Goal: Task Accomplishment & Management: Complete application form

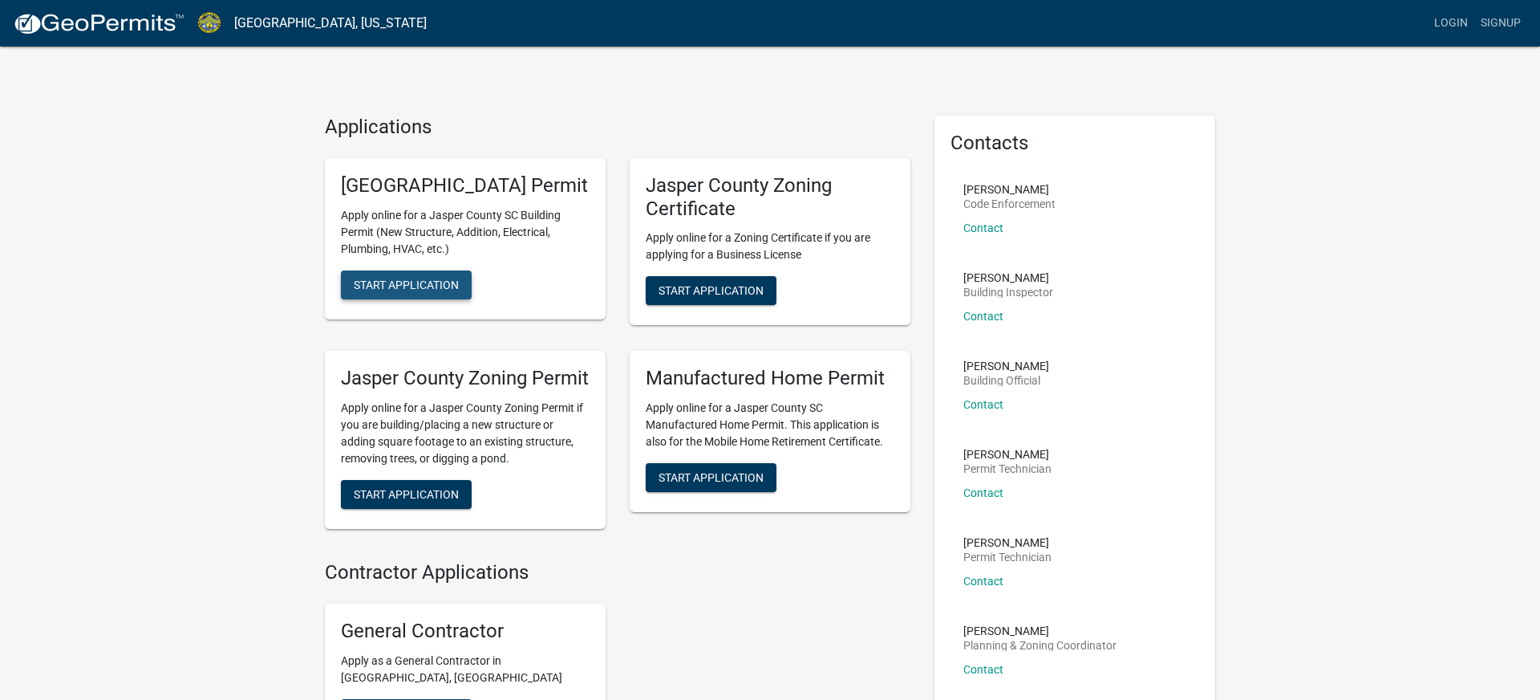
click at [396, 290] on span "Start Application" at bounding box center [406, 284] width 105 height 13
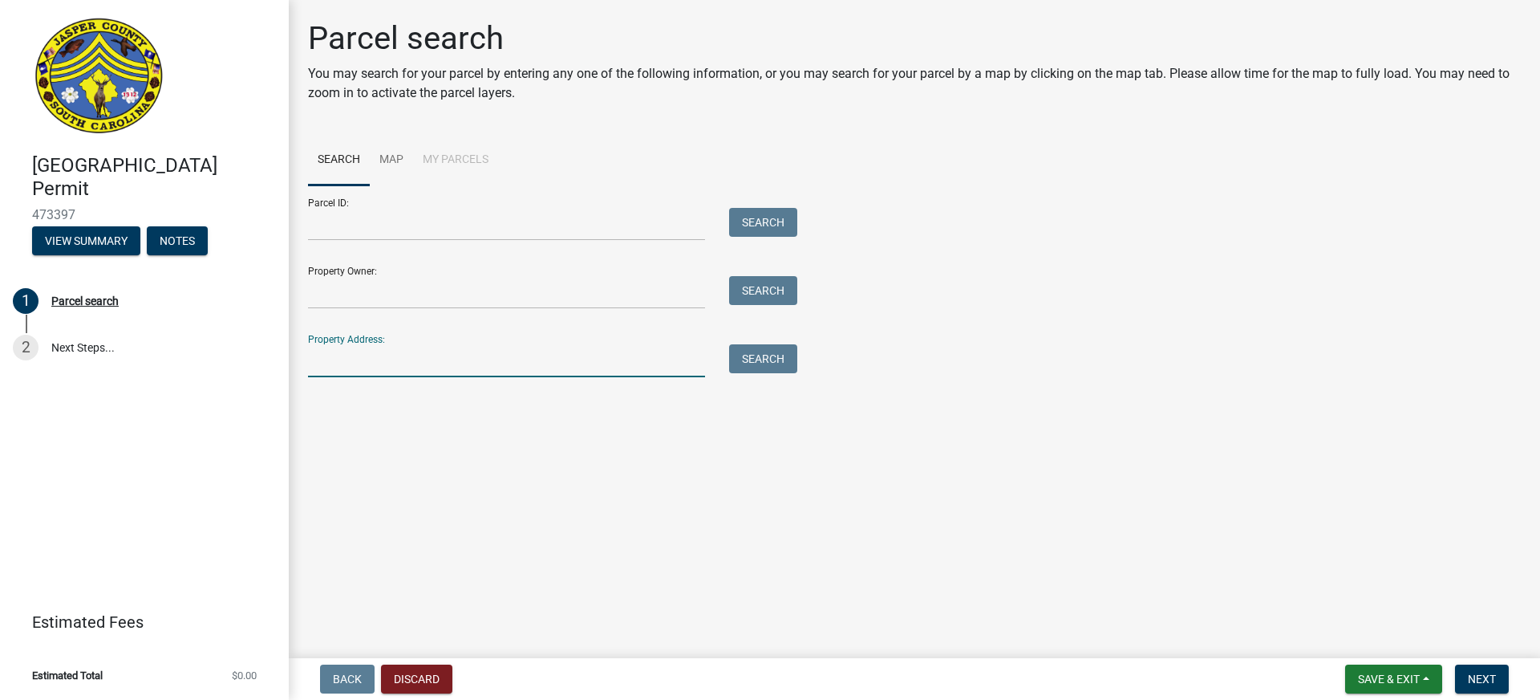
click at [335, 358] on input "Property Address:" at bounding box center [506, 360] width 397 height 33
type input "4427 Grays Hwy"
click at [745, 357] on button "Search" at bounding box center [763, 358] width 68 height 29
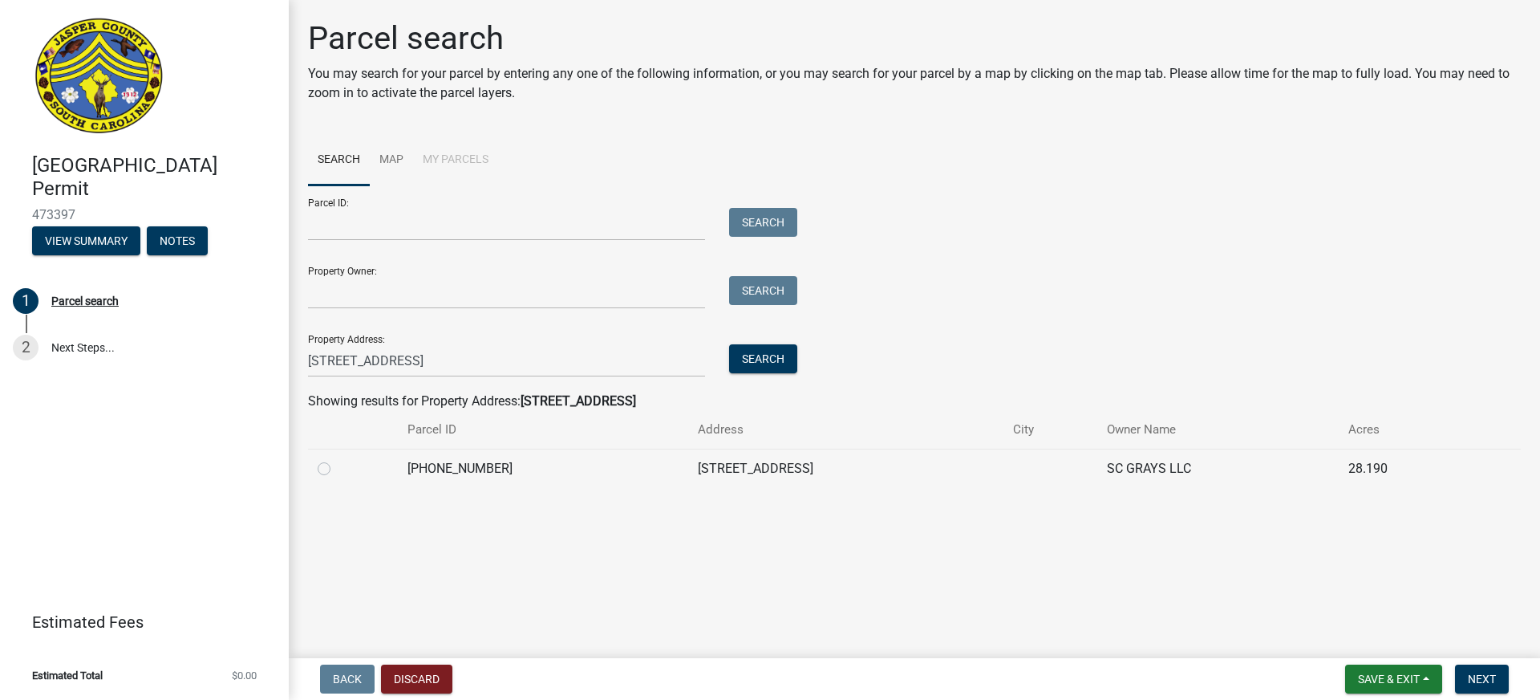
click at [337, 459] on label at bounding box center [337, 459] width 0 height 0
click at [337, 466] on input "radio" at bounding box center [342, 464] width 10 height 10
radio input "true"
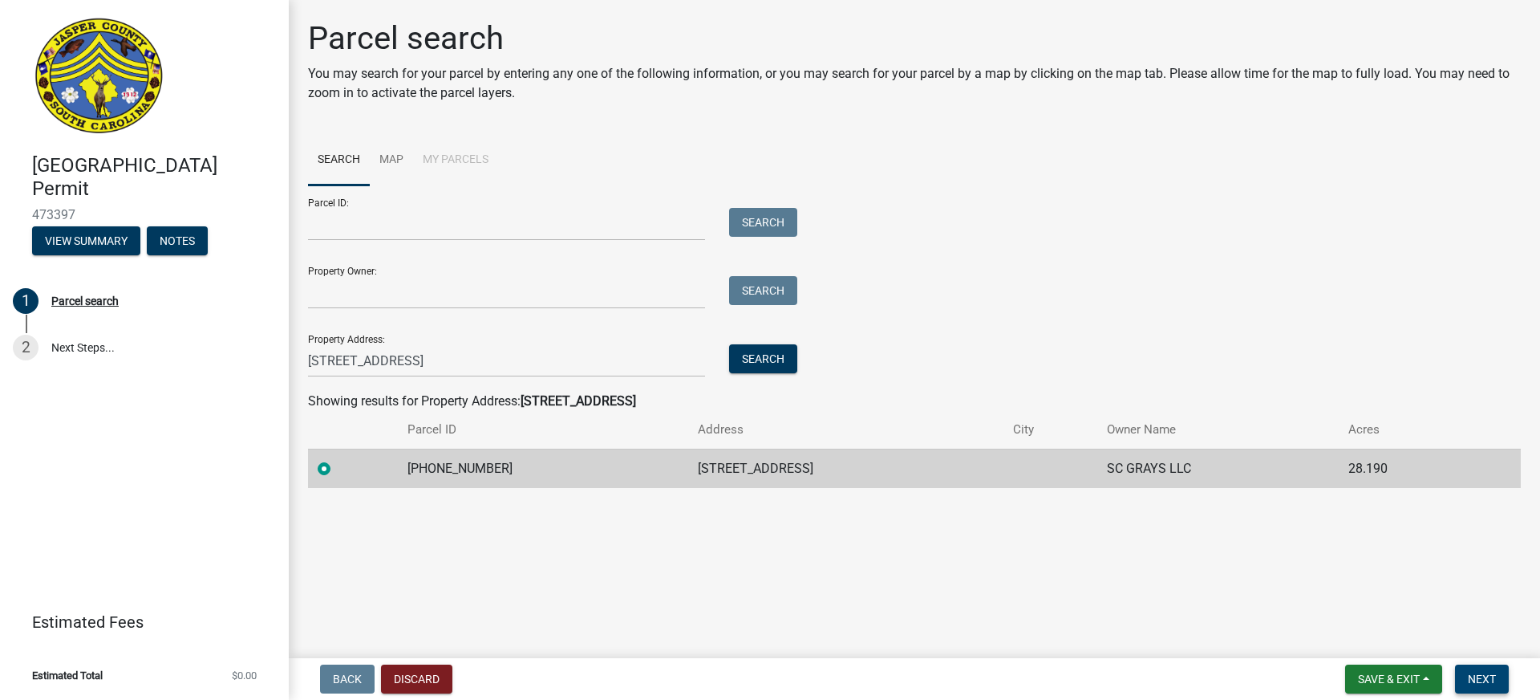
click at [1481, 673] on span "Next" at bounding box center [1482, 678] width 28 height 13
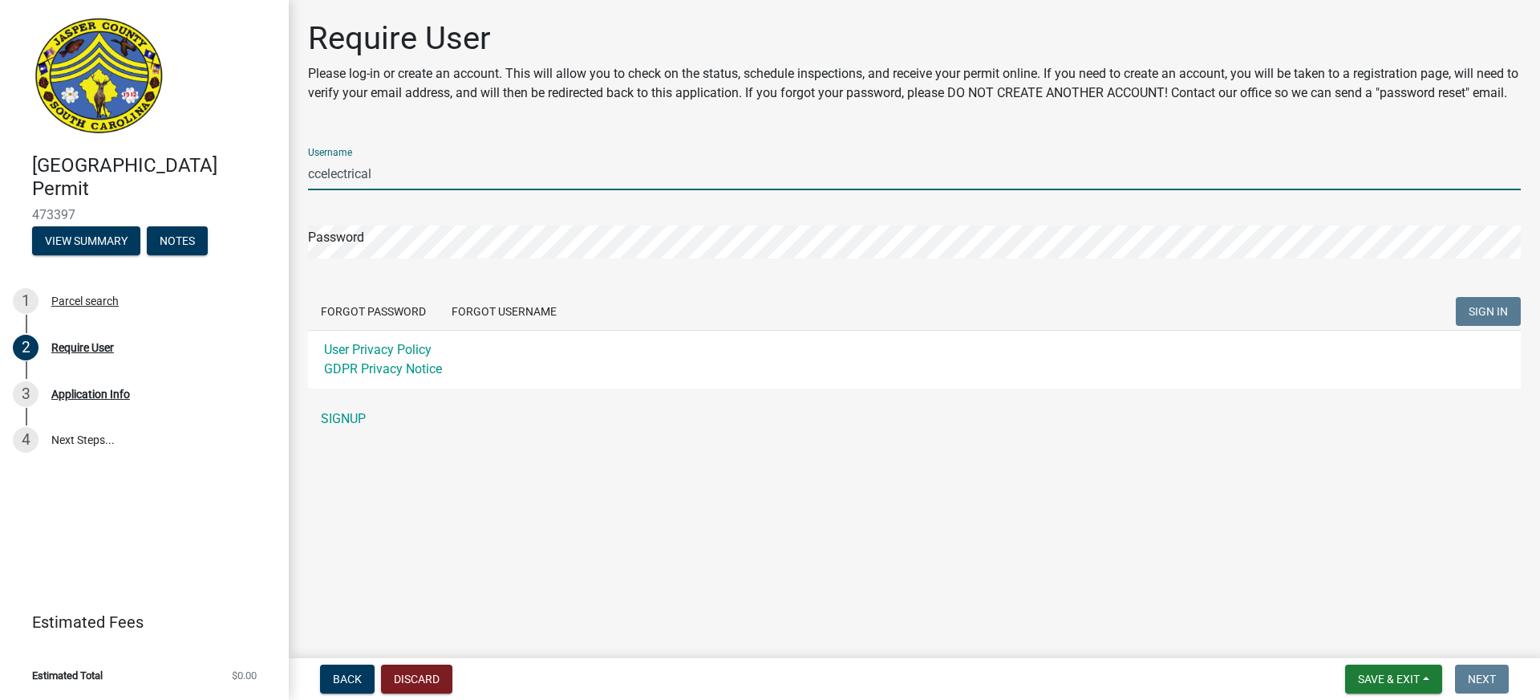
type input "ccelectrical"
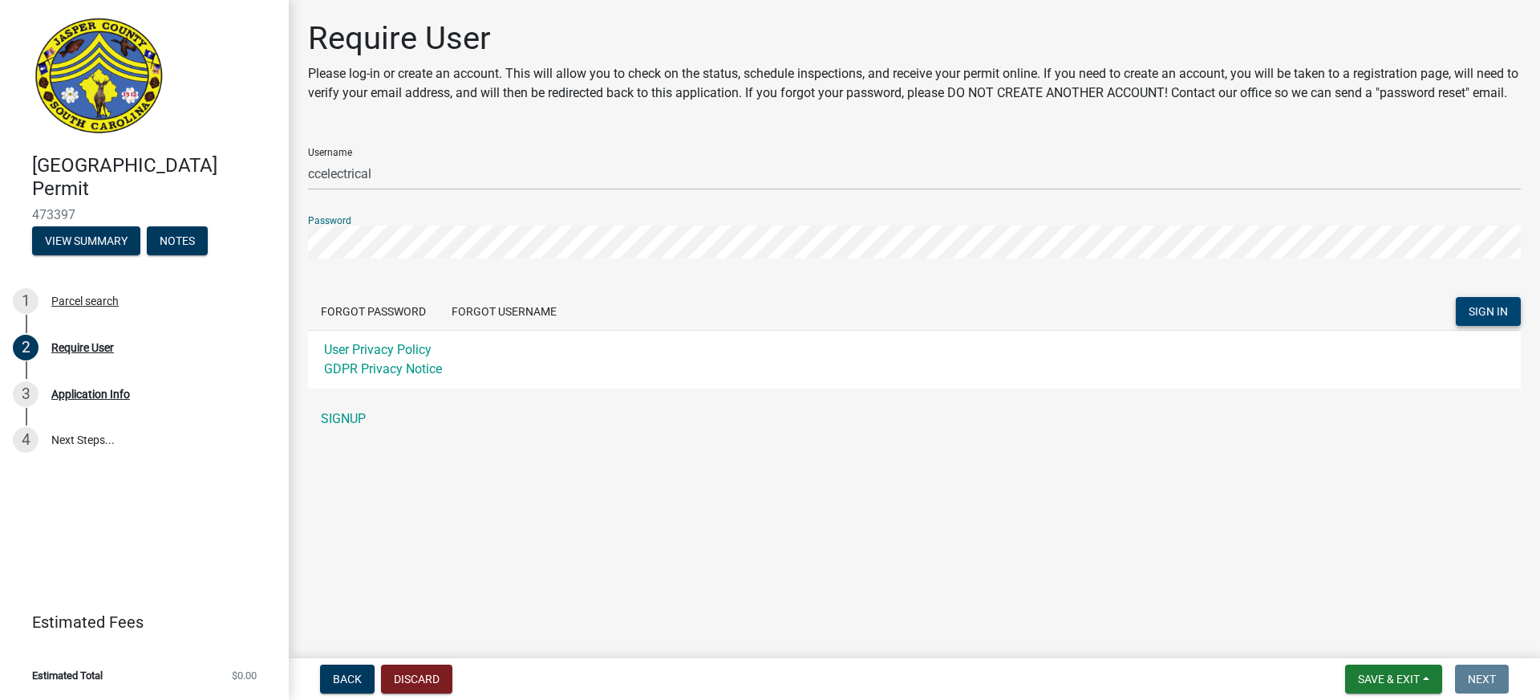
click at [1489, 318] on span "SIGN IN" at bounding box center [1488, 311] width 39 height 13
click at [330, 432] on link "SIGNUP" at bounding box center [914, 419] width 1213 height 32
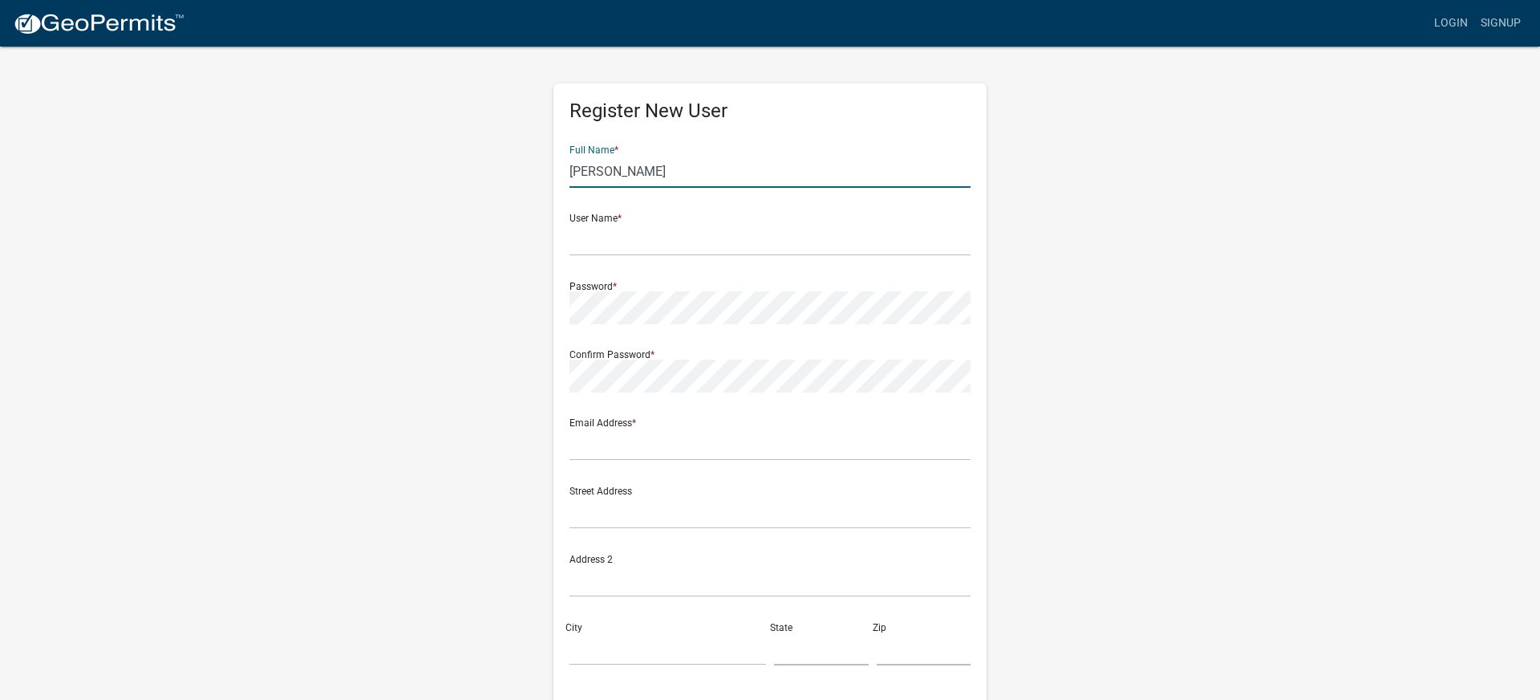
type input "Robert A Thompson III"
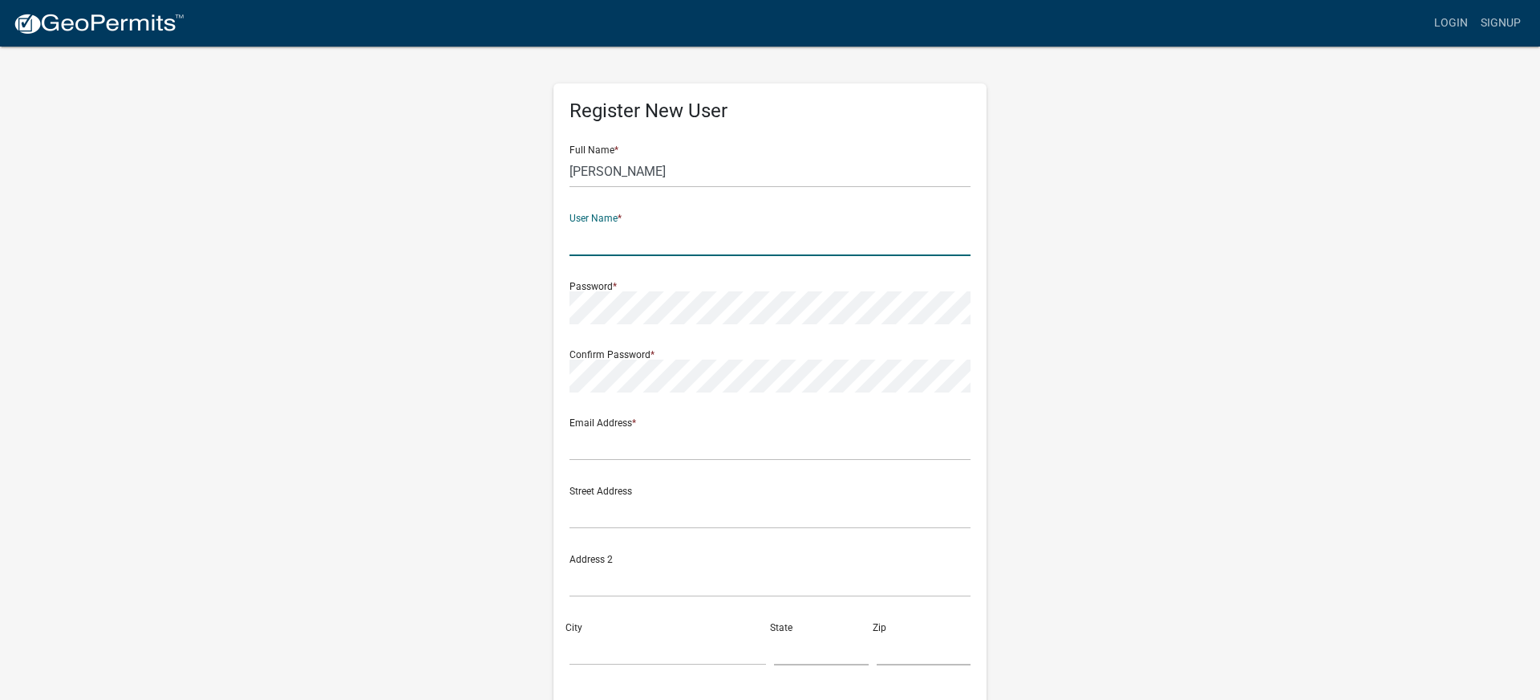
drag, startPoint x: 752, startPoint y: 254, endPoint x: 736, endPoint y: 253, distance: 16.1
type input "ccelectrical"
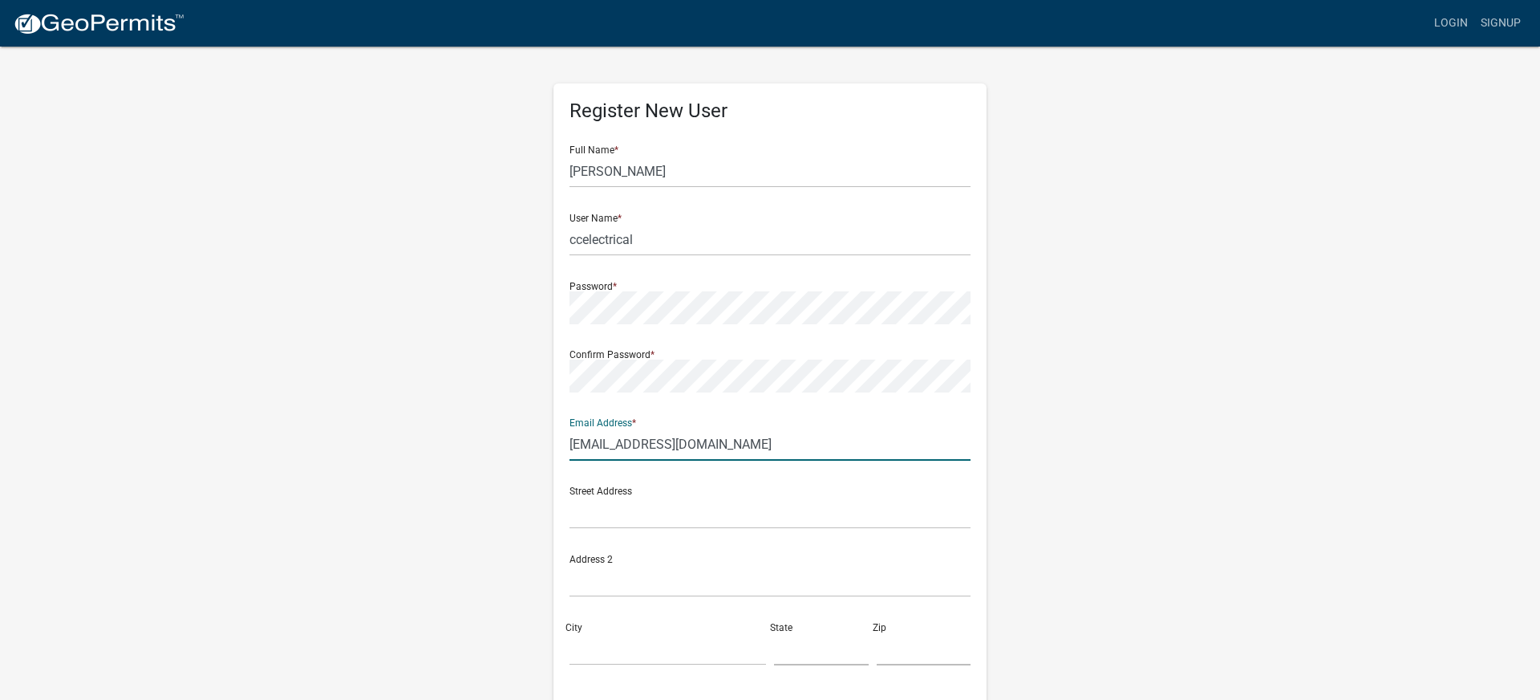
type input "ccelectricalservicesinc@gmail.com"
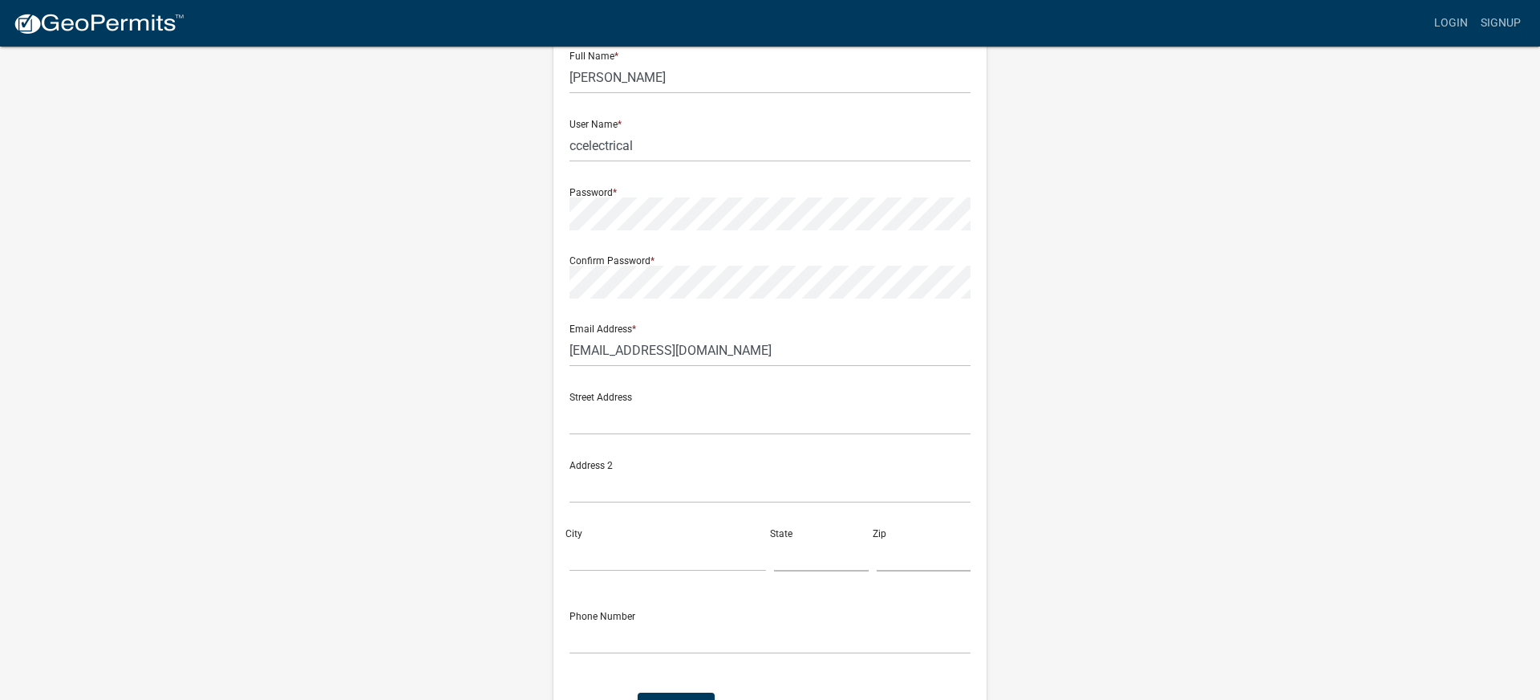
scroll to position [109, 0]
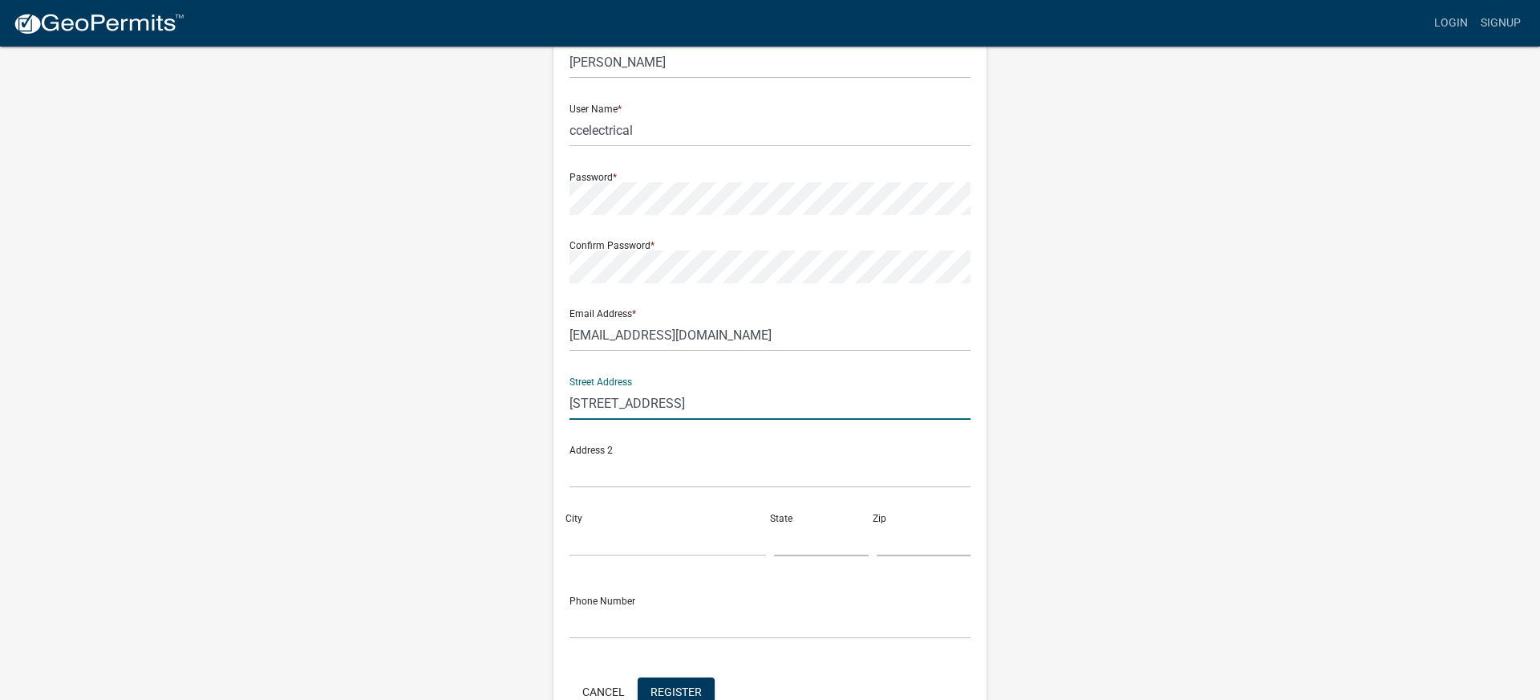
type input "1 Windtree Lane"
type input "Bluffton"
type input "SC"
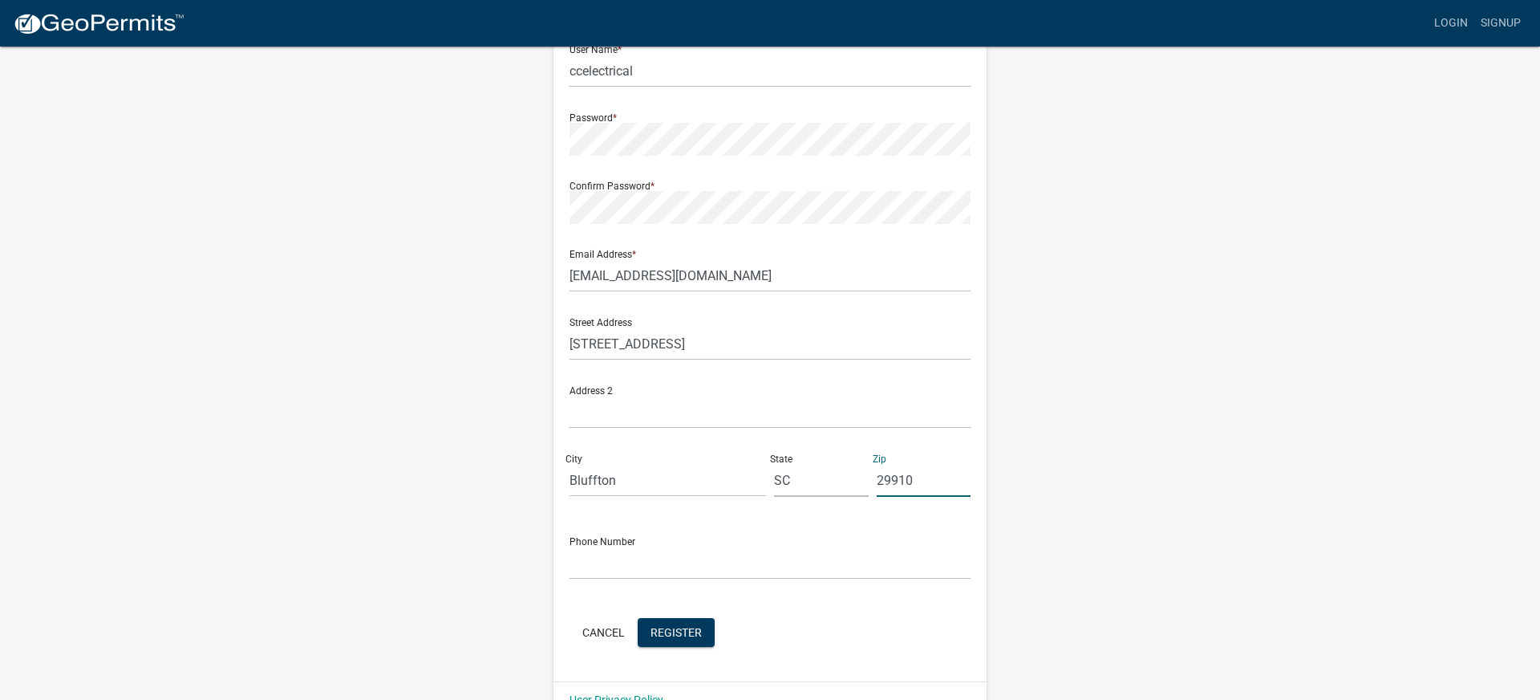
scroll to position [179, 0]
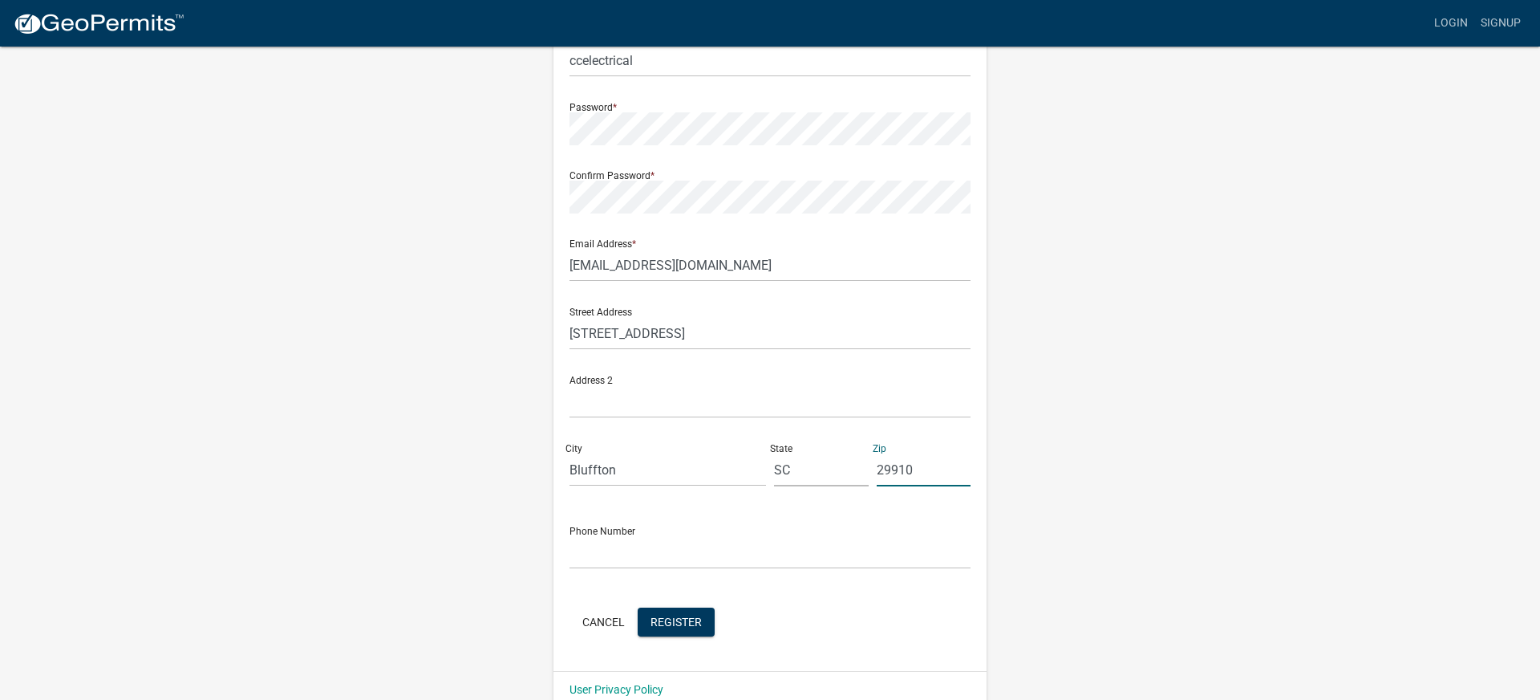
type input "29910"
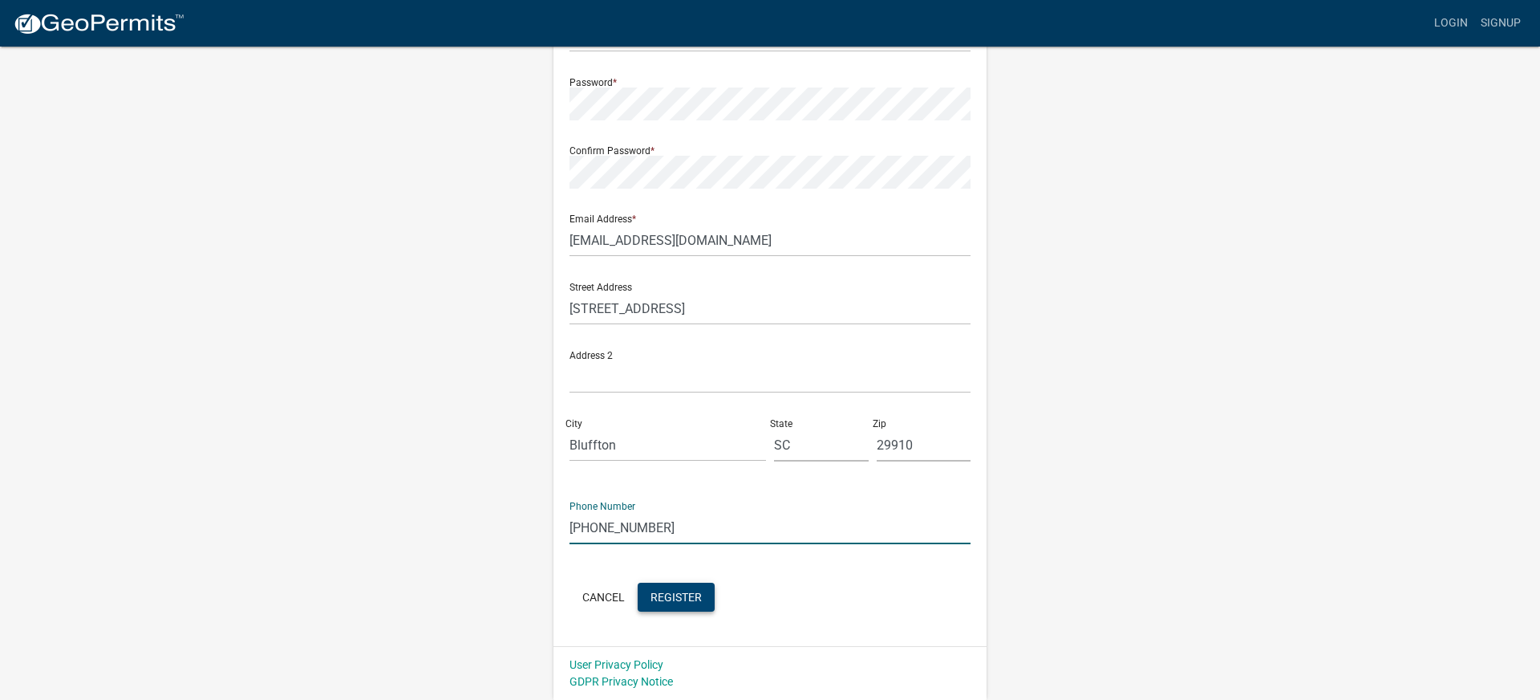
scroll to position [203, 0]
type input "803-645-6176"
click at [672, 593] on span "Register" at bounding box center [676, 596] width 51 height 13
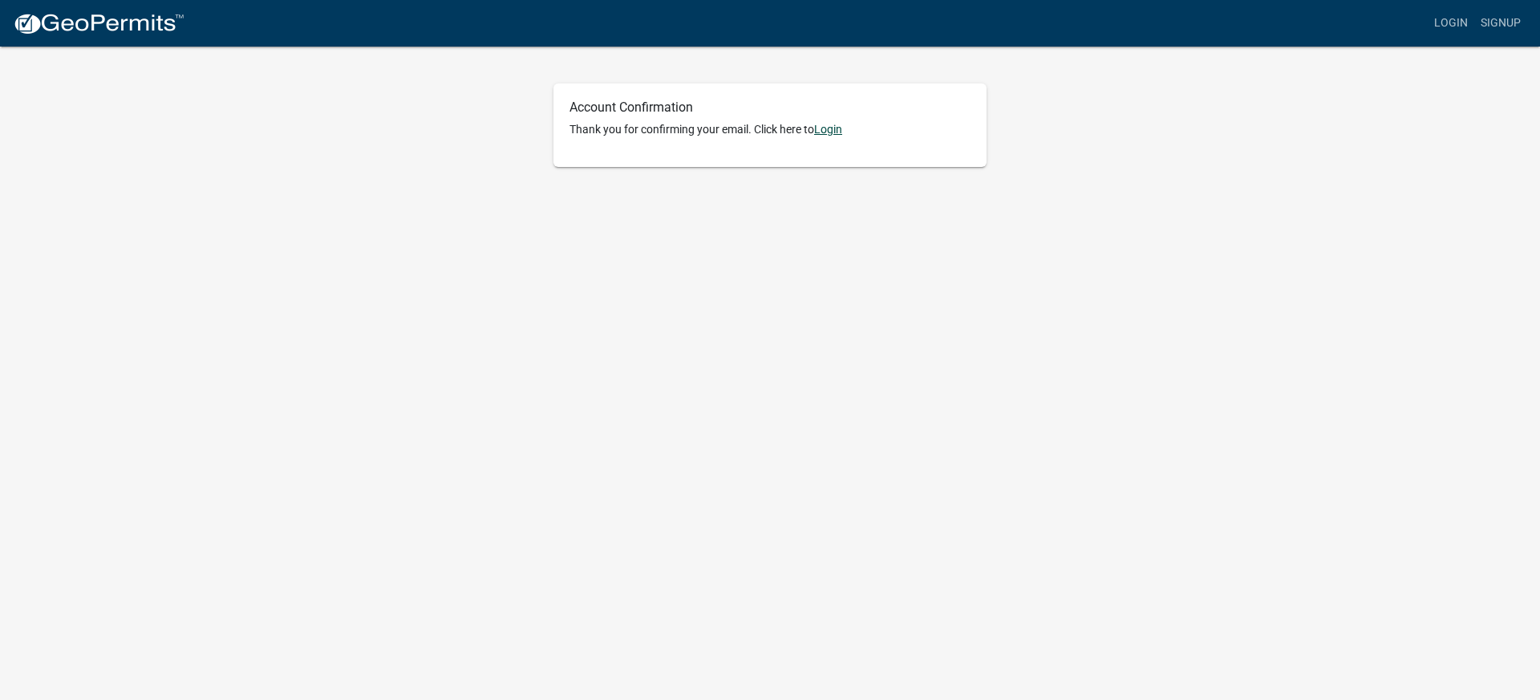
click at [832, 129] on link "Login" at bounding box center [828, 129] width 28 height 13
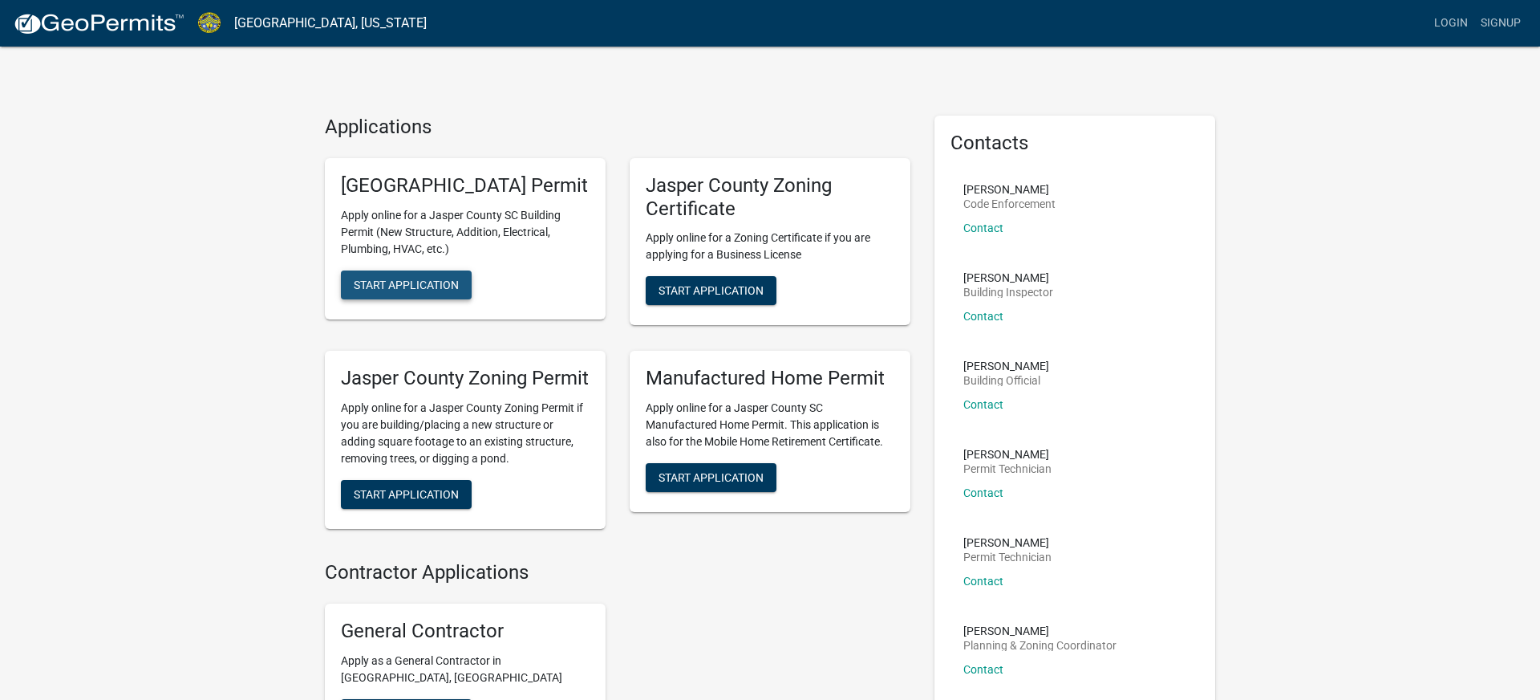
click at [415, 290] on span "Start Application" at bounding box center [406, 284] width 105 height 13
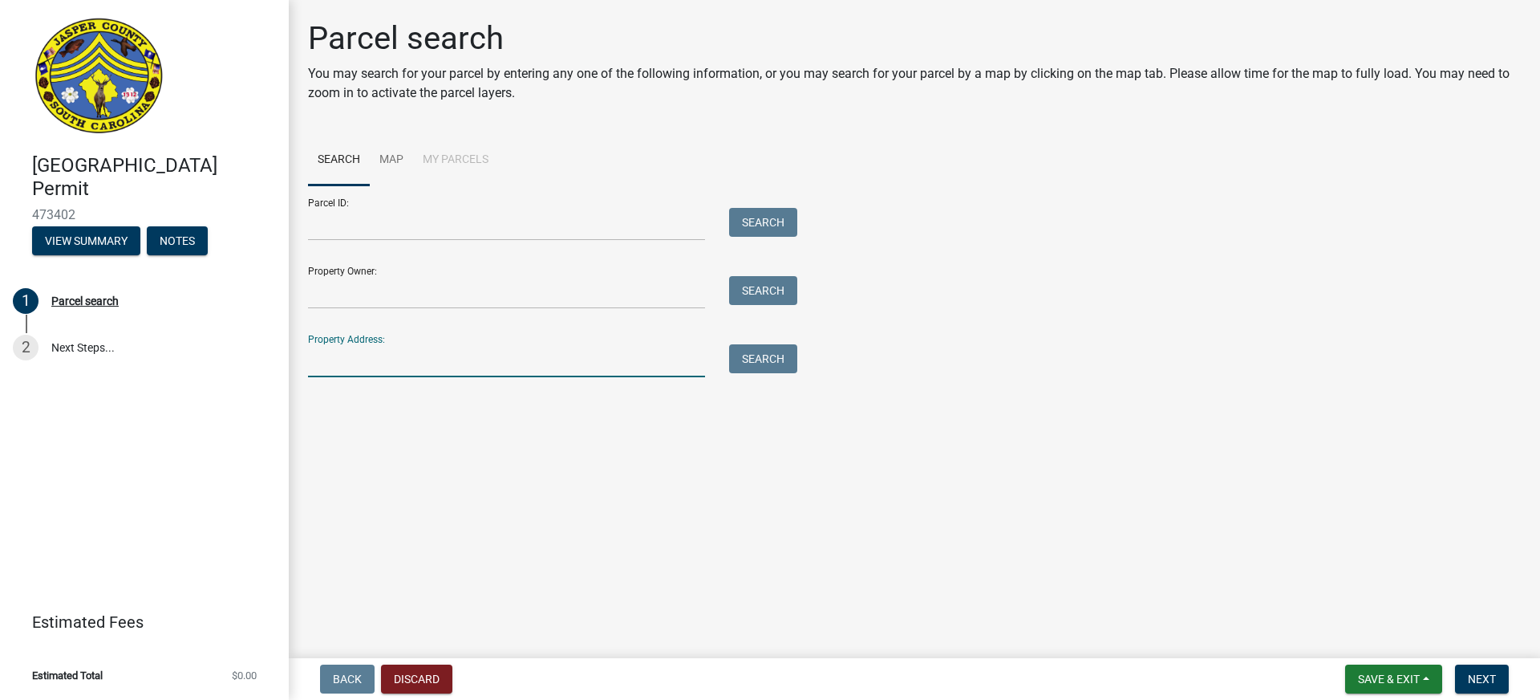
click at [348, 363] on input "Property Address:" at bounding box center [506, 360] width 397 height 33
type input "[STREET_ADDRESS]"
click at [776, 363] on button "Search" at bounding box center [763, 358] width 68 height 29
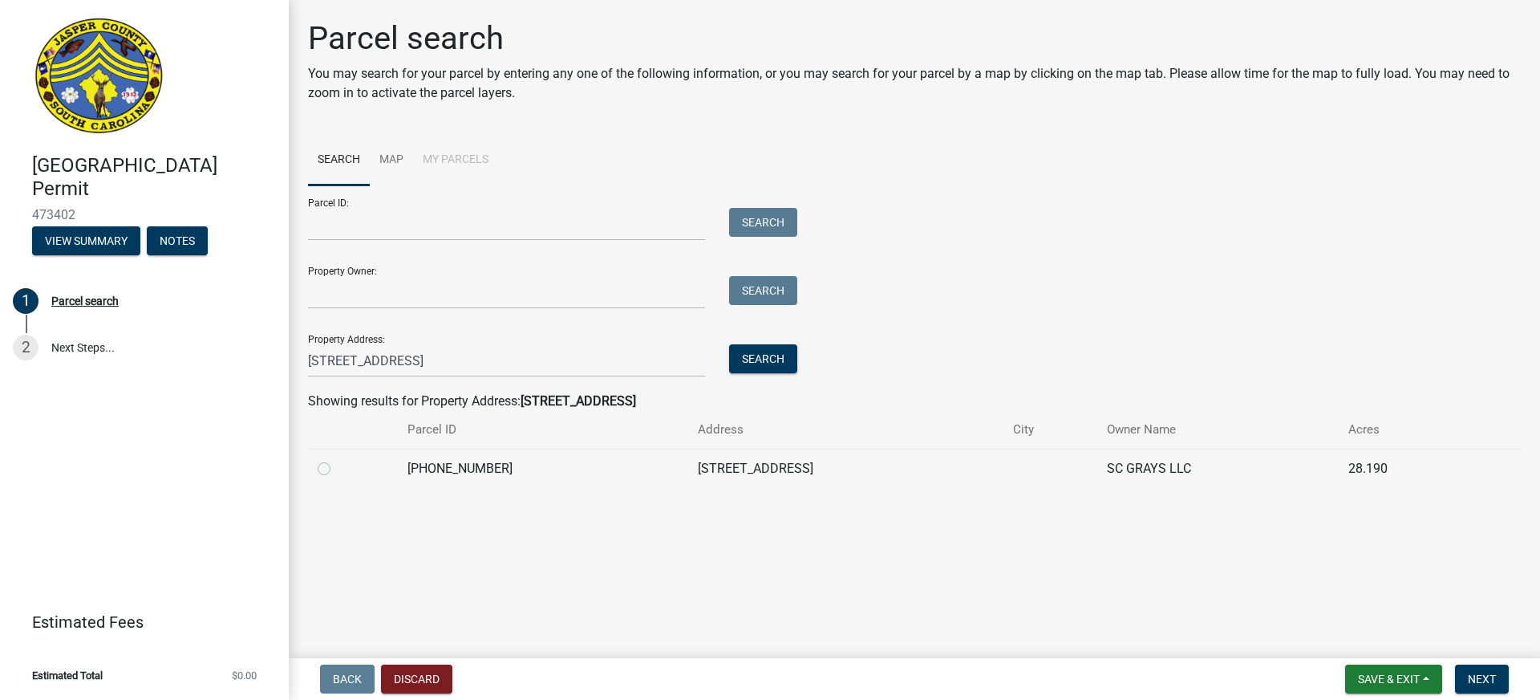
click at [337, 459] on label at bounding box center [337, 459] width 0 height 0
click at [337, 469] on input "radio" at bounding box center [342, 464] width 10 height 10
radio input "true"
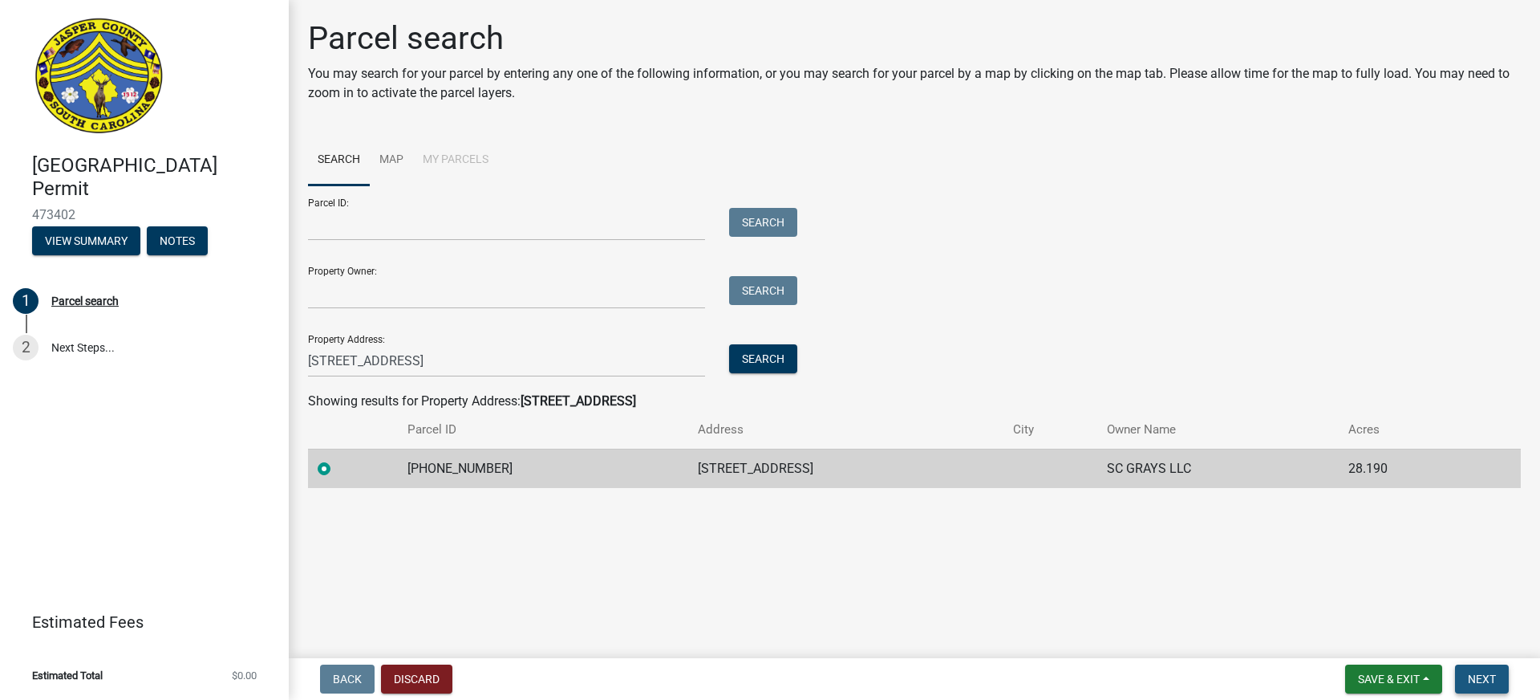
click at [1483, 680] on span "Next" at bounding box center [1482, 678] width 28 height 13
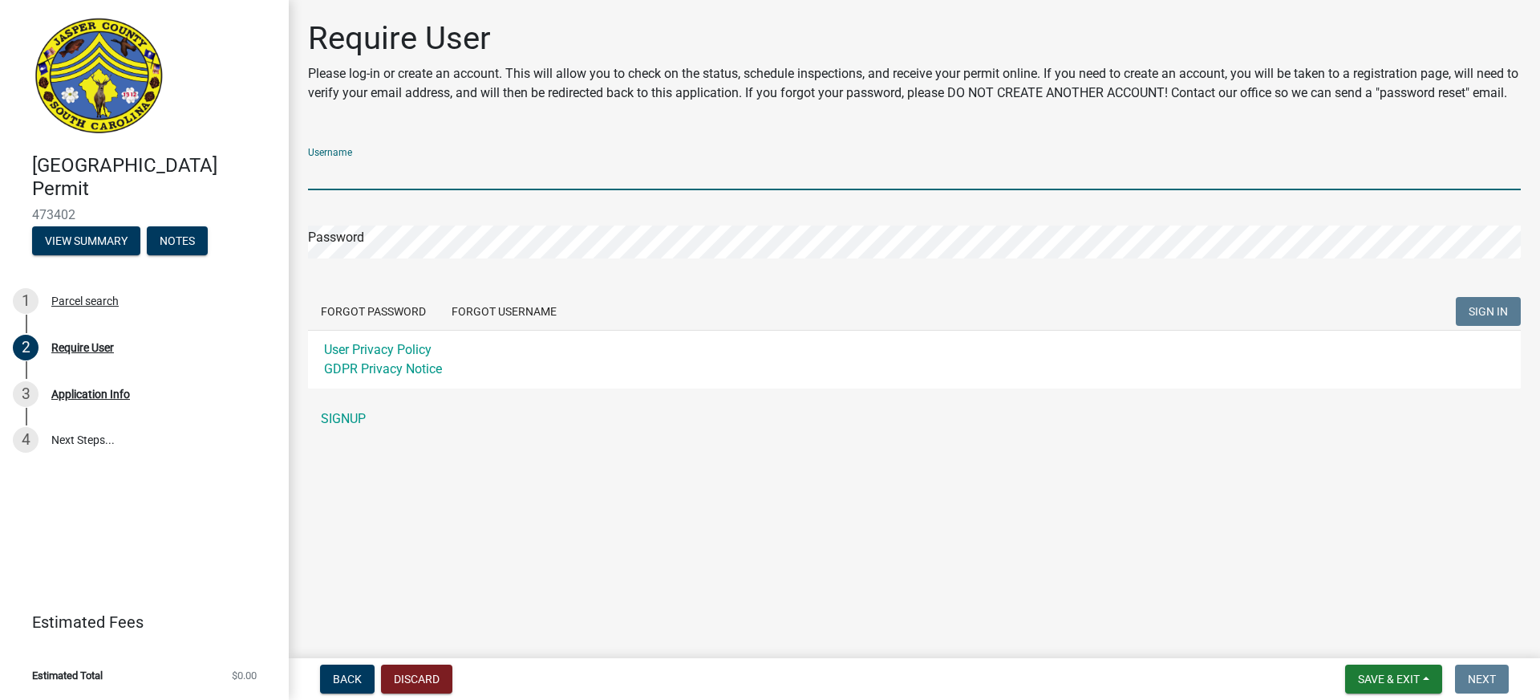
type input "ccelectrical"
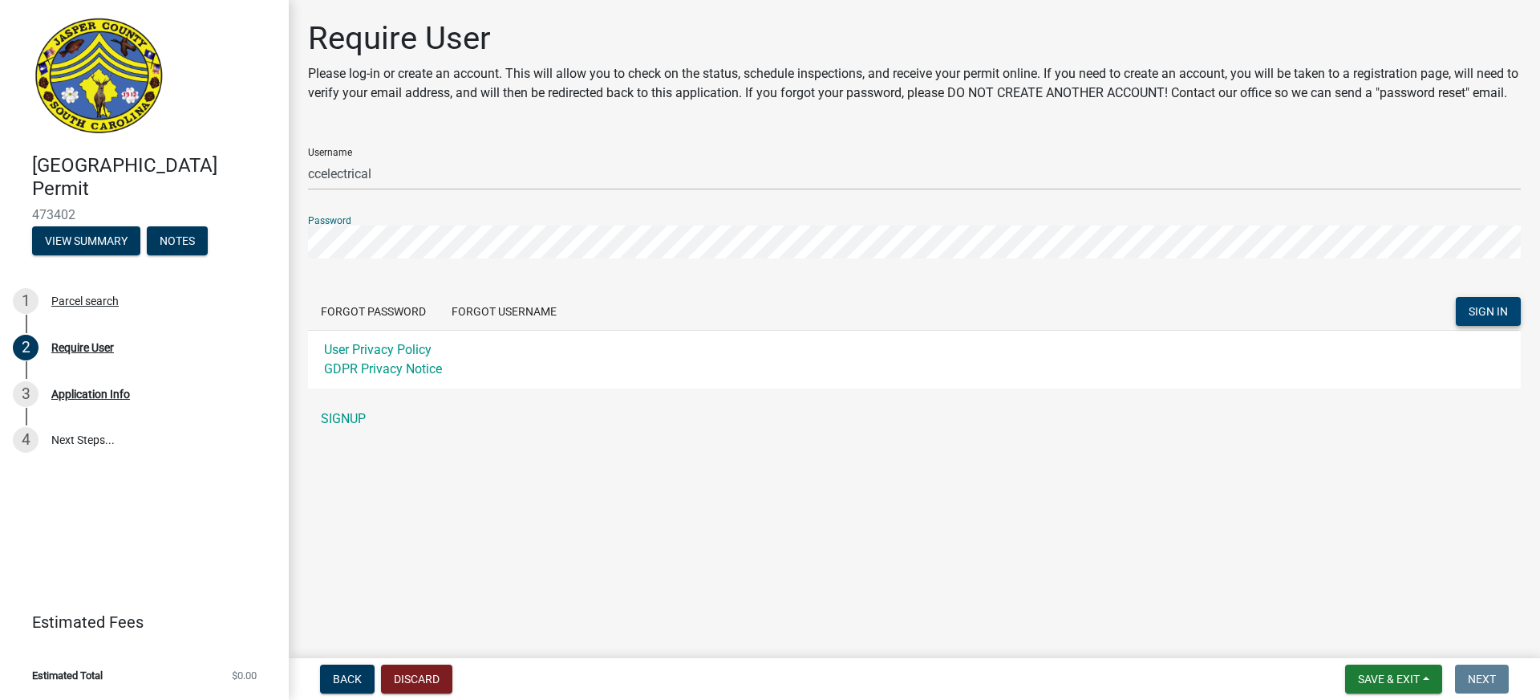
click at [1493, 318] on span "SIGN IN" at bounding box center [1488, 311] width 39 height 13
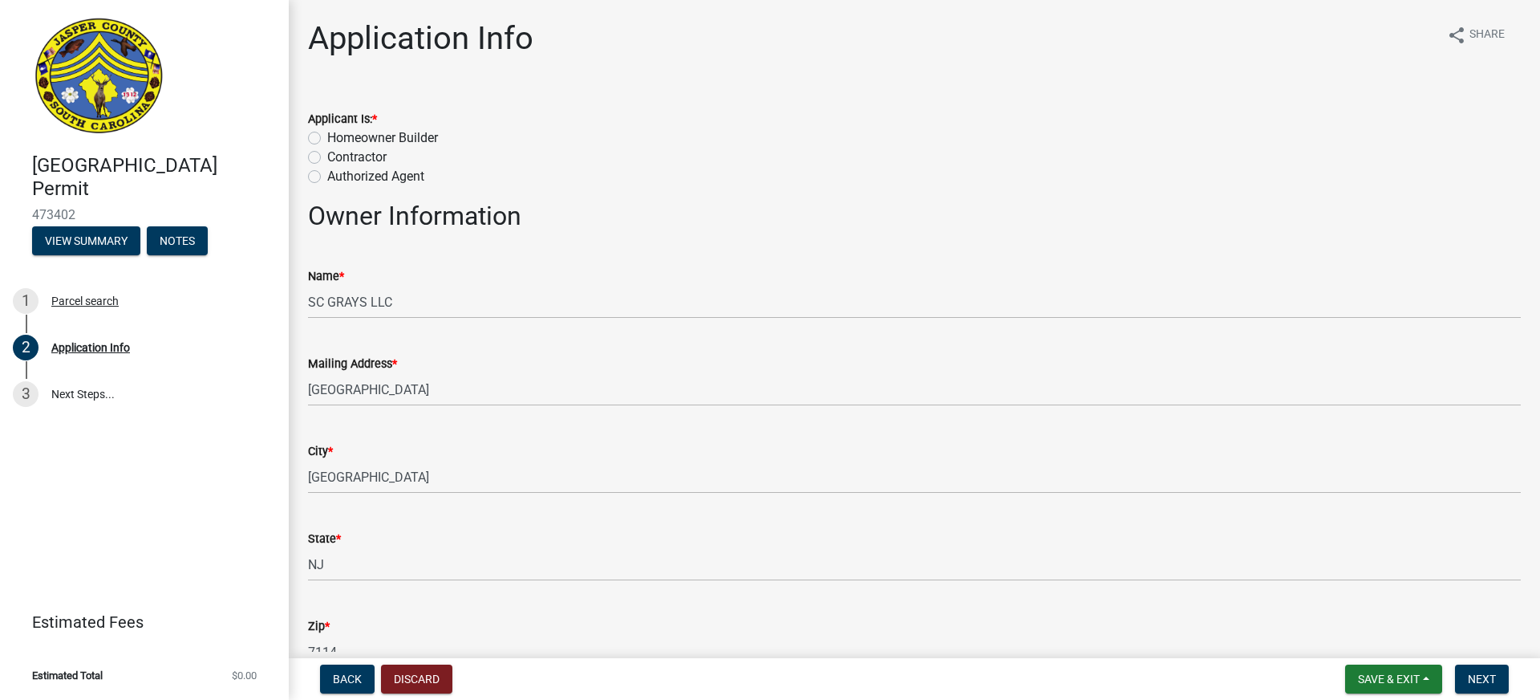
drag, startPoint x: 314, startPoint y: 153, endPoint x: 317, endPoint y: 165, distance: 12.5
click at [327, 153] on label "Contractor" at bounding box center [356, 157] width 59 height 19
click at [327, 153] on input "Contractor" at bounding box center [332, 153] width 10 height 10
radio input "true"
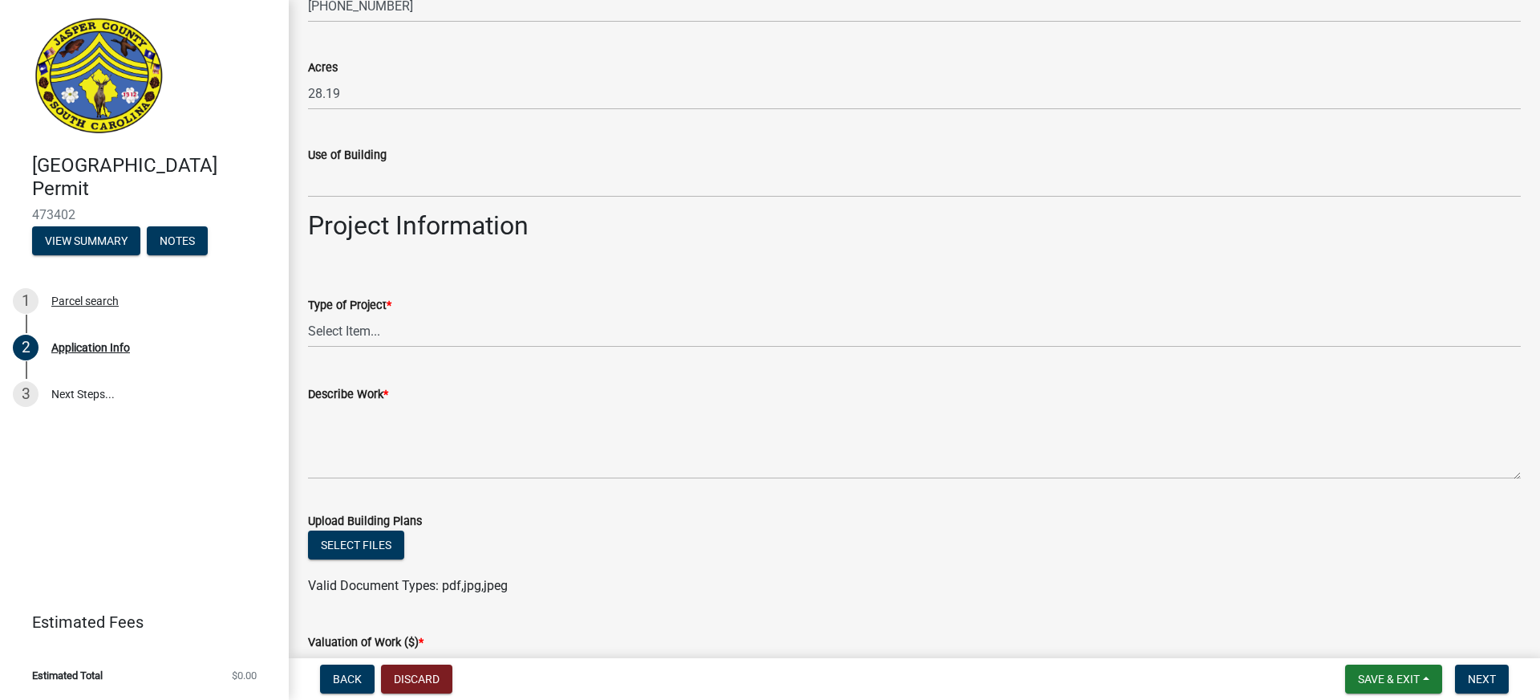
scroll to position [1479, 0]
select select "83a29df9-b3ca-487b-b3ec-56d88b03b1fe"
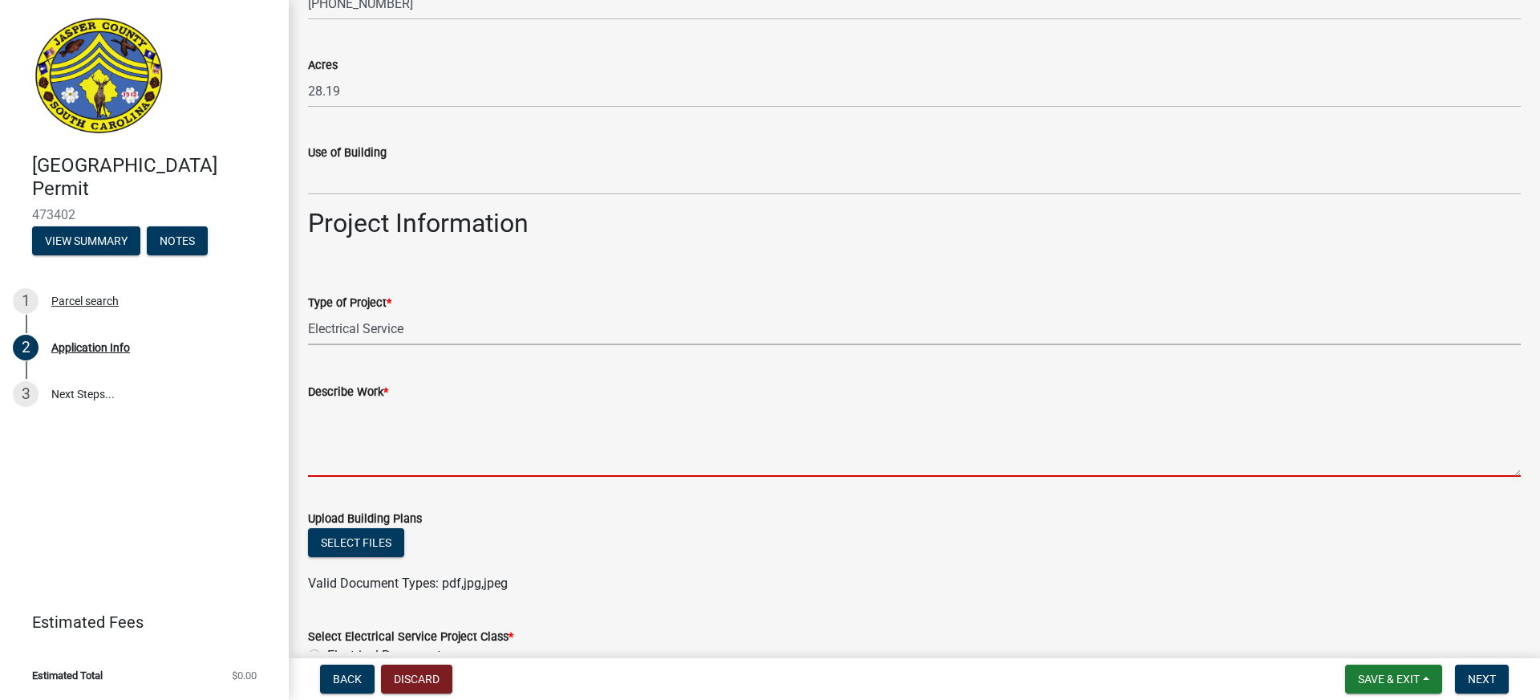
click at [337, 441] on textarea "Describe Work *" at bounding box center [914, 438] width 1213 height 75
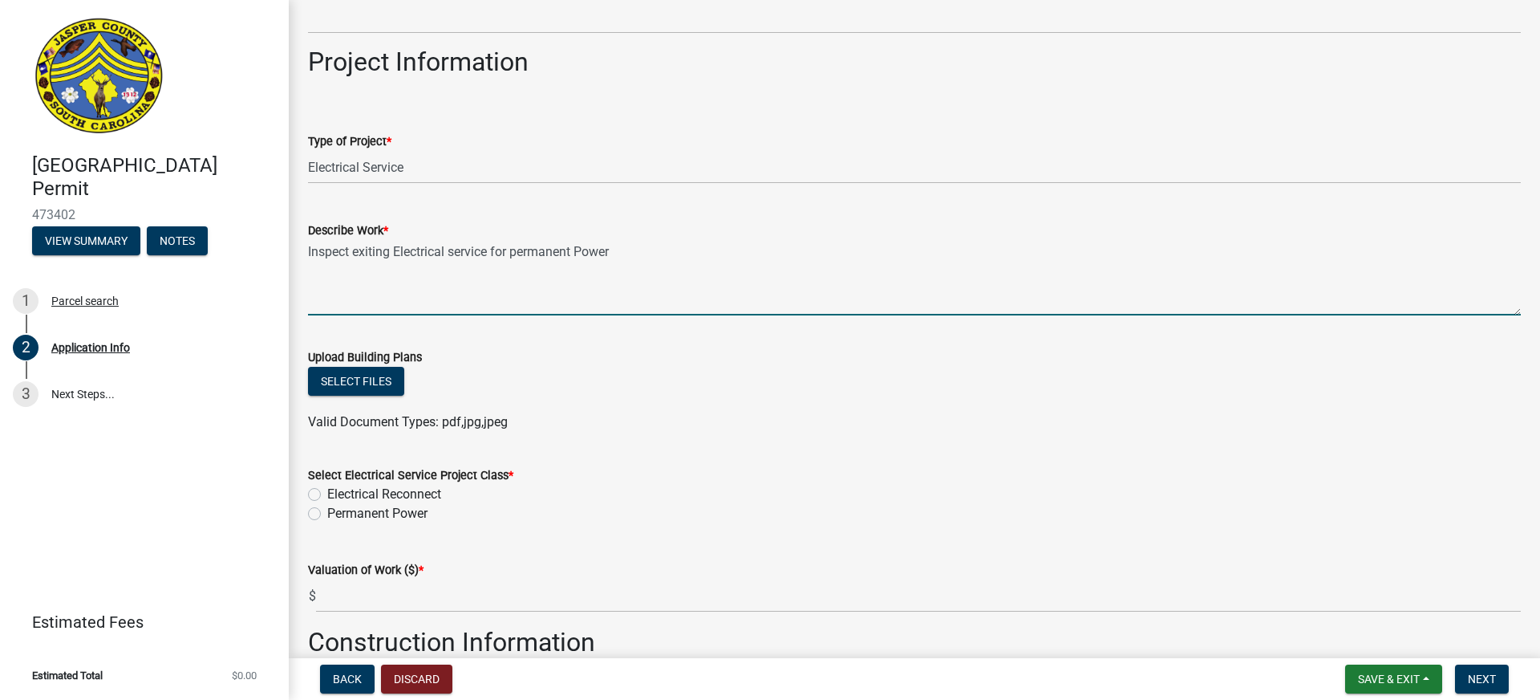
scroll to position [1642, 0]
type textarea "Inspect exiting Electrical service for permanent Power"
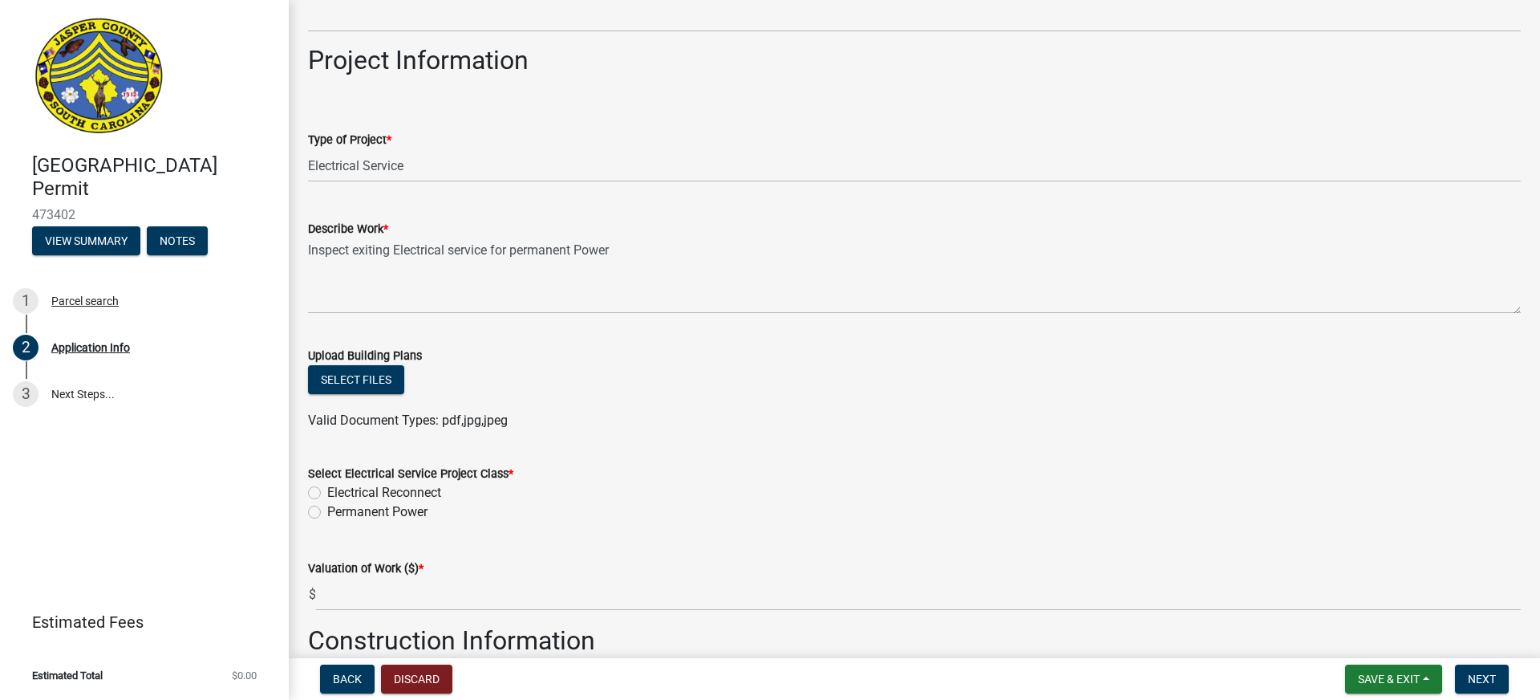
click at [327, 491] on label "Electrical Reconnect" at bounding box center [384, 492] width 114 height 19
click at [327, 491] on input "Electrical Reconnect" at bounding box center [332, 488] width 10 height 10
radio input "true"
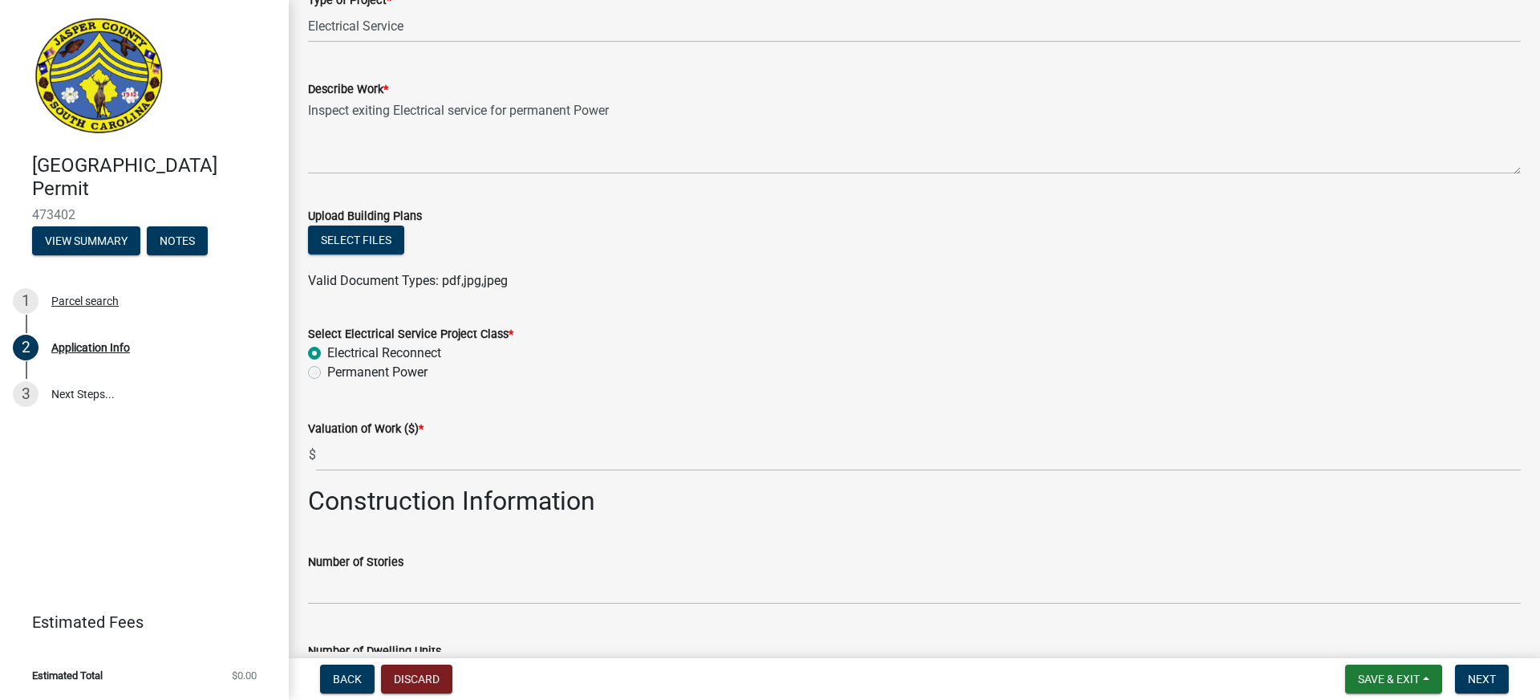
scroll to position [1787, 0]
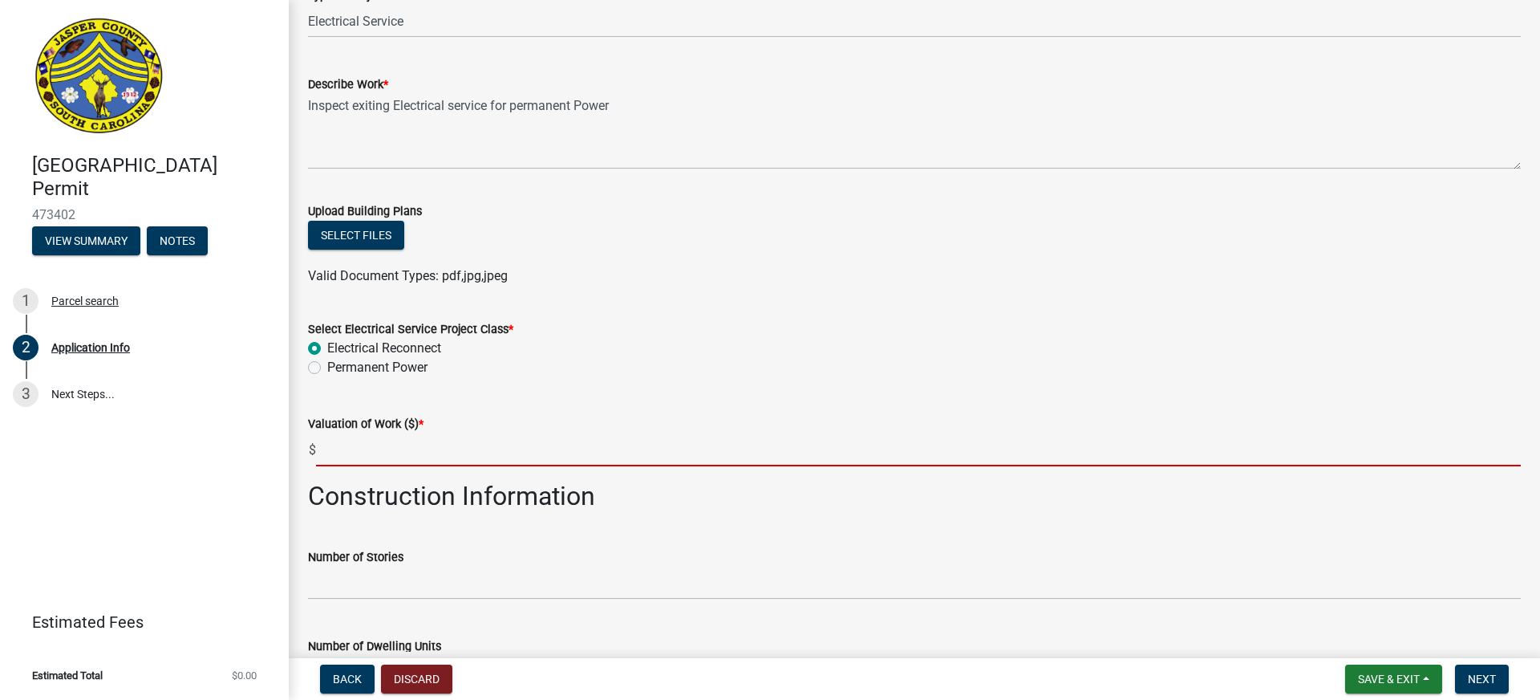
click at [359, 452] on input "text" at bounding box center [918, 449] width 1205 height 33
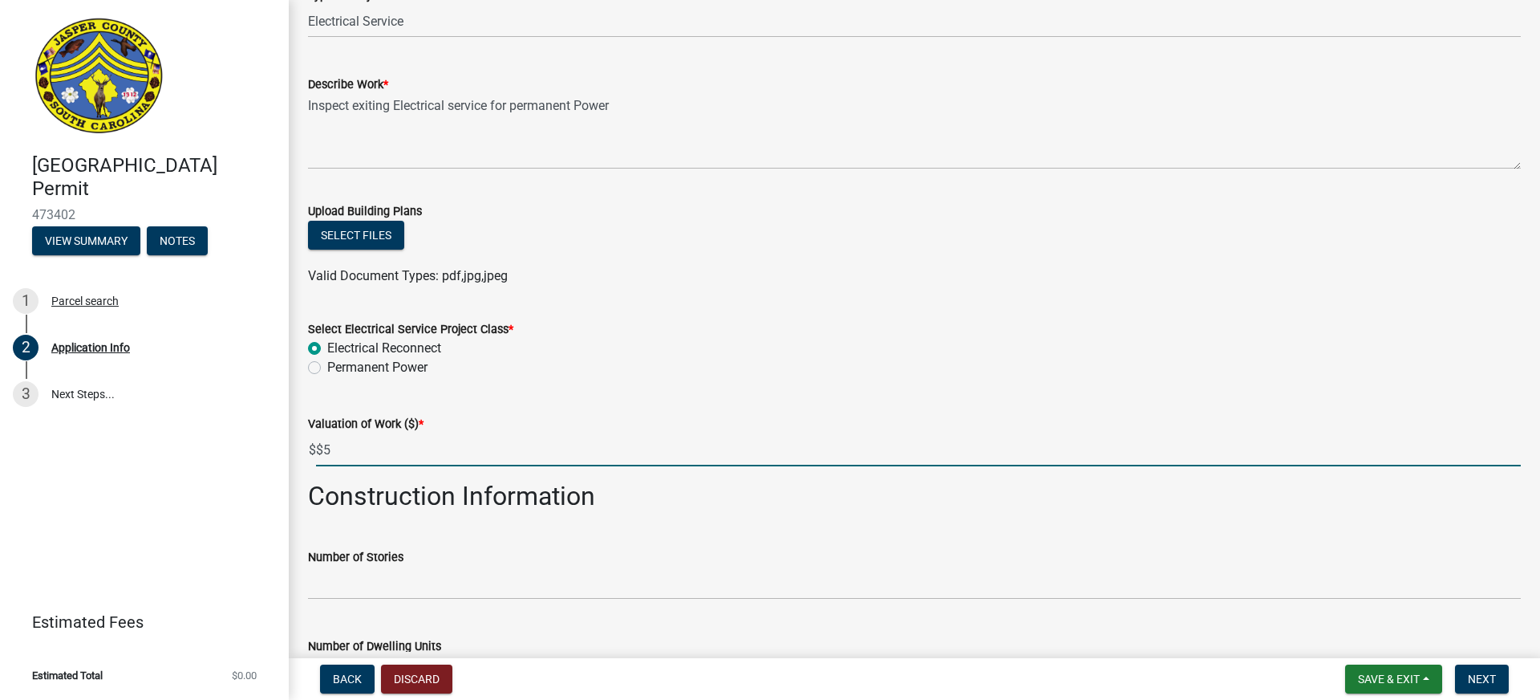
type input "$"
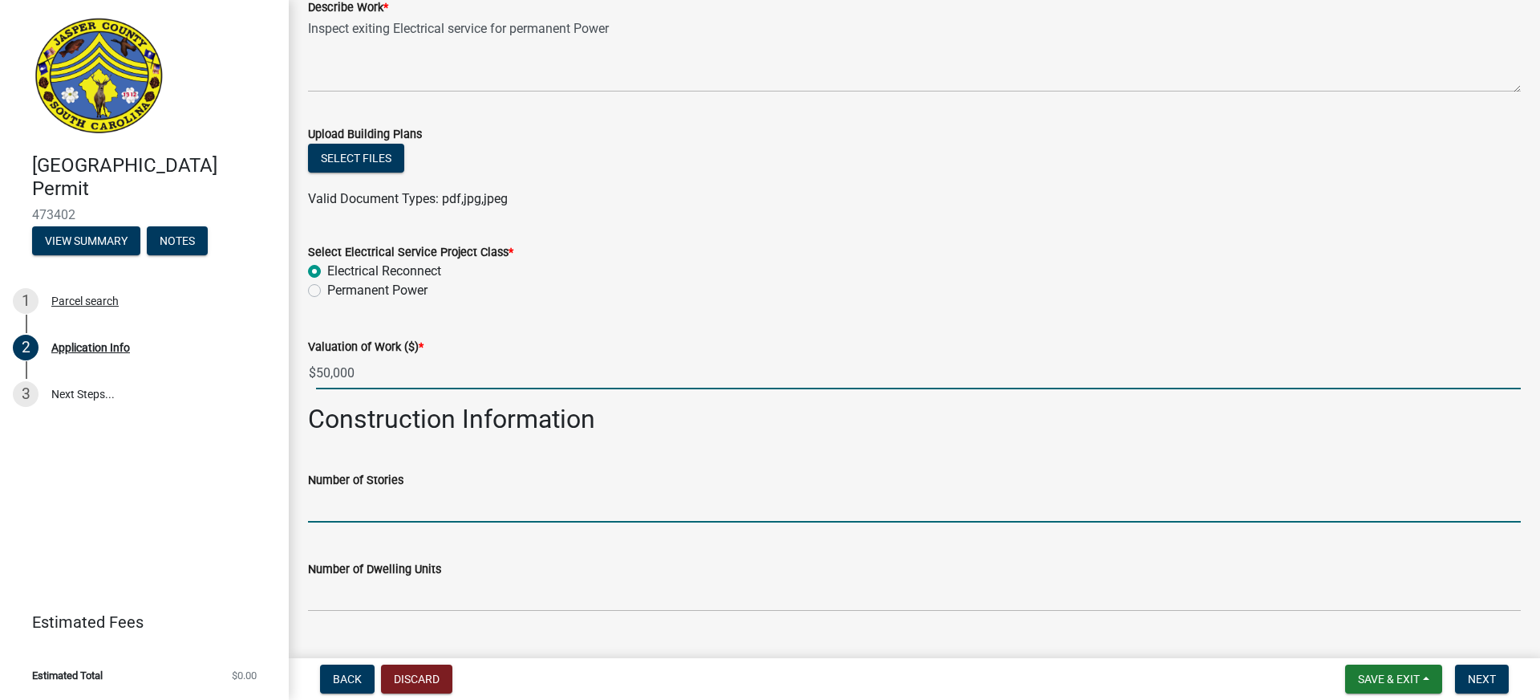
type input "50000"
click at [361, 500] on input "text" at bounding box center [914, 505] width 1213 height 33
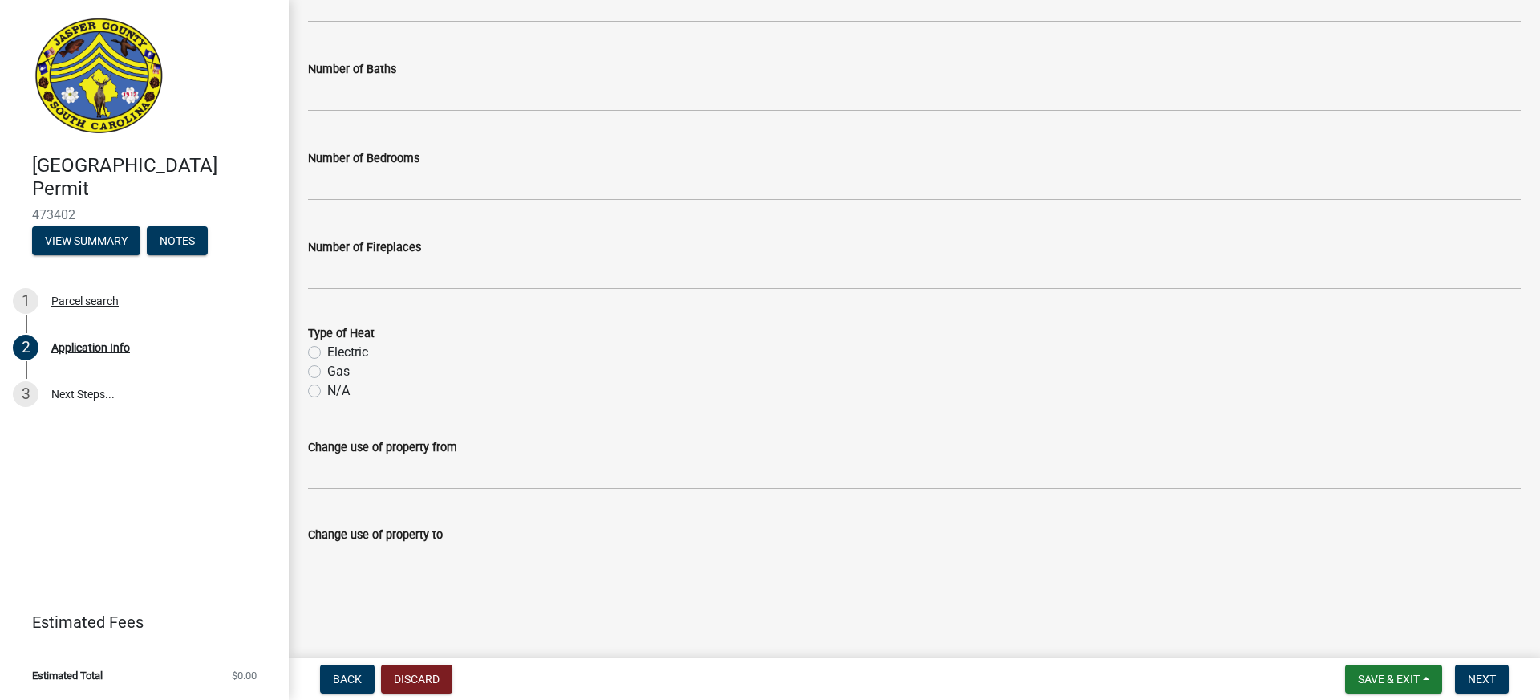
scroll to position [2452, 0]
type input "1"
click at [1483, 673] on span "Next" at bounding box center [1482, 678] width 28 height 13
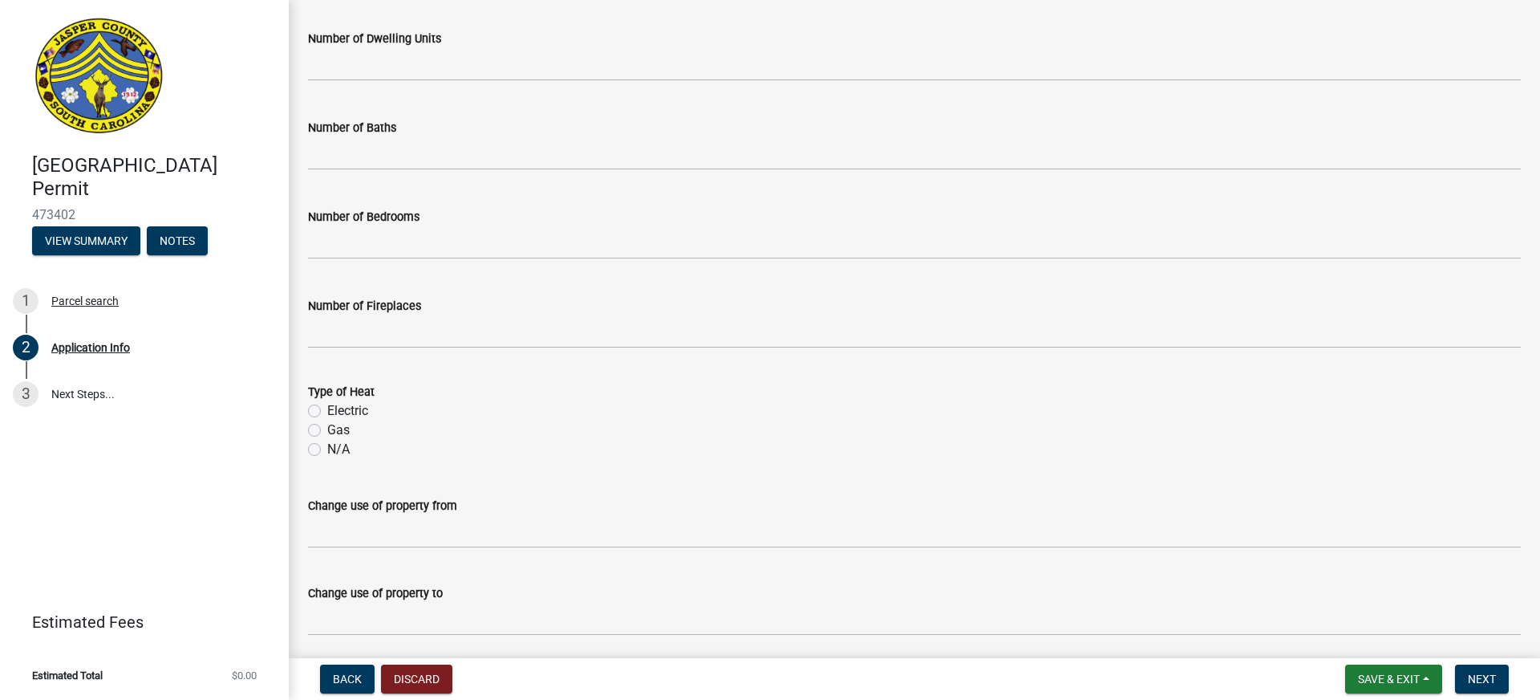
scroll to position [0, 0]
click at [327, 449] on label "N/A" at bounding box center [338, 449] width 22 height 19
click at [327, 449] on input "N/A" at bounding box center [332, 445] width 10 height 10
radio input "true"
click at [1483, 674] on span "Next" at bounding box center [1482, 678] width 28 height 13
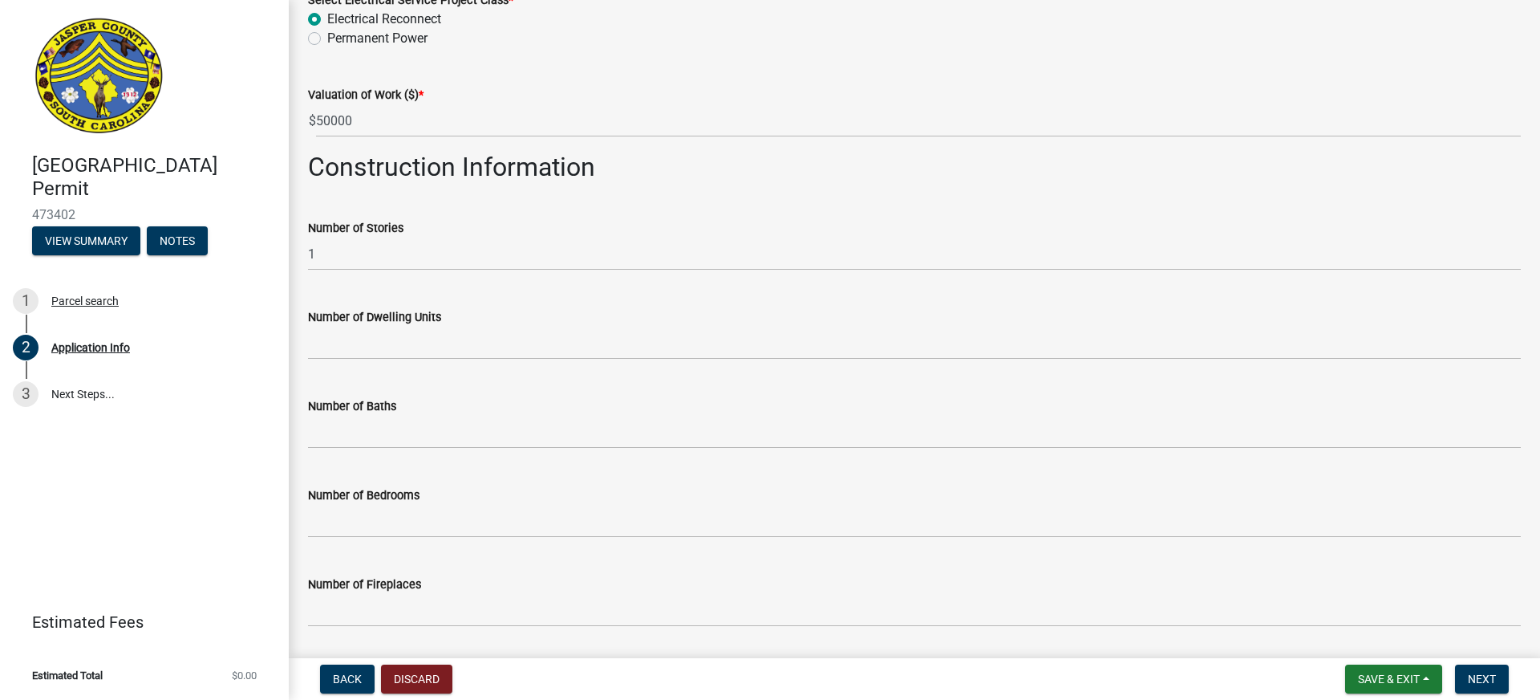
scroll to position [2172, 0]
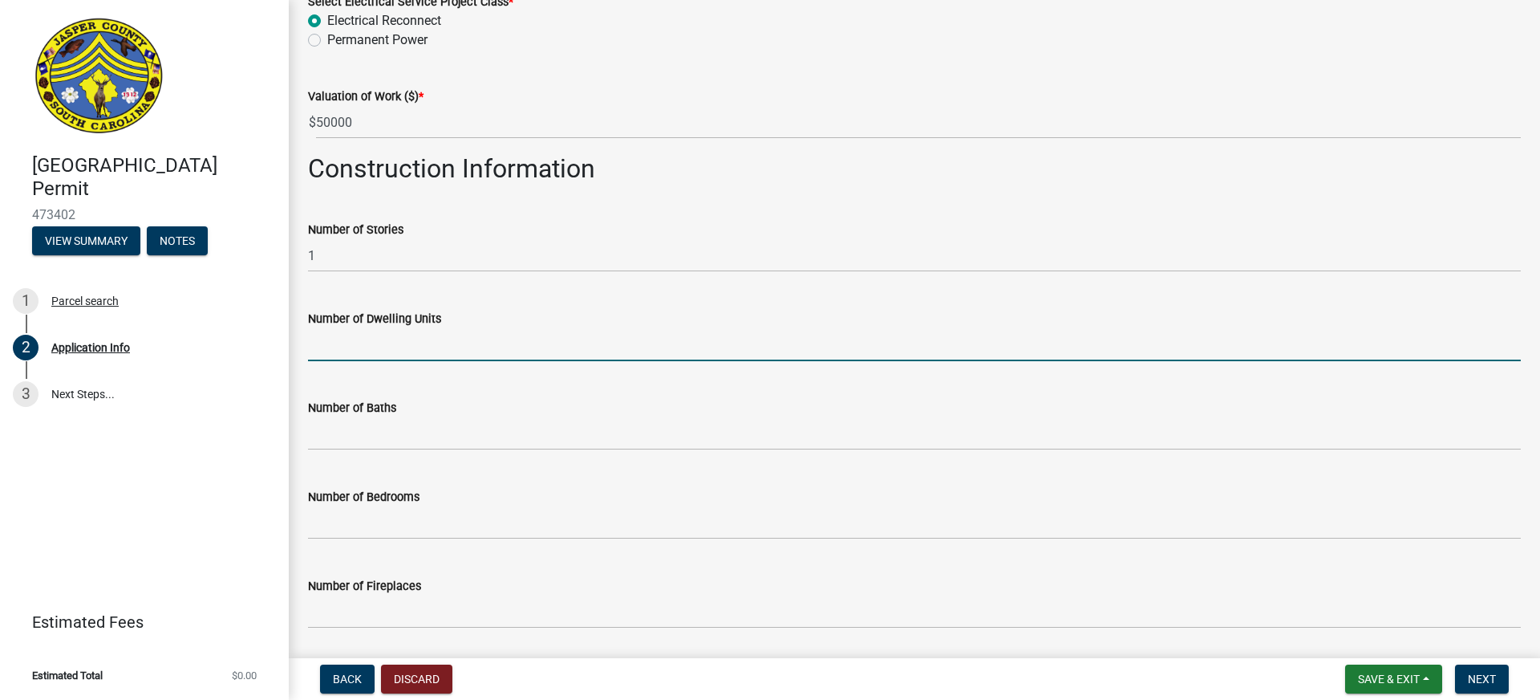
click at [354, 344] on input "text" at bounding box center [914, 344] width 1213 height 33
type input "0"
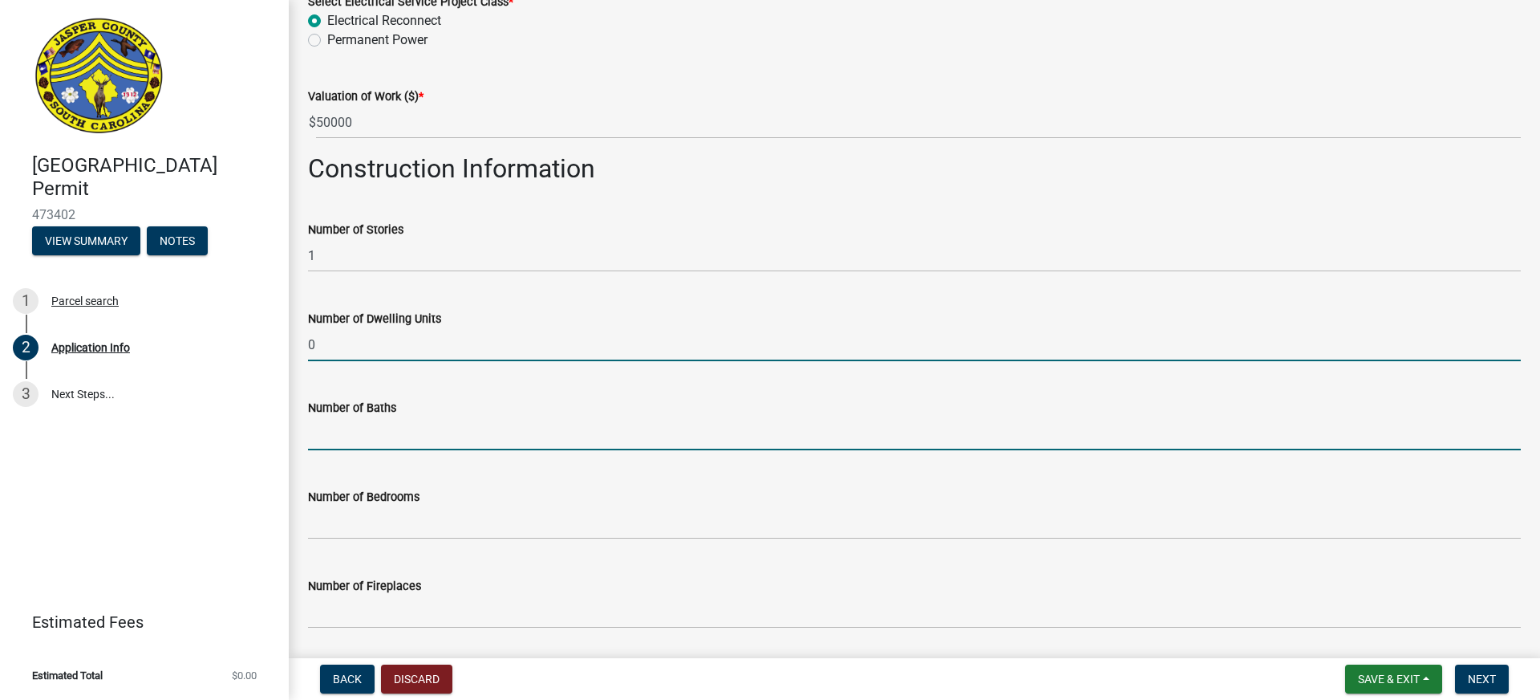
click at [351, 427] on input "text" at bounding box center [914, 433] width 1213 height 33
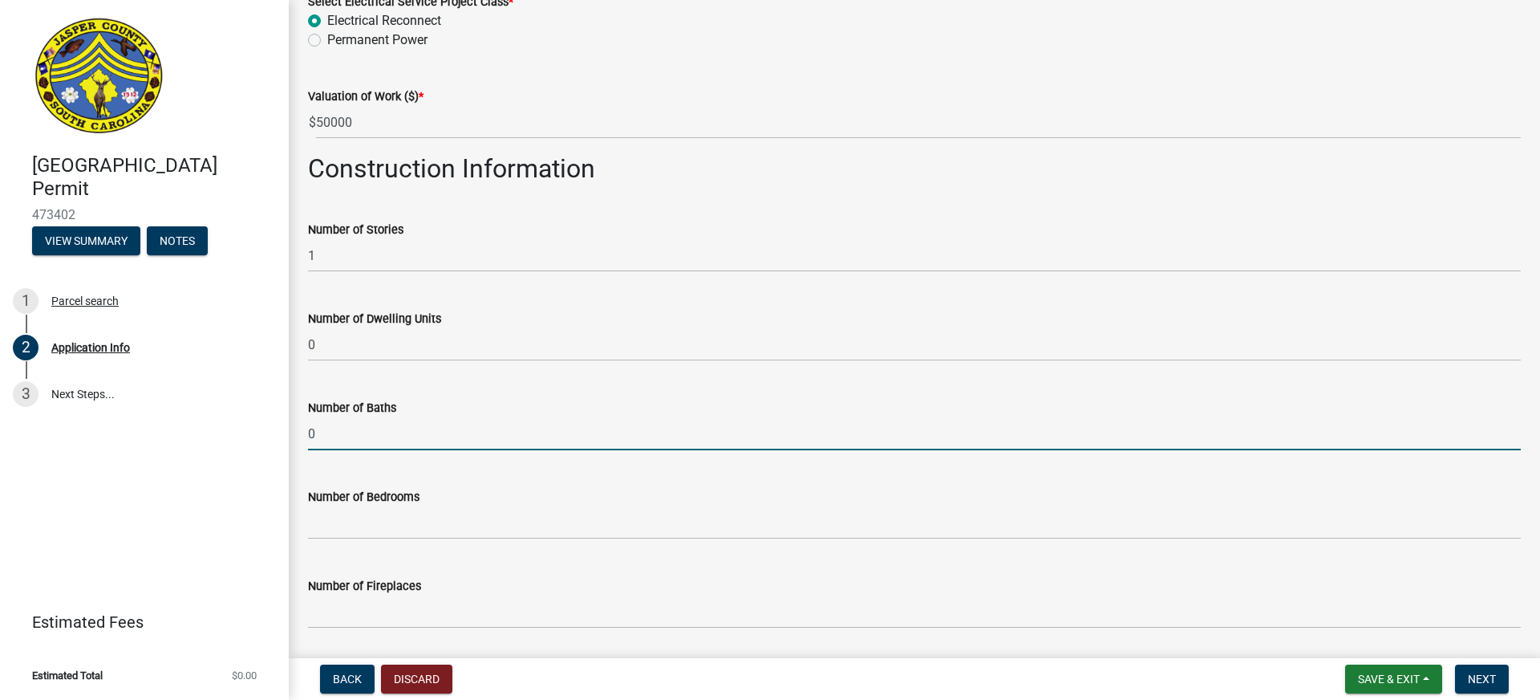
type input "0"
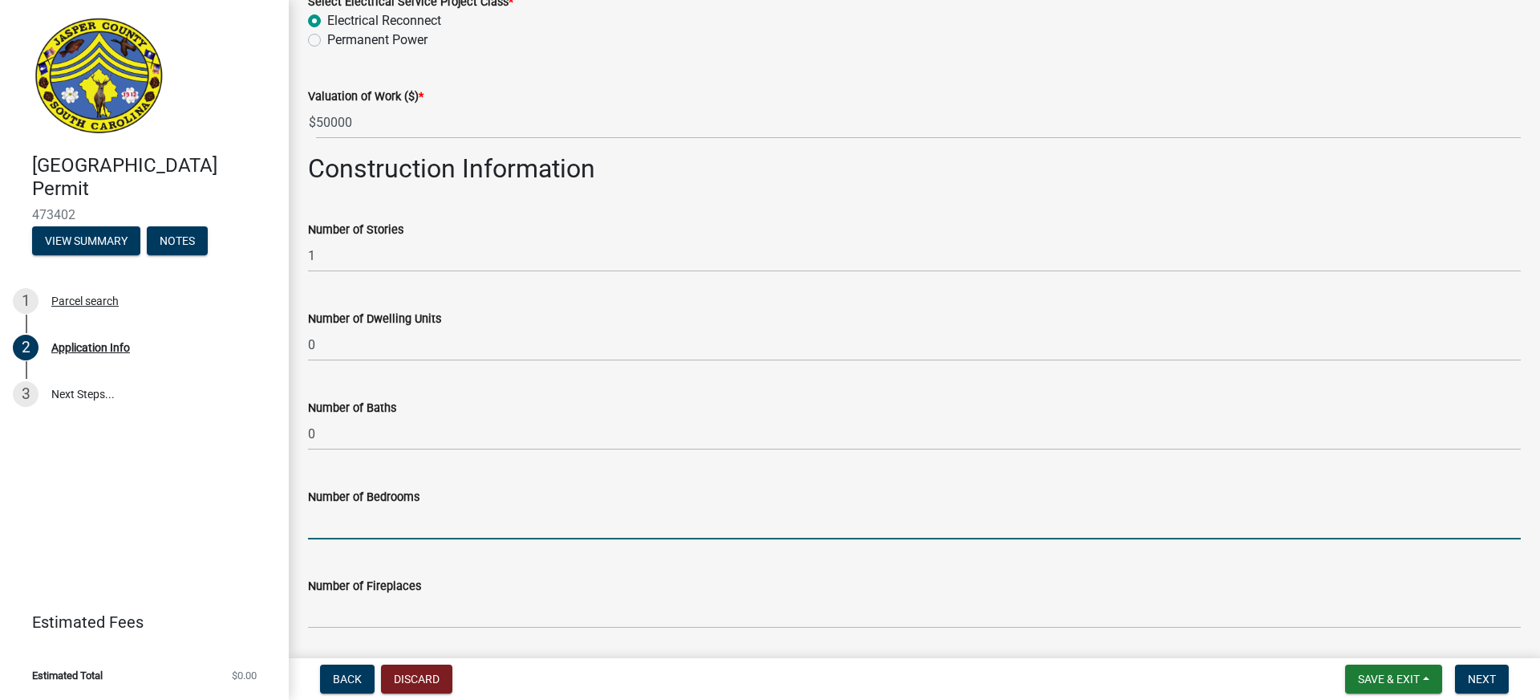
click at [359, 517] on input "text" at bounding box center [914, 522] width 1213 height 33
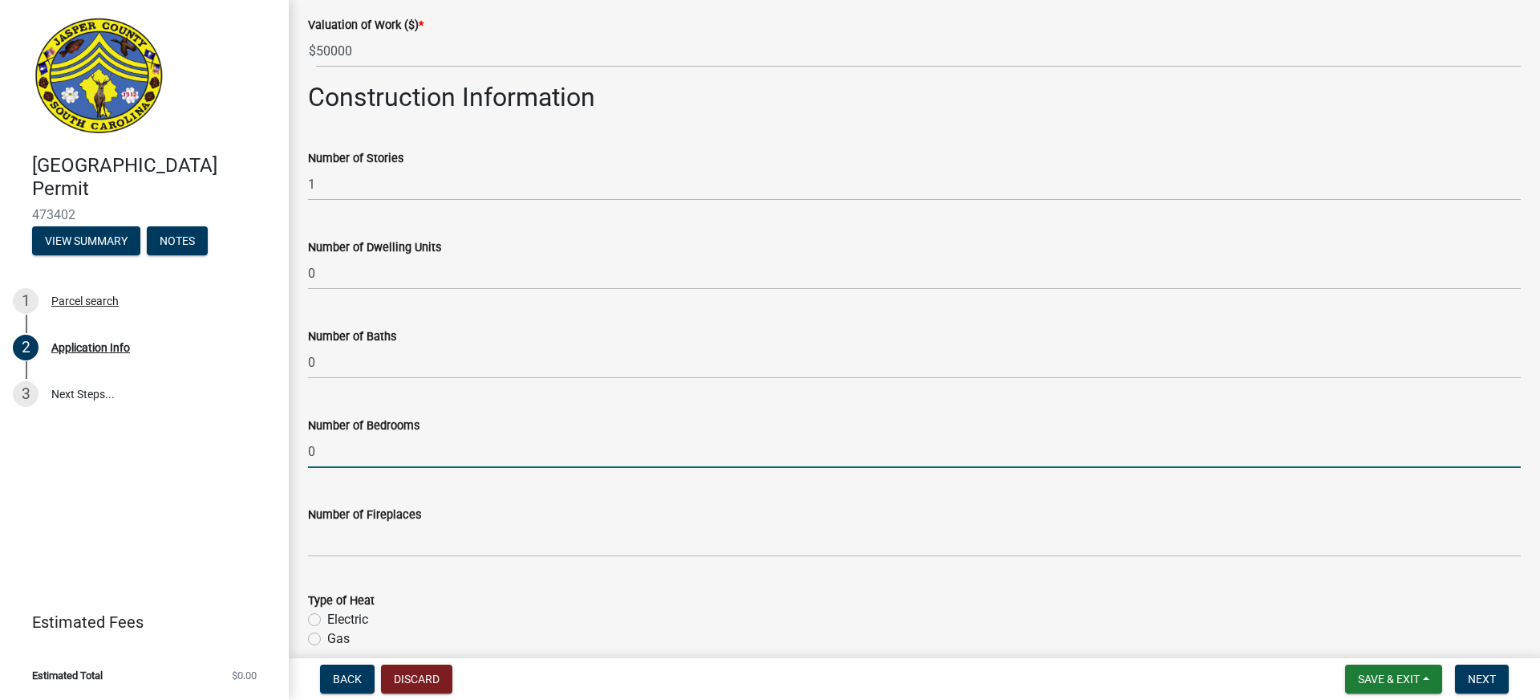
type input "0"
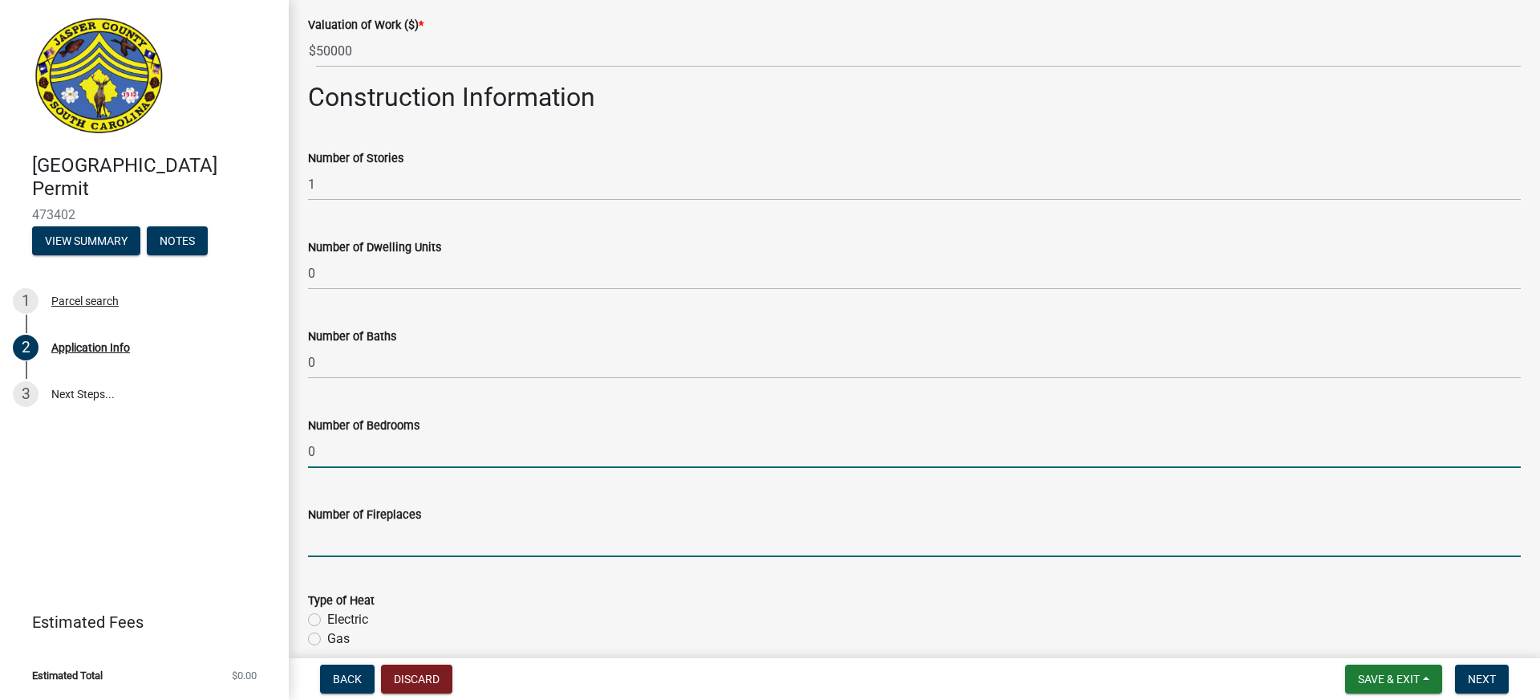
click at [352, 542] on input "text" at bounding box center [914, 540] width 1213 height 33
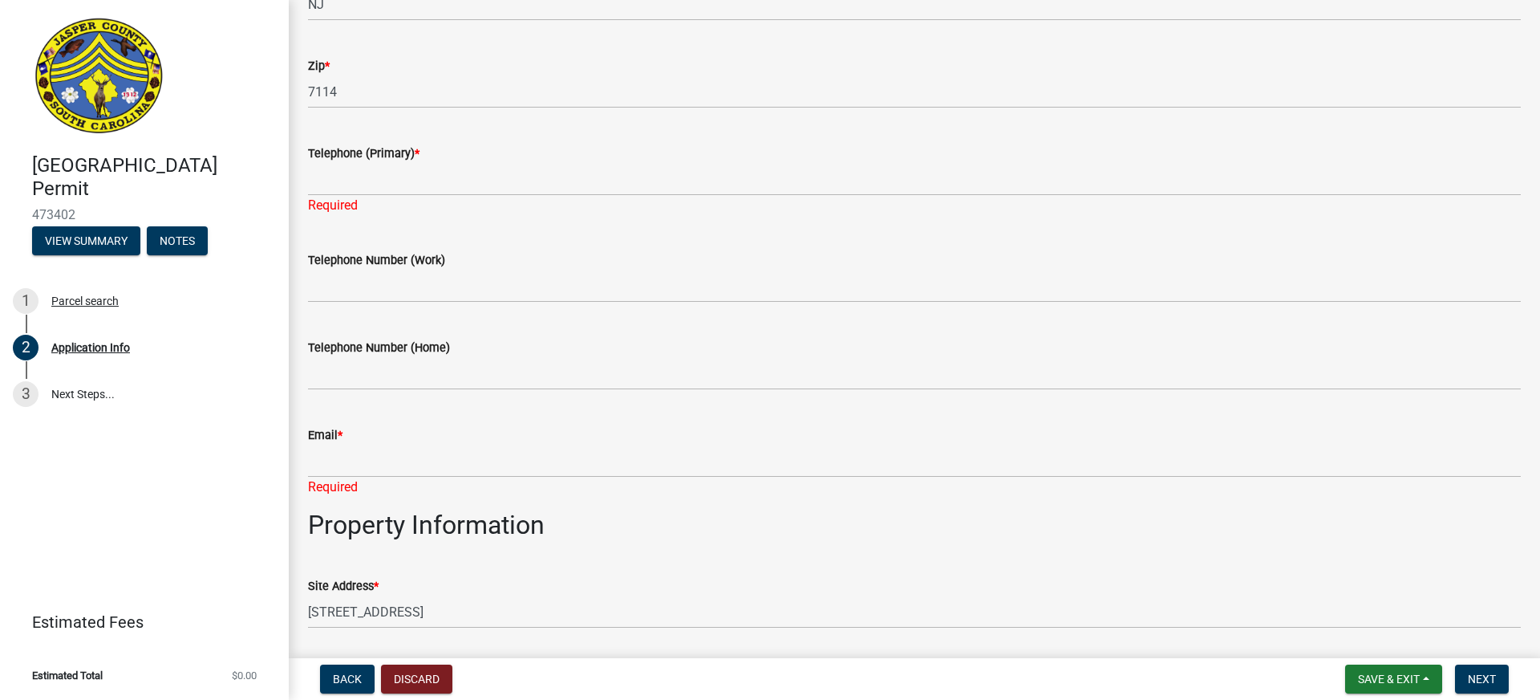
scroll to position [537, 0]
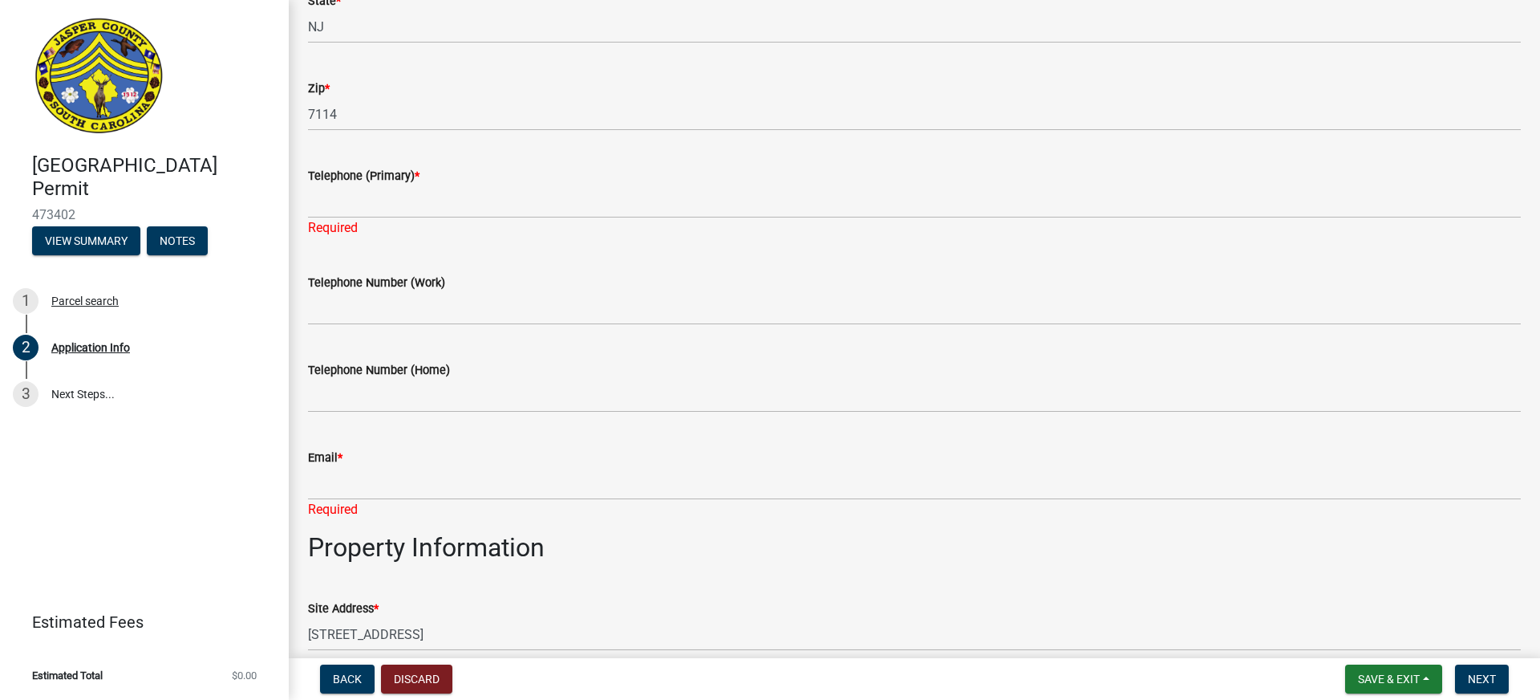
type input "0"
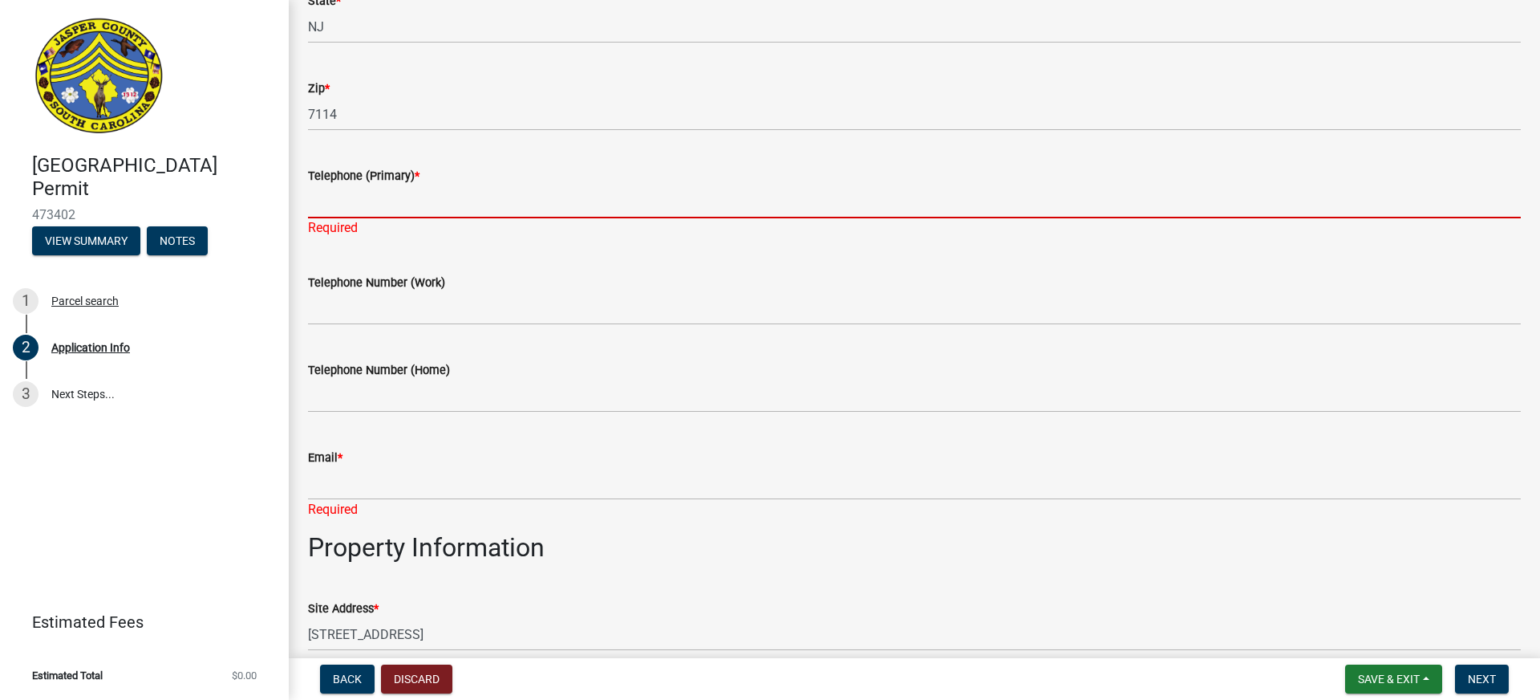
drag, startPoint x: 325, startPoint y: 204, endPoint x: 348, endPoint y: 205, distance: 23.3
click at [325, 204] on input "Telephone (Primary) *" at bounding box center [914, 201] width 1213 height 33
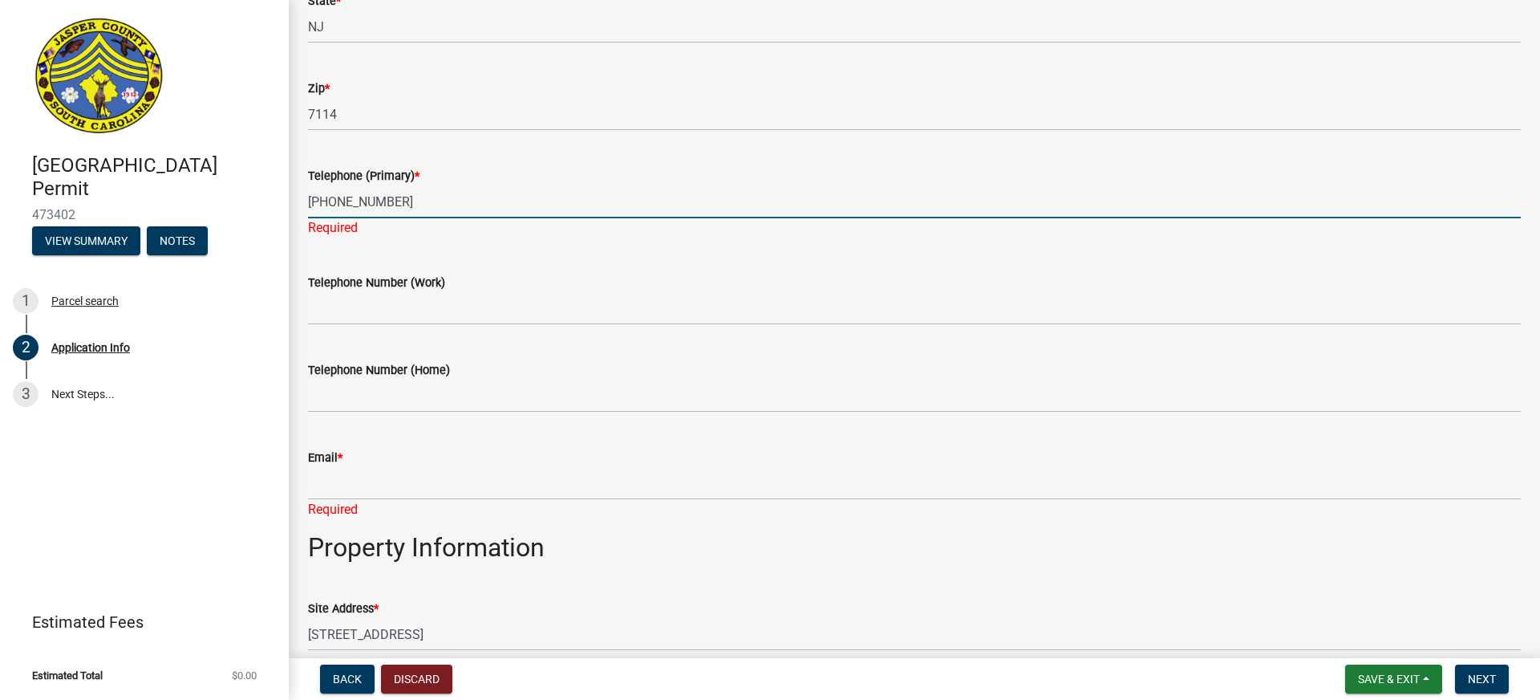
scroll to position [545, 0]
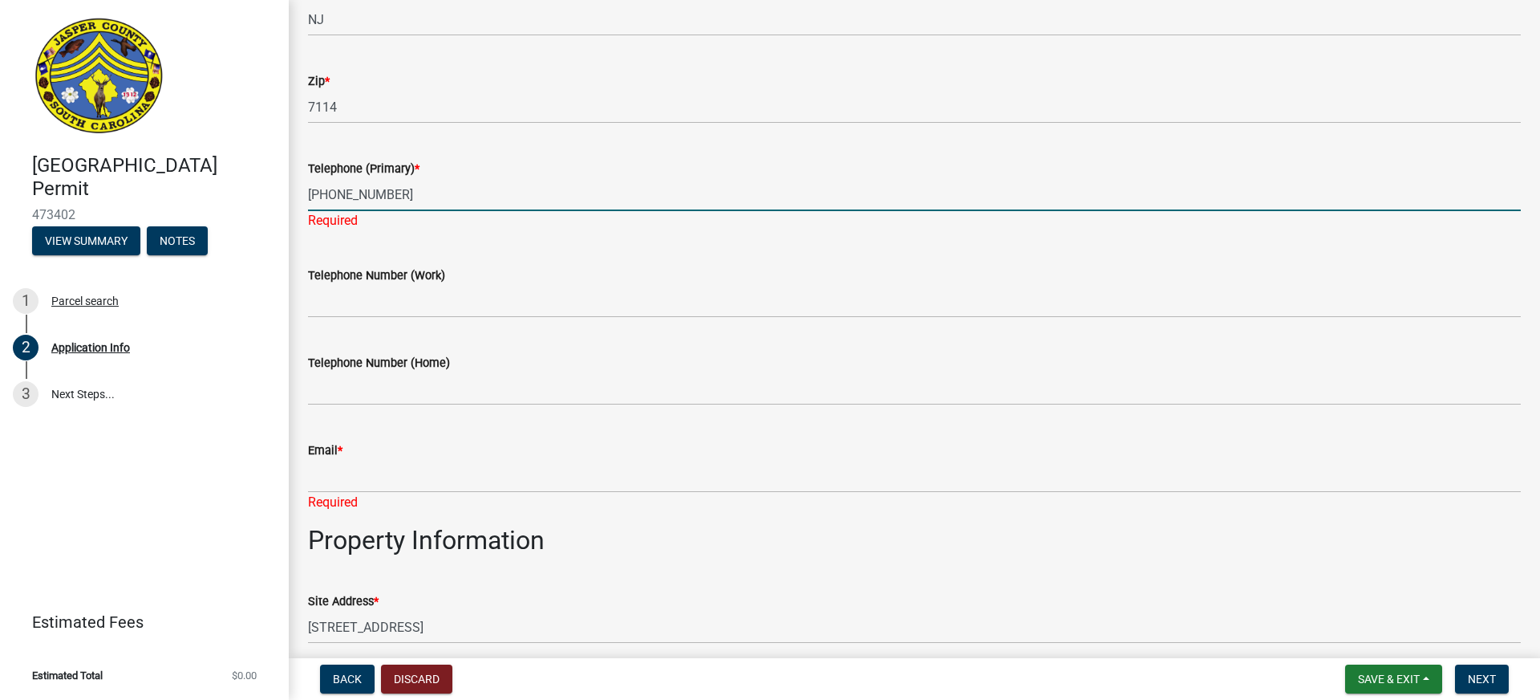
type input "602-541-2858"
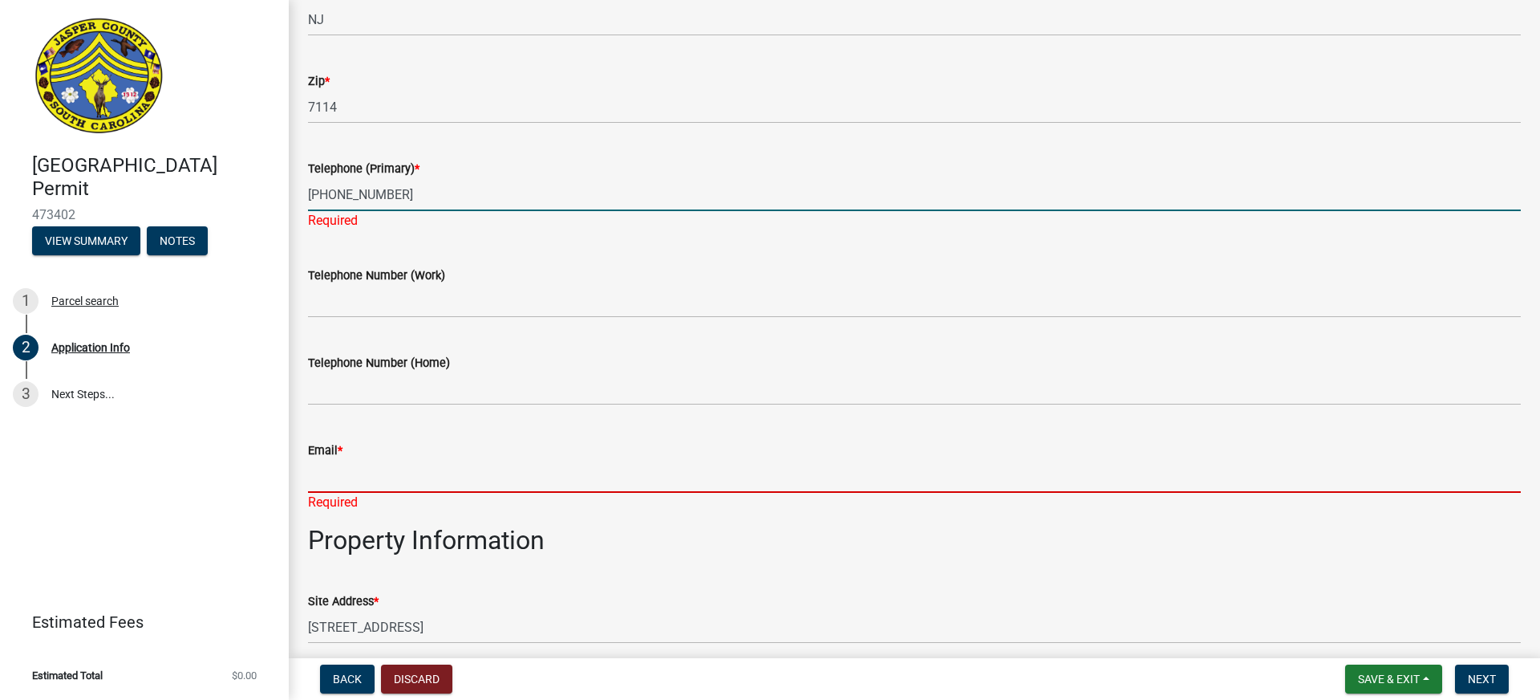
click at [332, 479] on div "Email * Required" at bounding box center [914, 465] width 1213 height 94
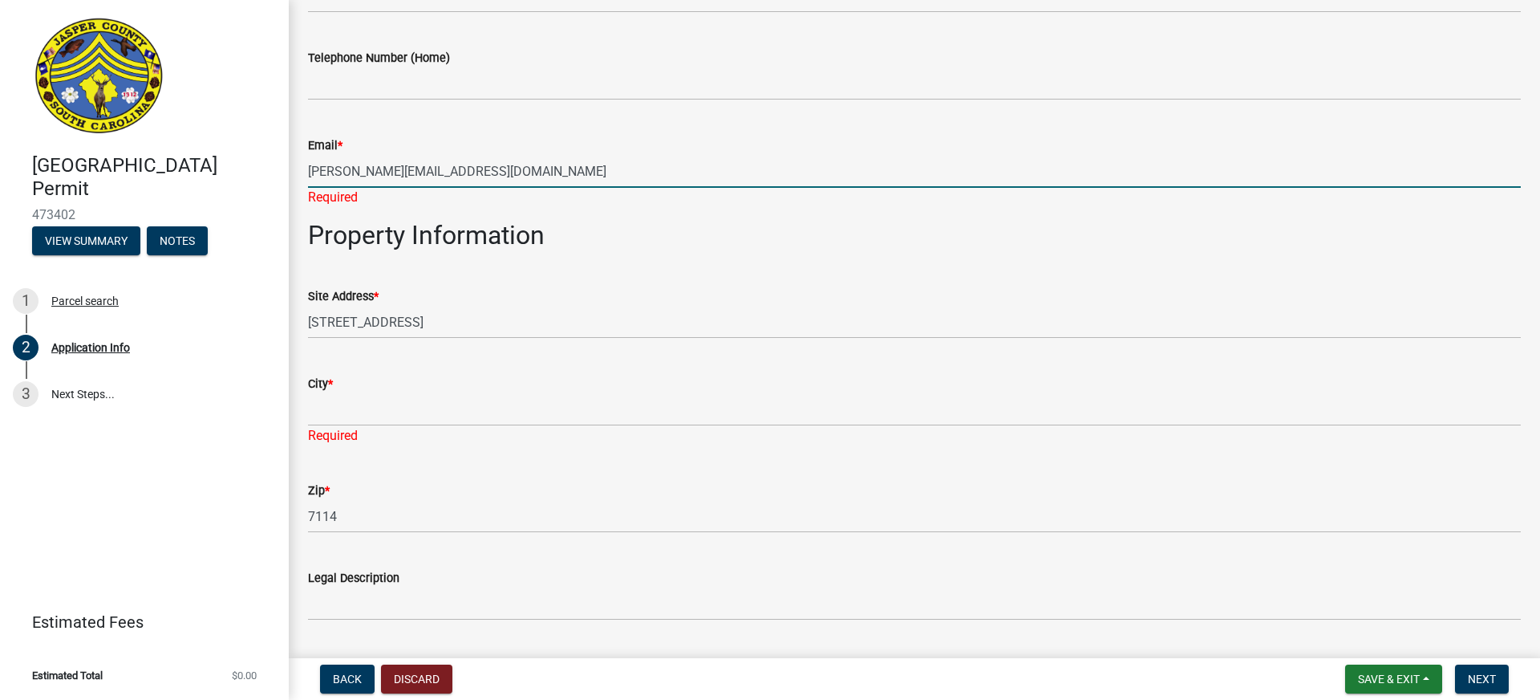
scroll to position [830, 0]
type input "tom@outpostbrands.com"
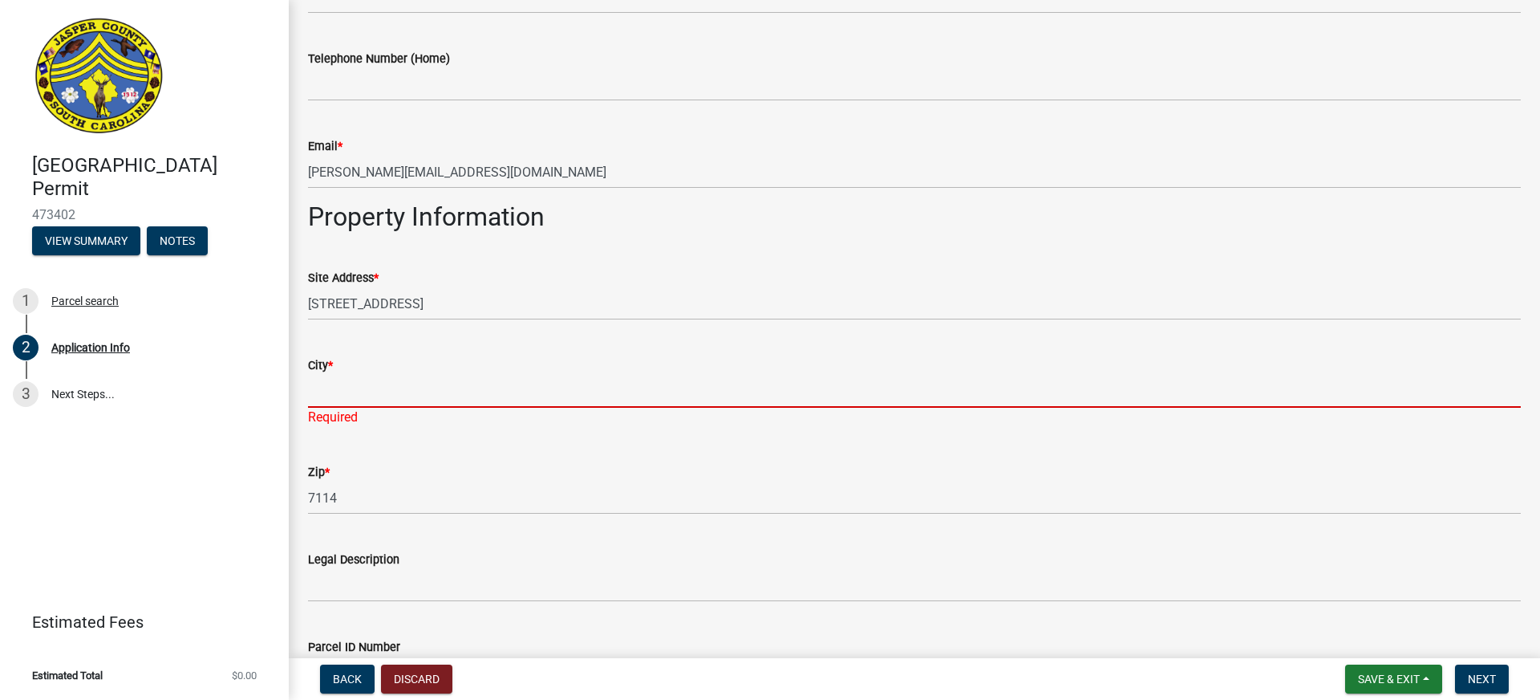
click at [355, 417] on div "City * Required" at bounding box center [914, 380] width 1213 height 94
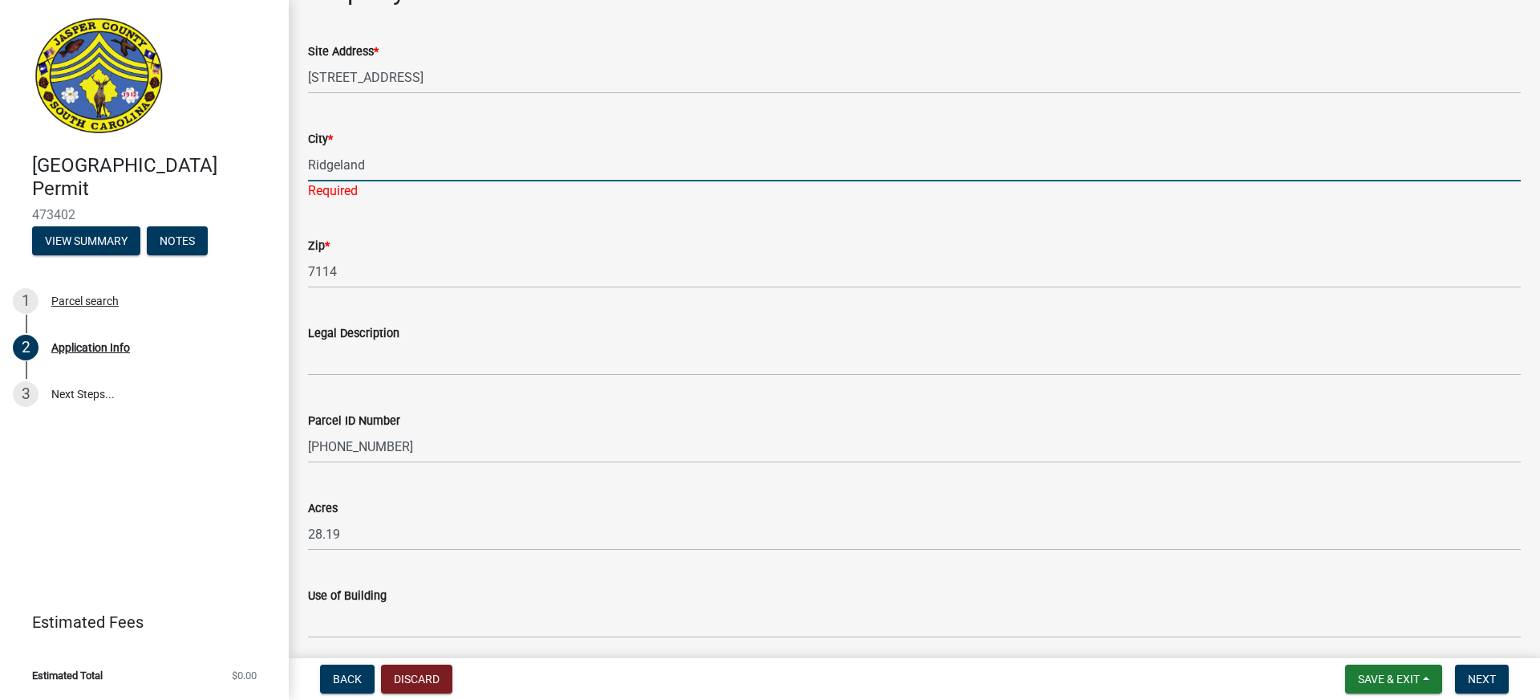
scroll to position [1053, 0]
type input "Ridgeland"
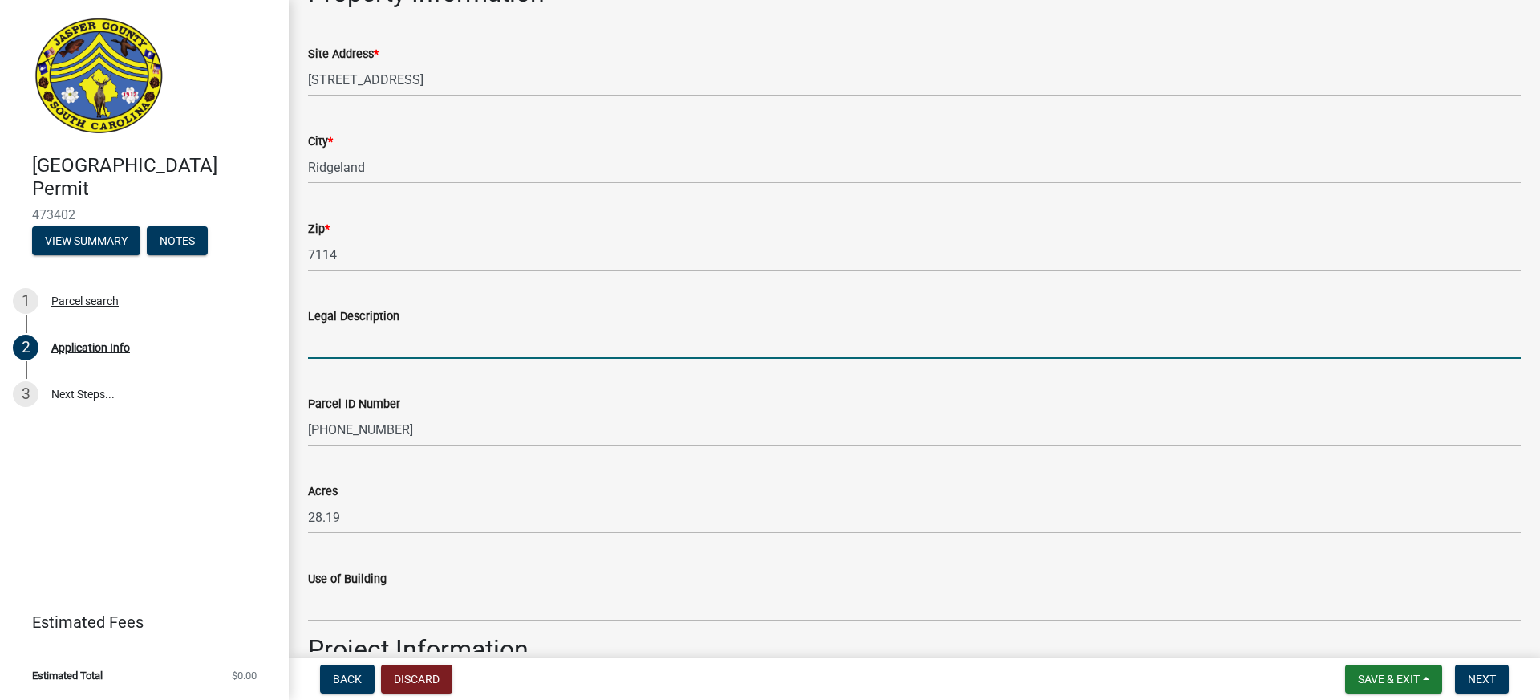
click at [348, 361] on wm-data-entity-input "Legal Description" at bounding box center [914, 327] width 1213 height 87
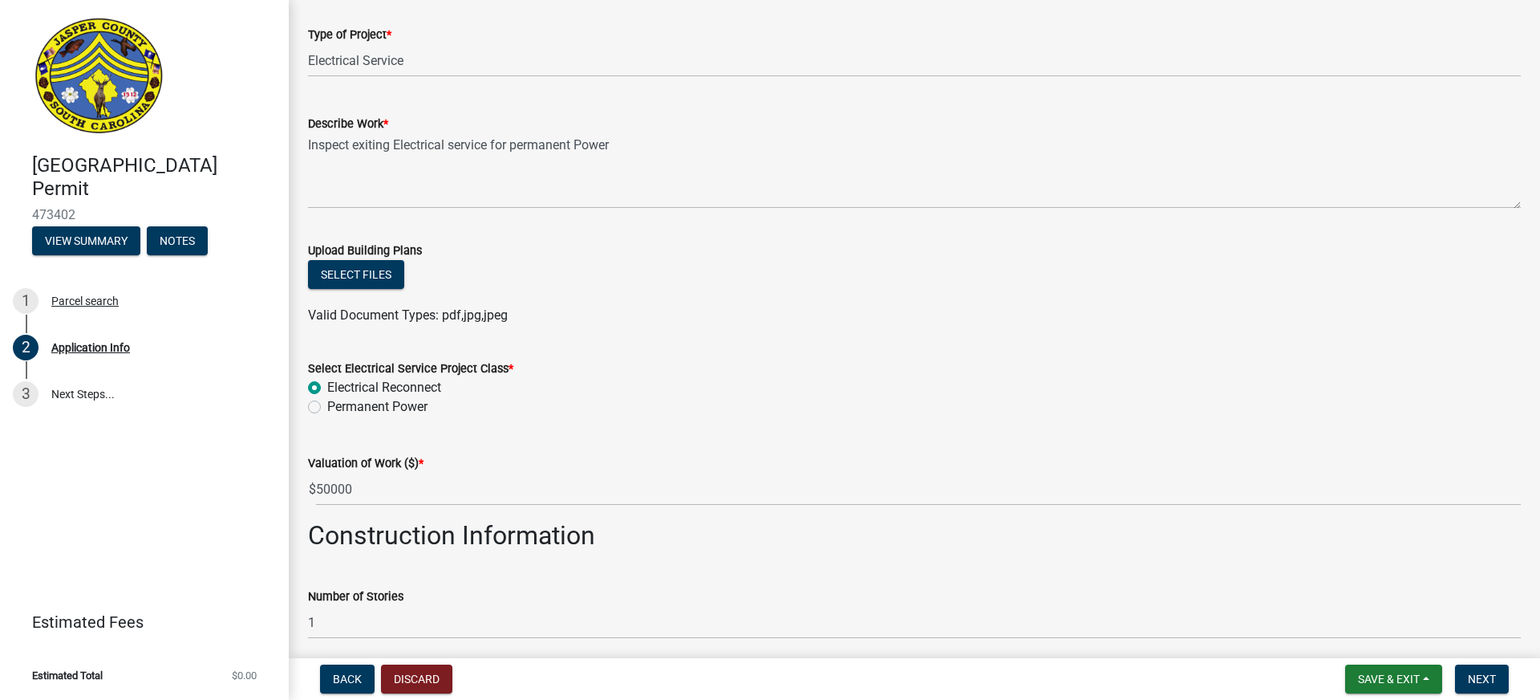
scroll to position [1749, 0]
type input "Warehouse"
click at [355, 267] on button "Select files" at bounding box center [356, 272] width 96 height 29
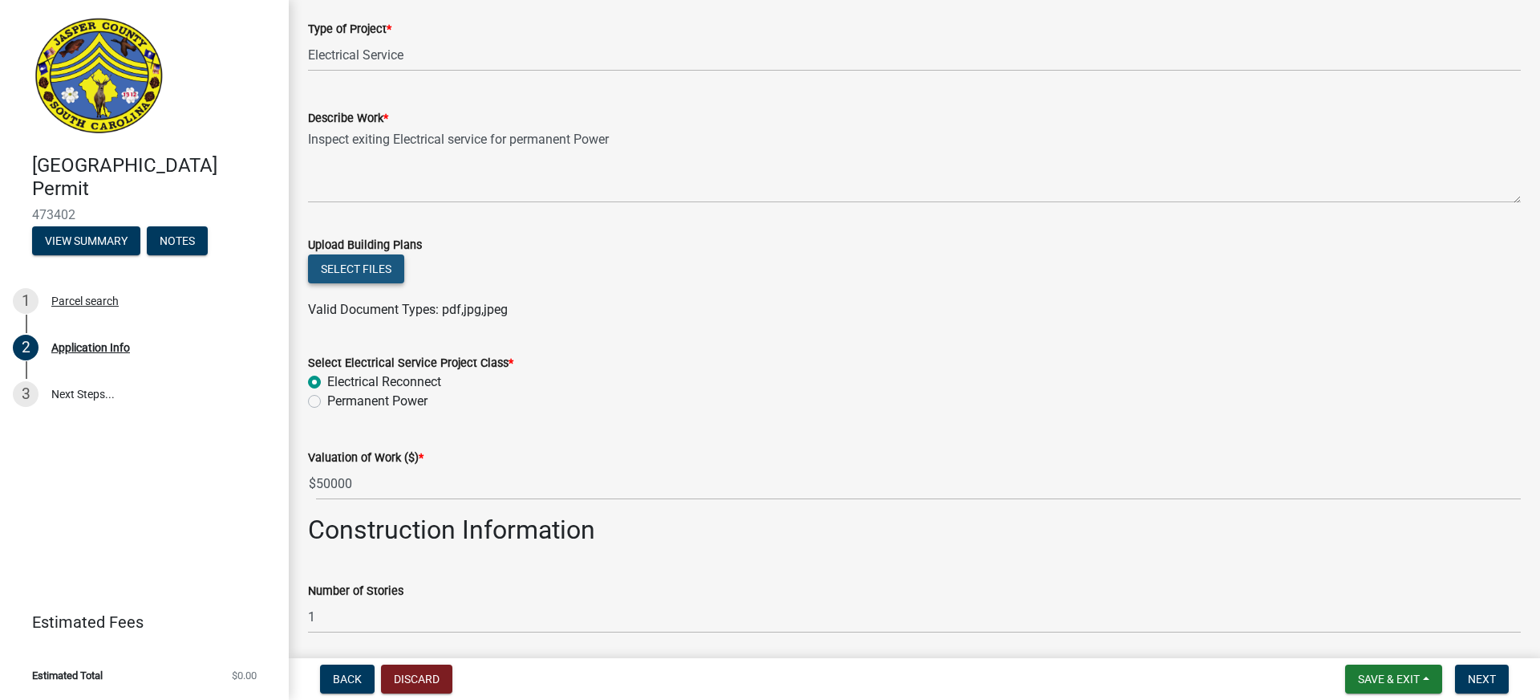
click at [366, 269] on button "Select files" at bounding box center [356, 268] width 96 height 29
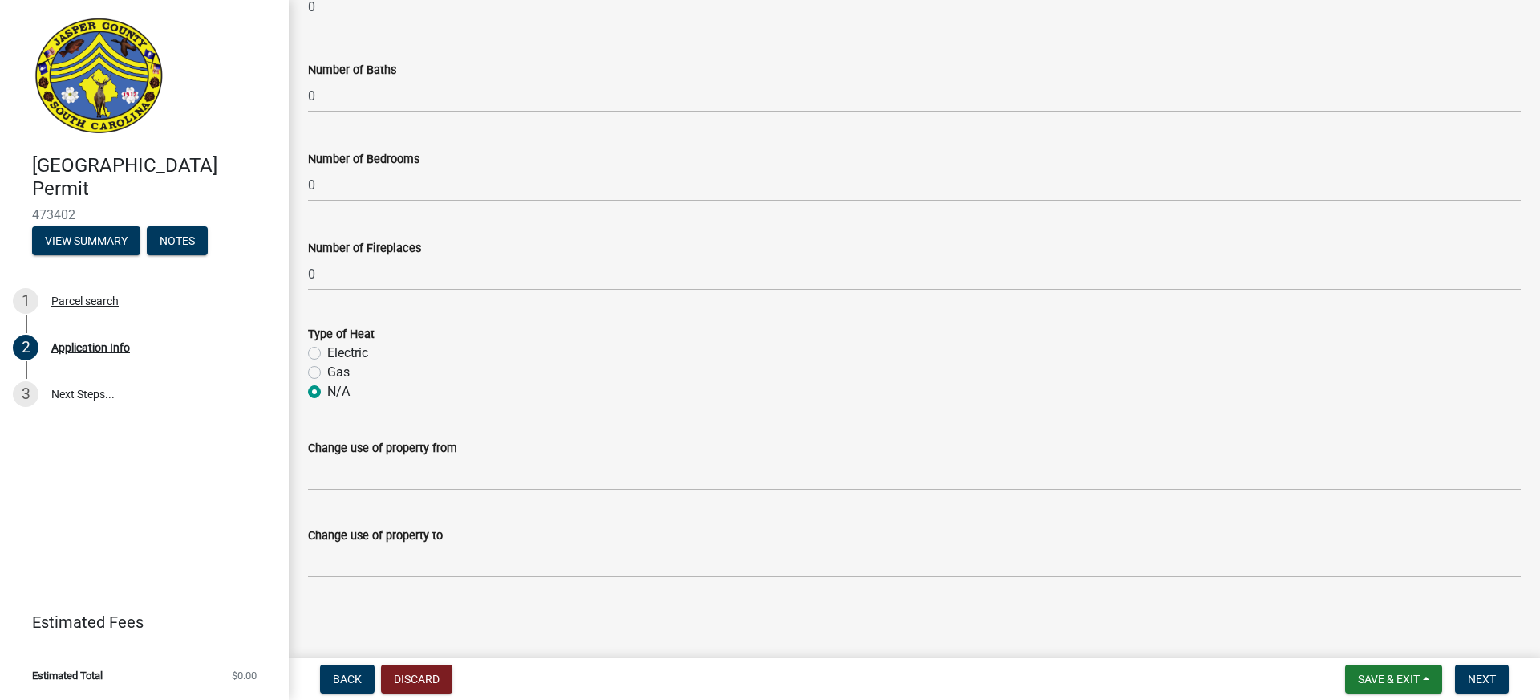
scroll to position [0, 0]
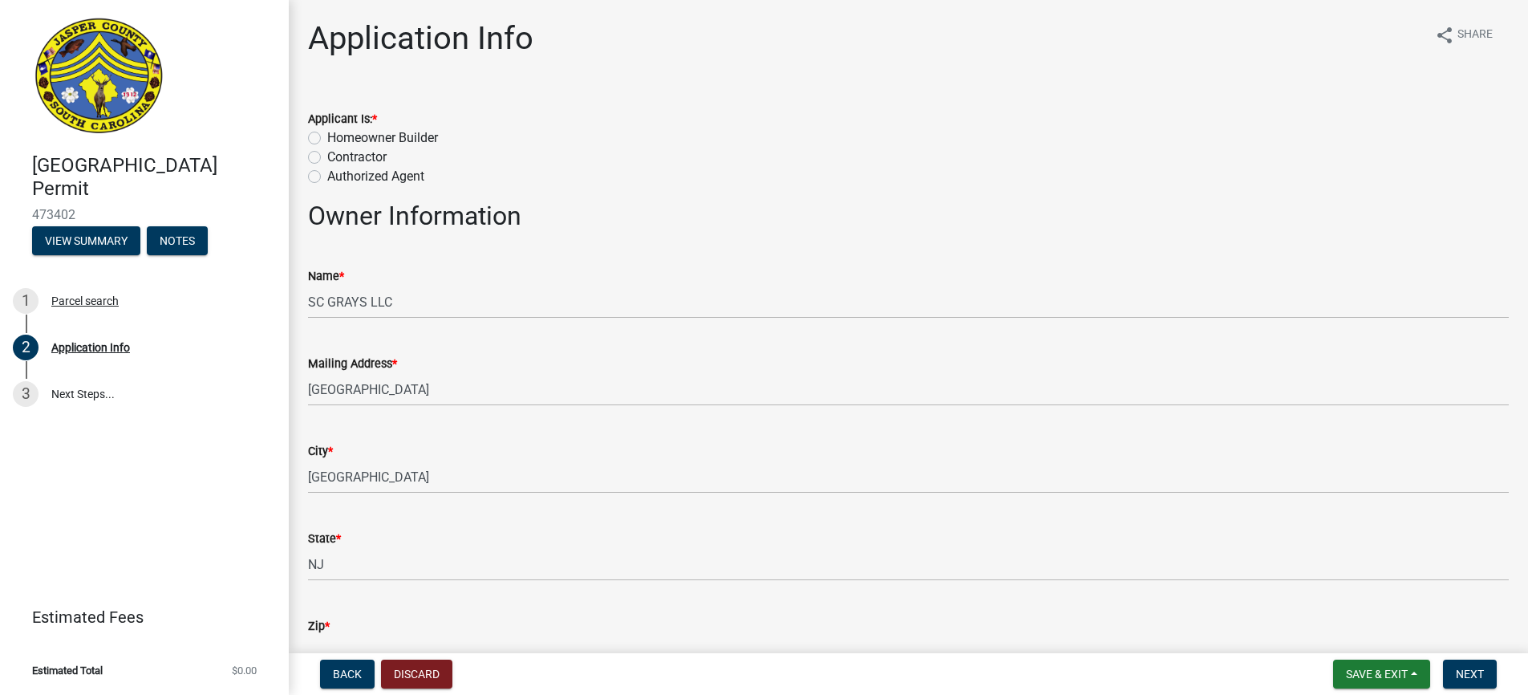
click at [327, 159] on label "Contractor" at bounding box center [356, 157] width 59 height 19
click at [327, 158] on input "Contractor" at bounding box center [332, 153] width 10 height 10
radio input "true"
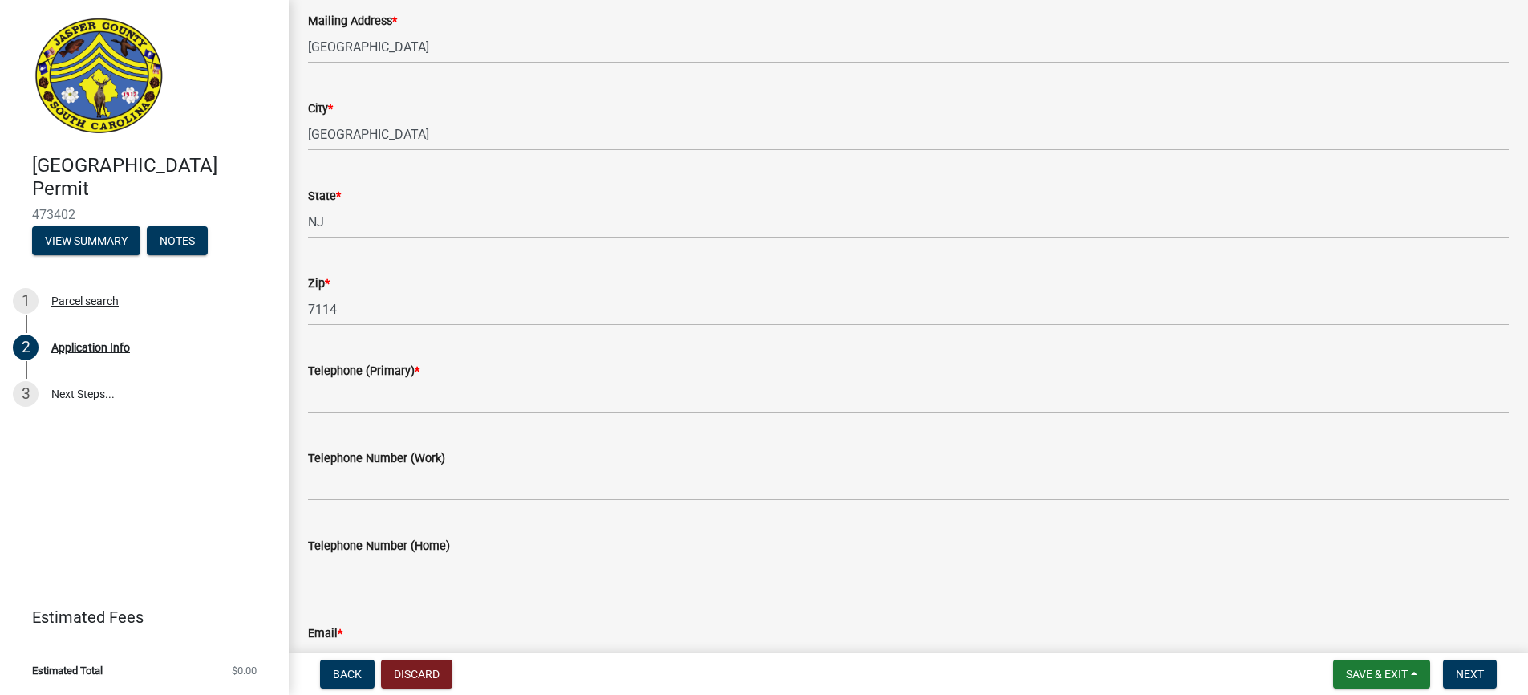
scroll to position [371, 0]
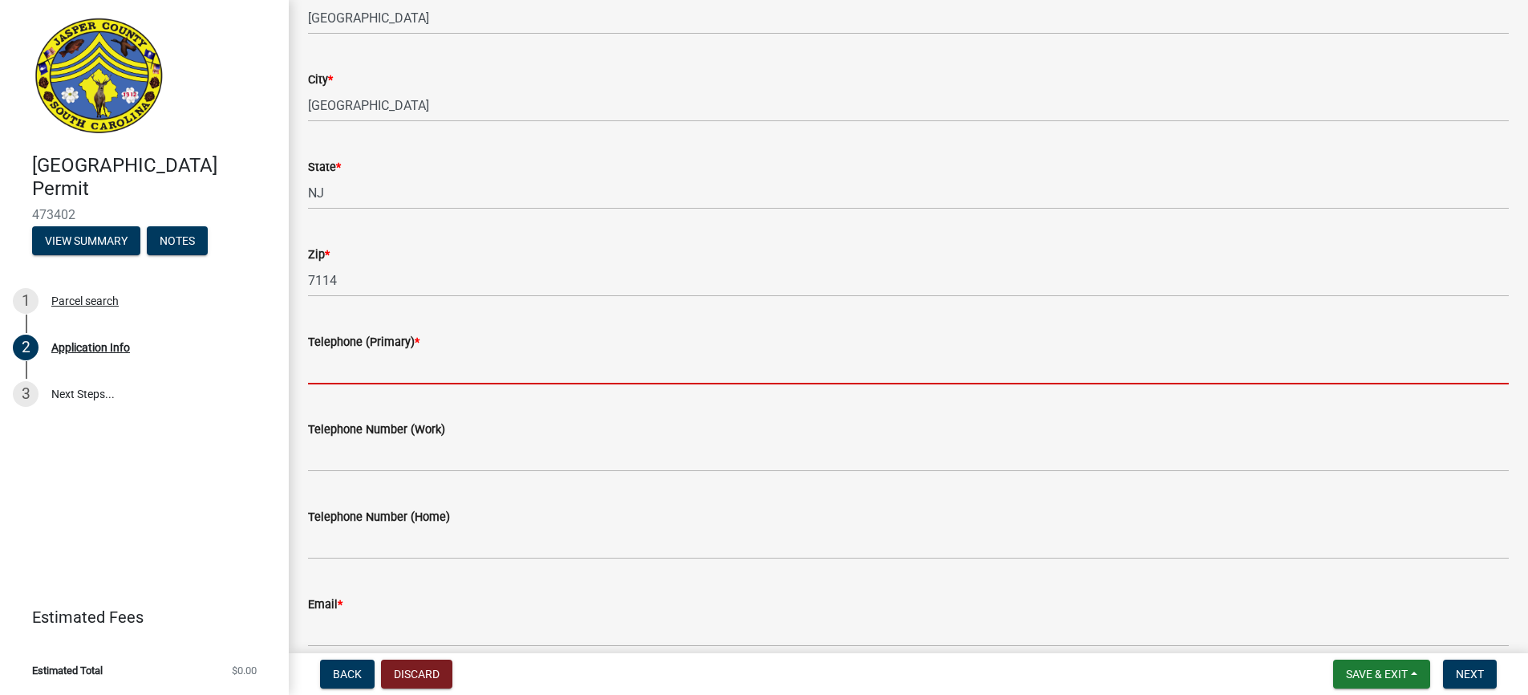
click at [351, 367] on input "Telephone (Primary) *" at bounding box center [908, 367] width 1201 height 33
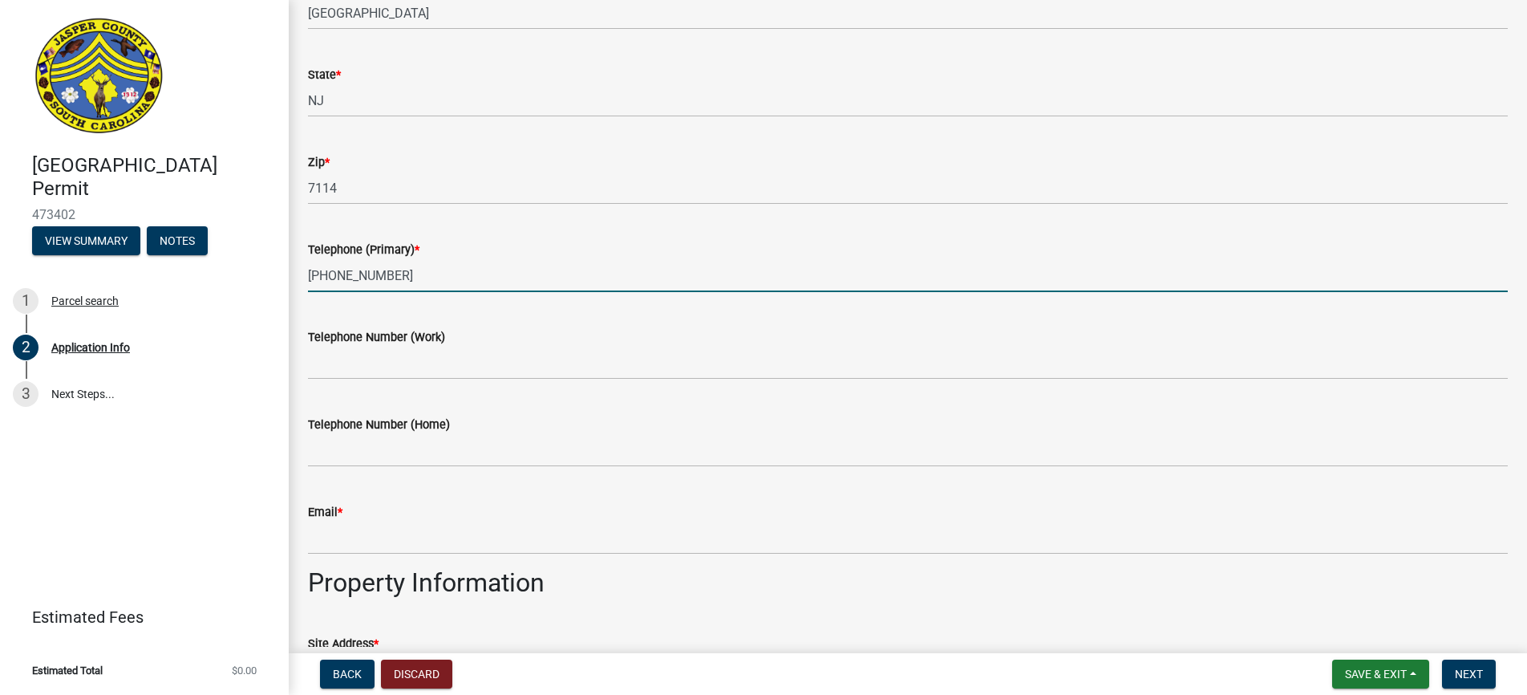
scroll to position [477, 0]
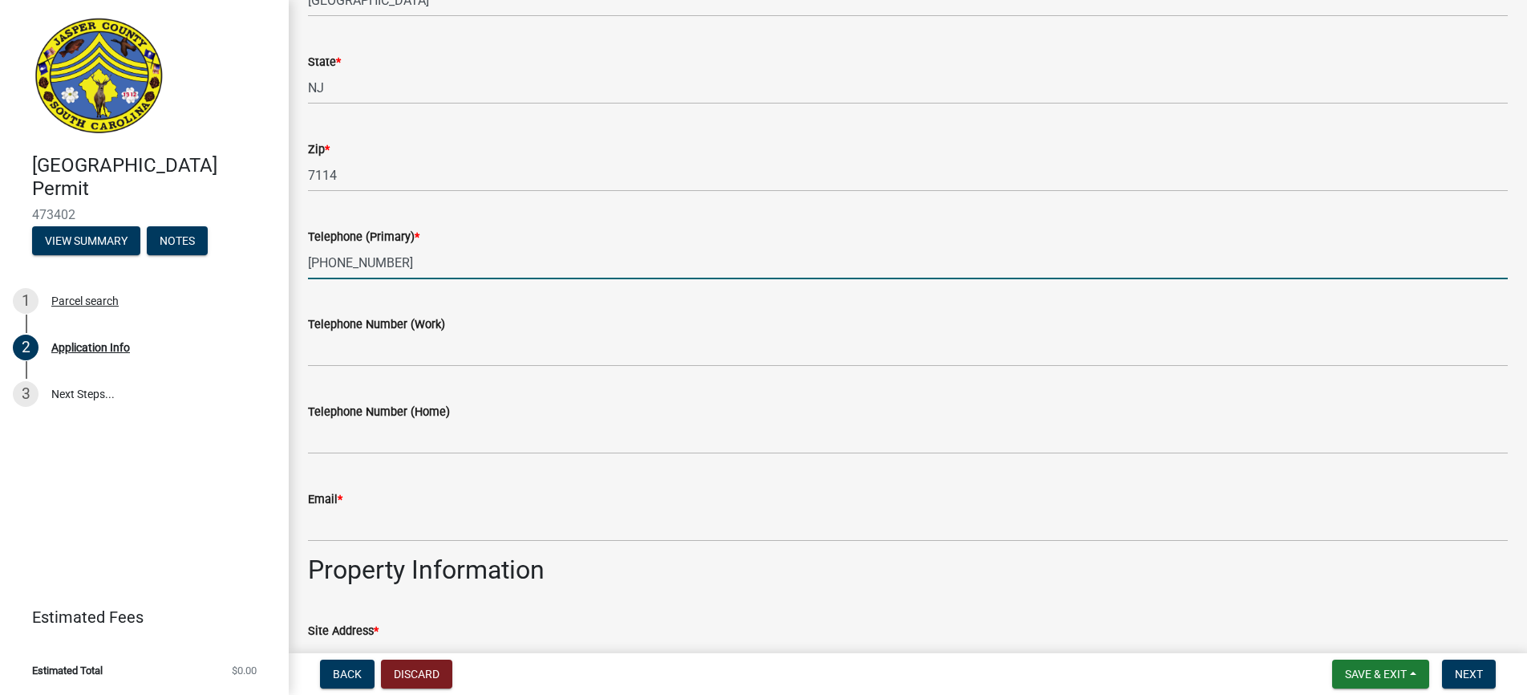
type input "602-541-2858"
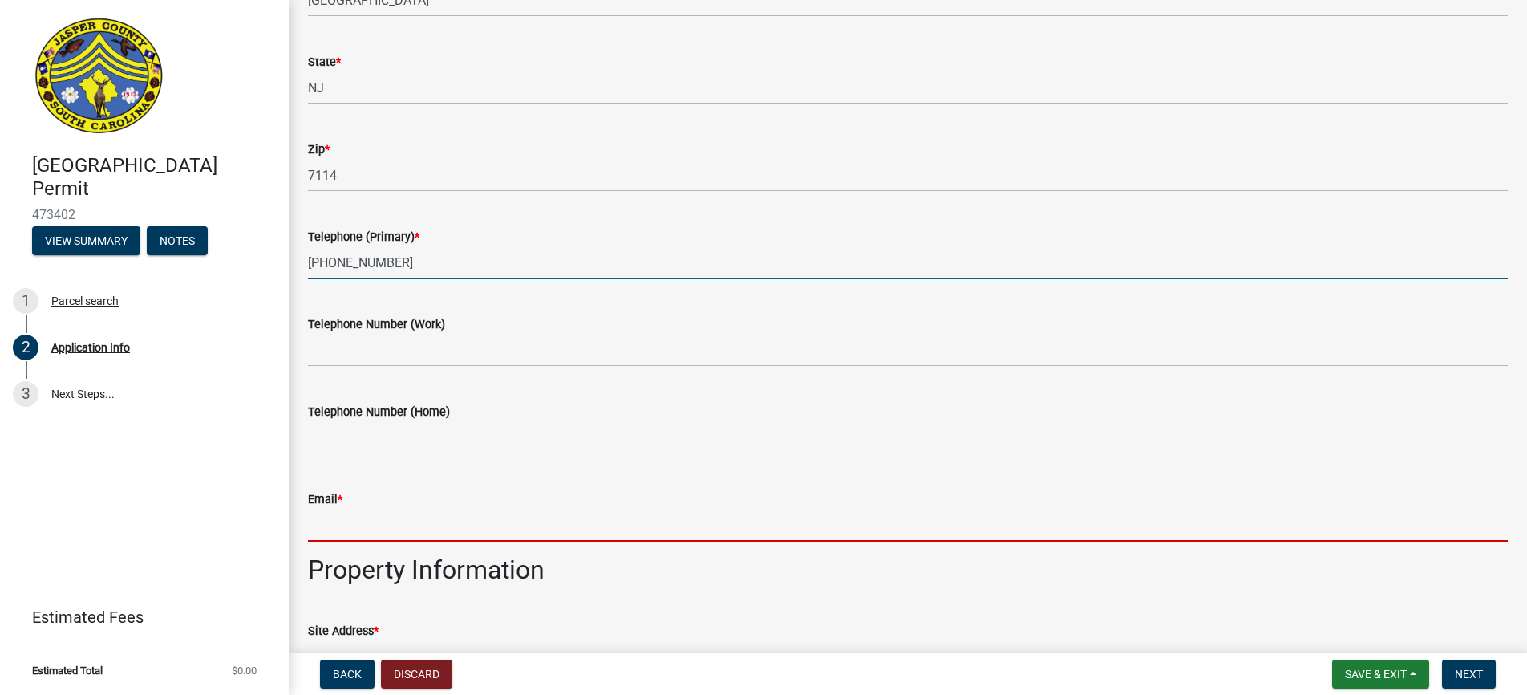
click at [347, 528] on input "Email *" at bounding box center [908, 525] width 1200 height 33
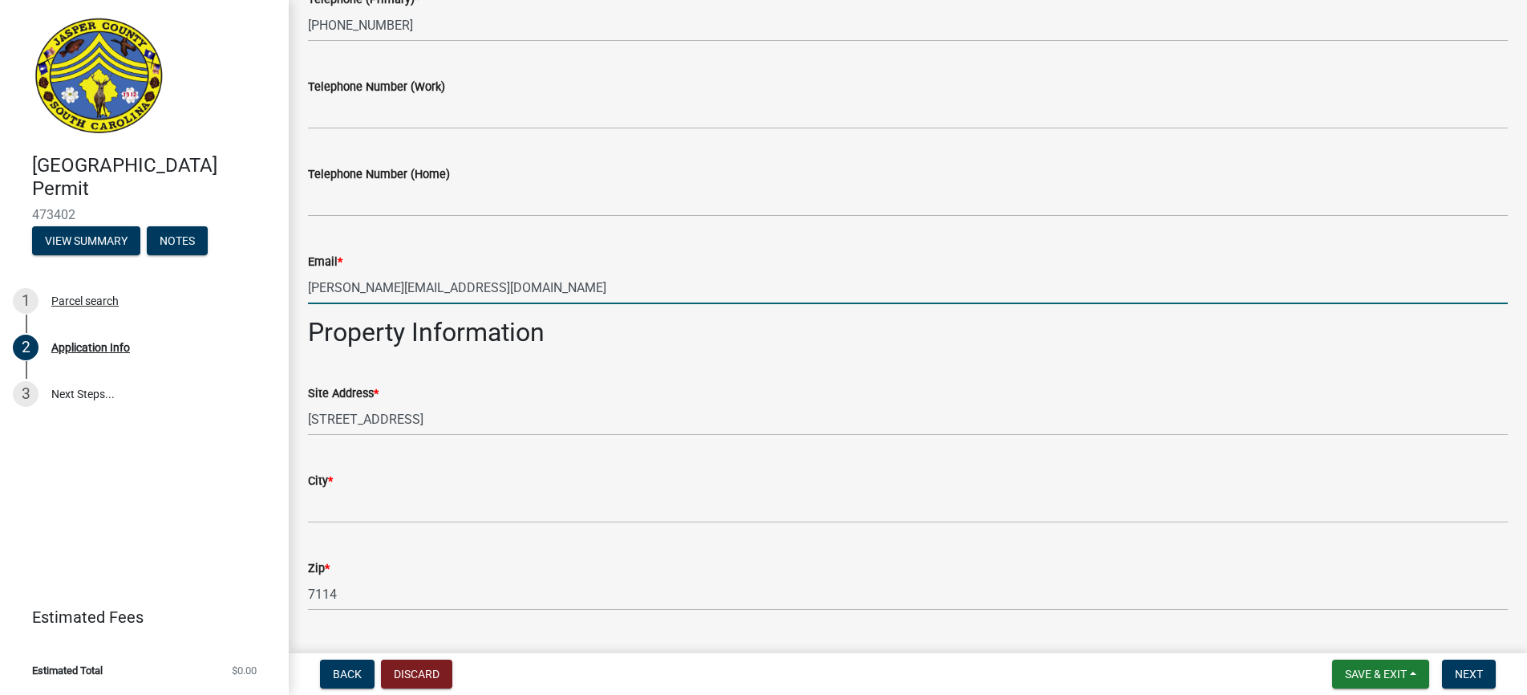
type input "tom@outpostbrands.com"
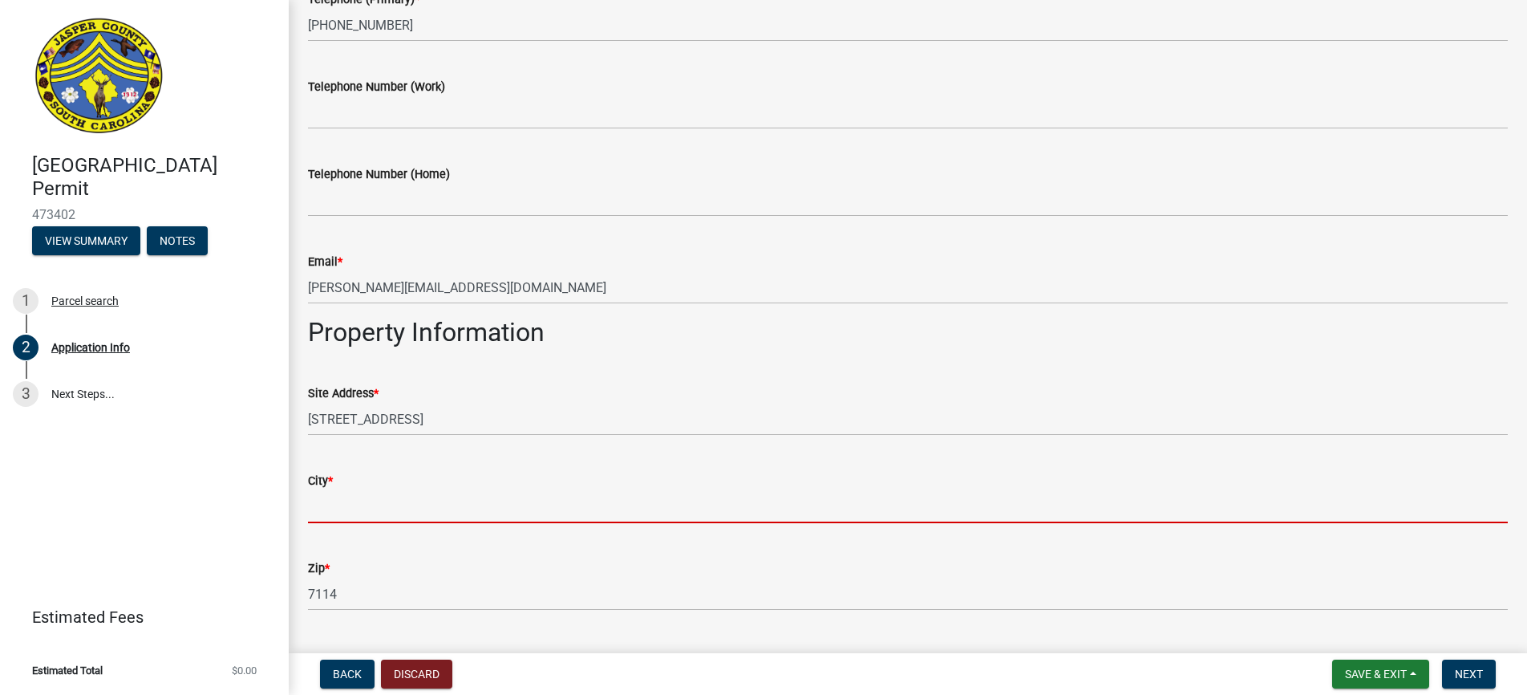
click at [331, 500] on input "City *" at bounding box center [908, 506] width 1200 height 33
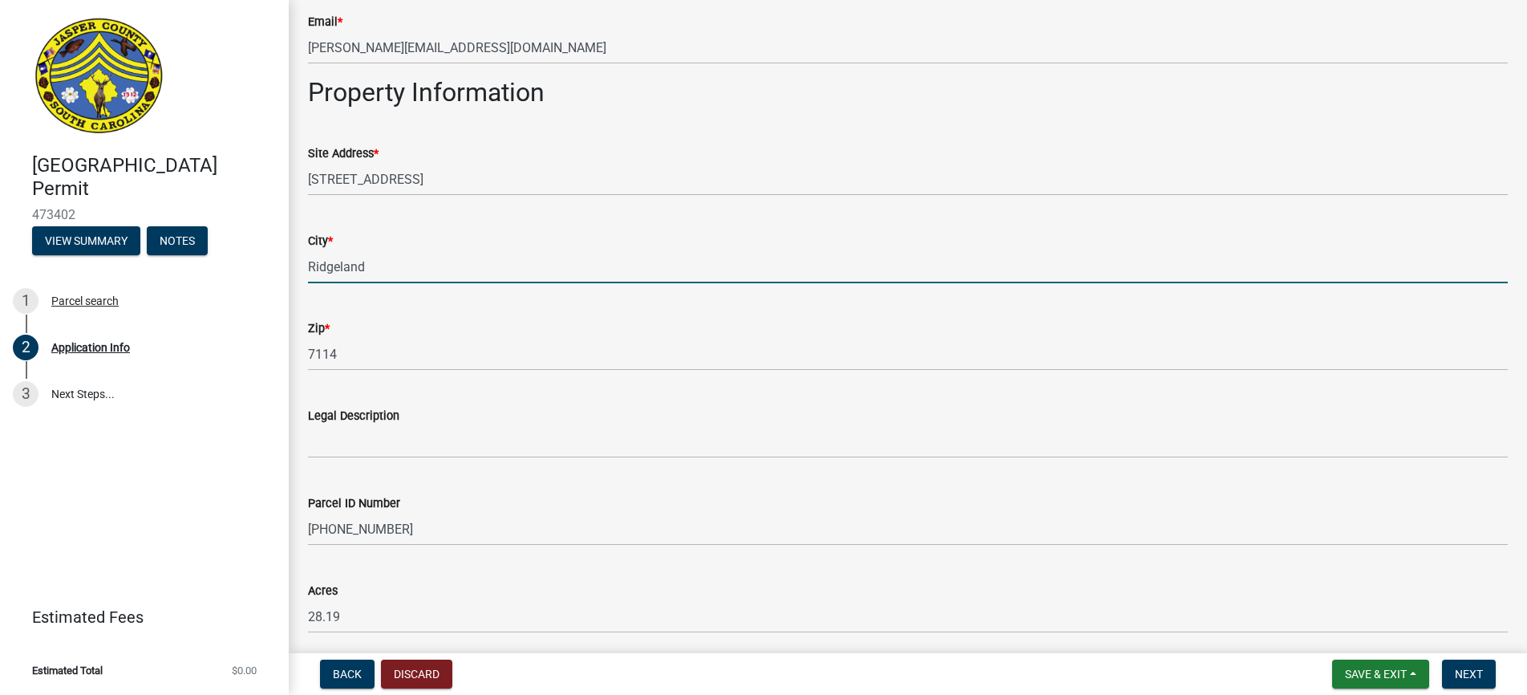
scroll to position [955, 0]
type input "Ridgeland"
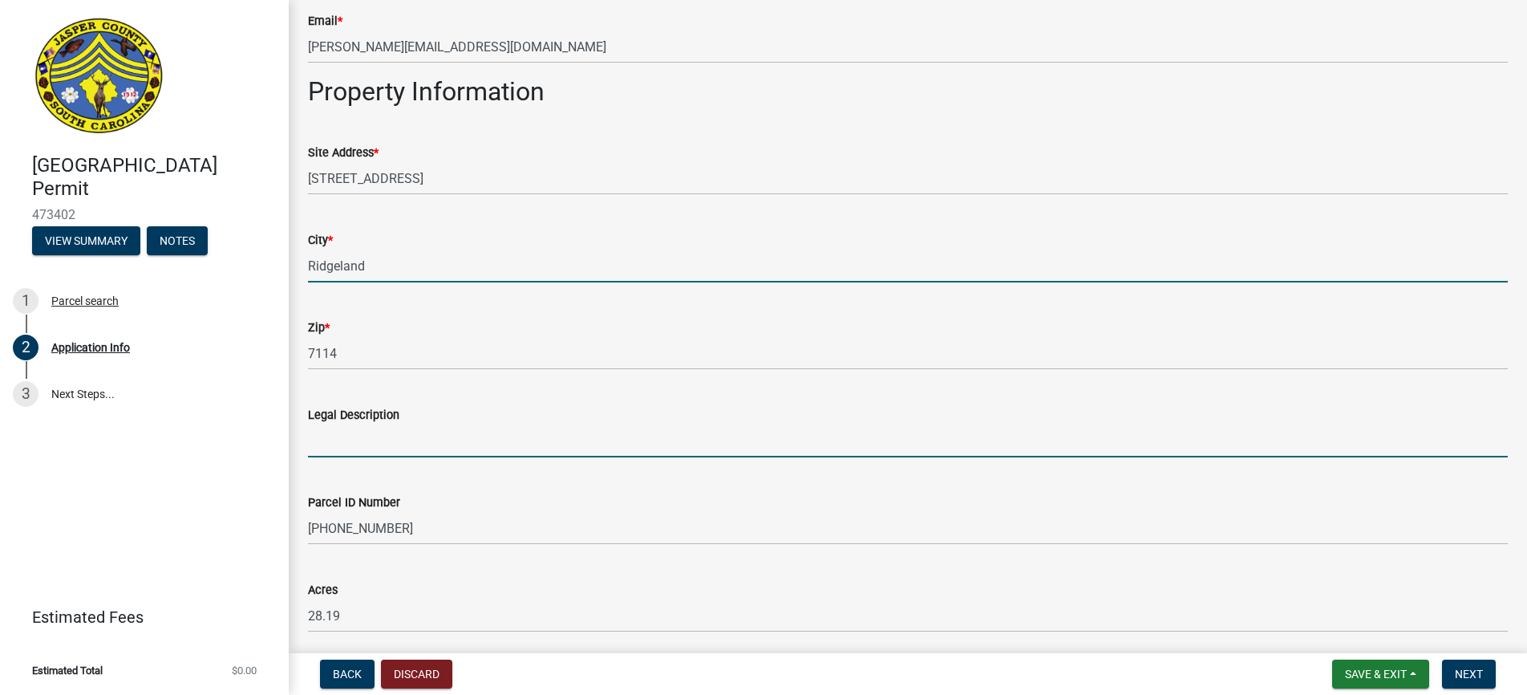
click at [335, 436] on input "Legal Description" at bounding box center [908, 440] width 1200 height 33
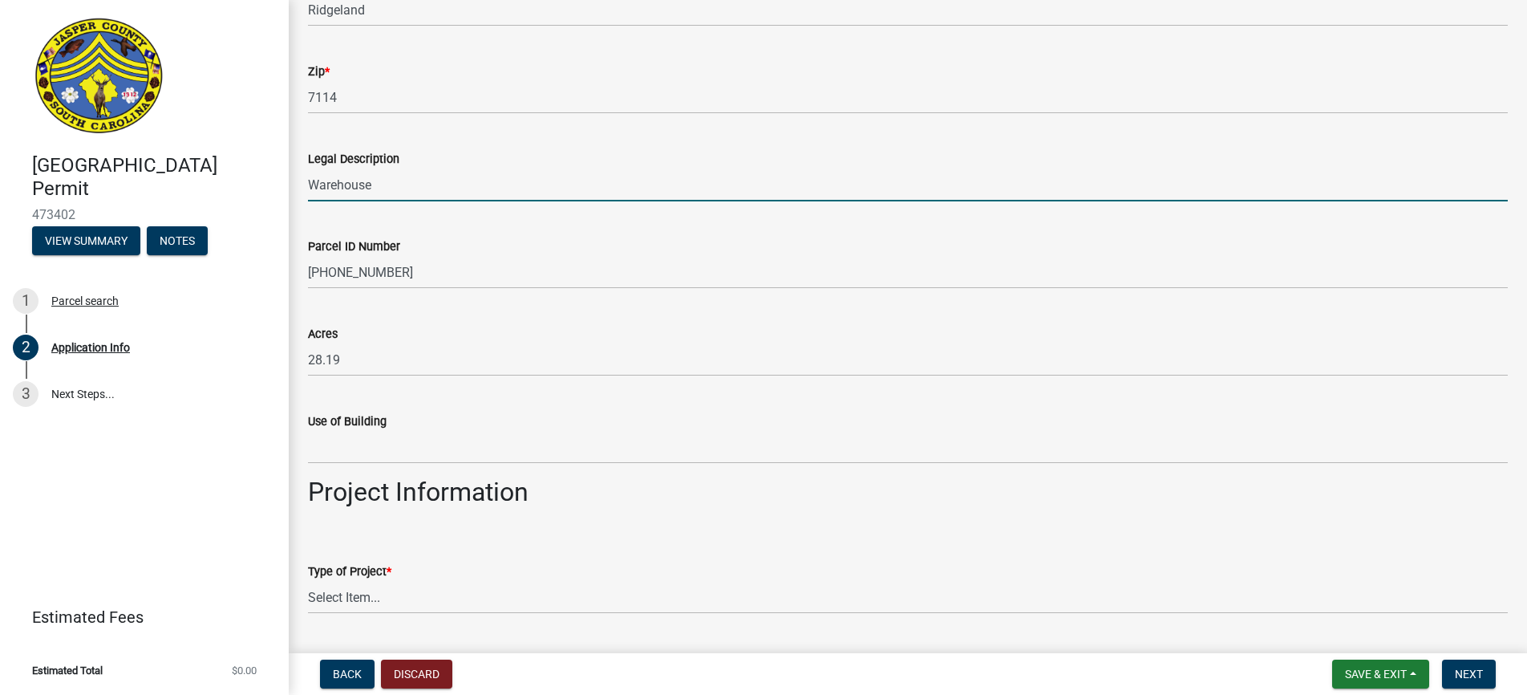
scroll to position [1212, 0]
type input "Warehouse"
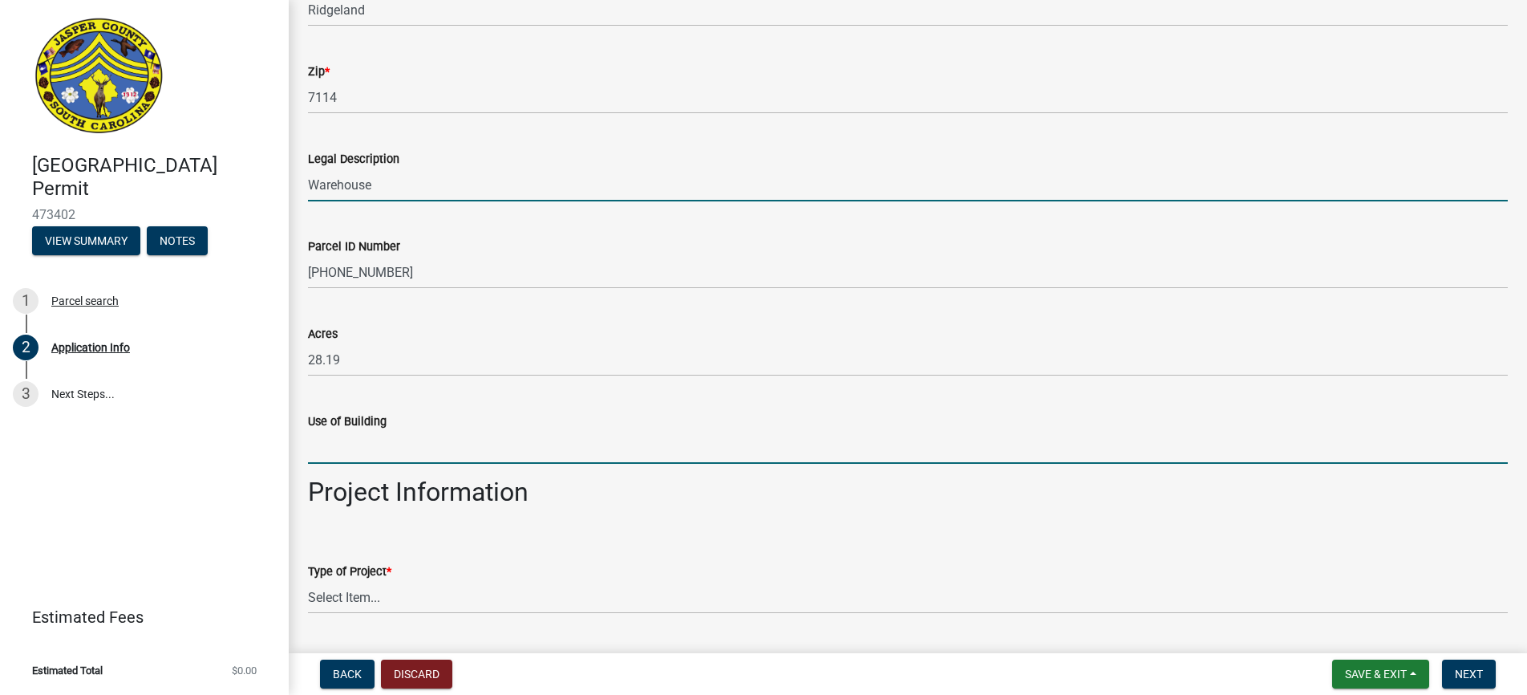
click at [337, 451] on input "Use of Building" at bounding box center [908, 447] width 1200 height 33
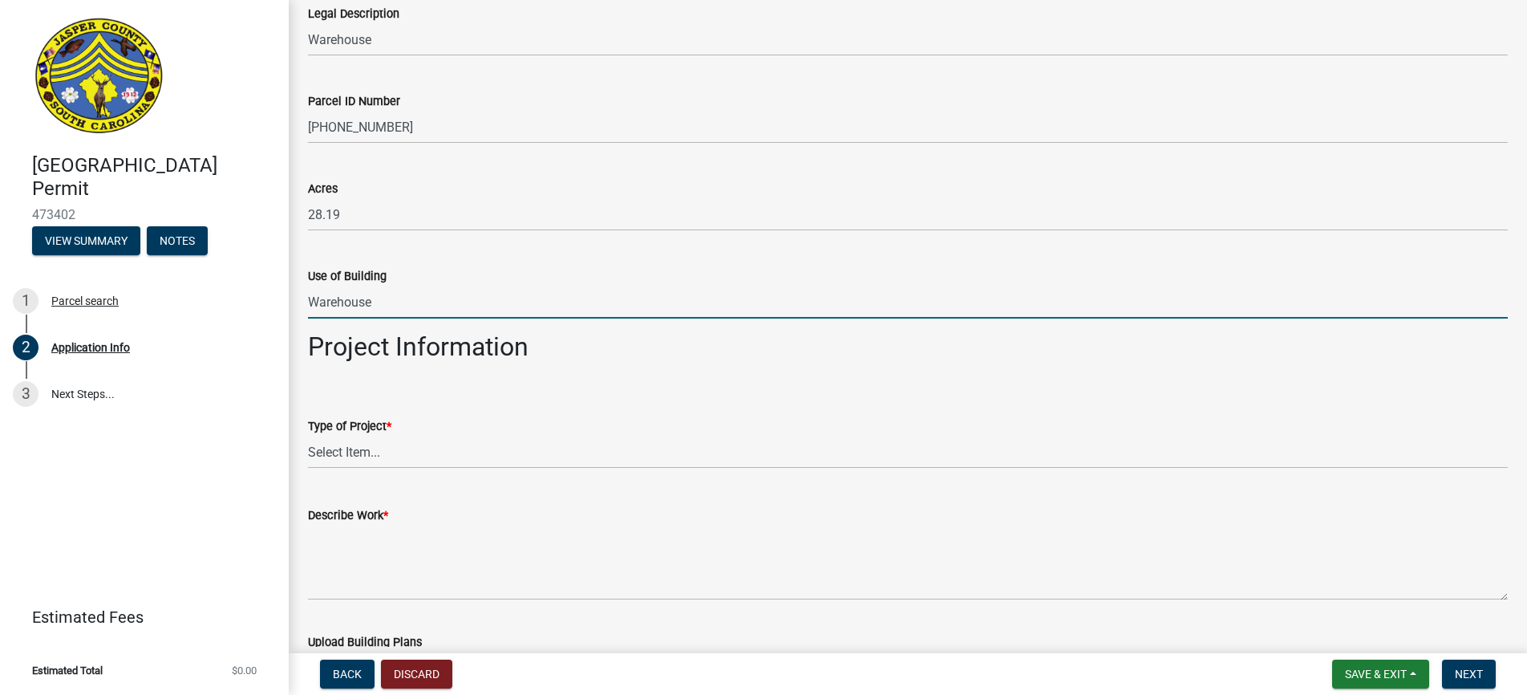
scroll to position [1370, 0]
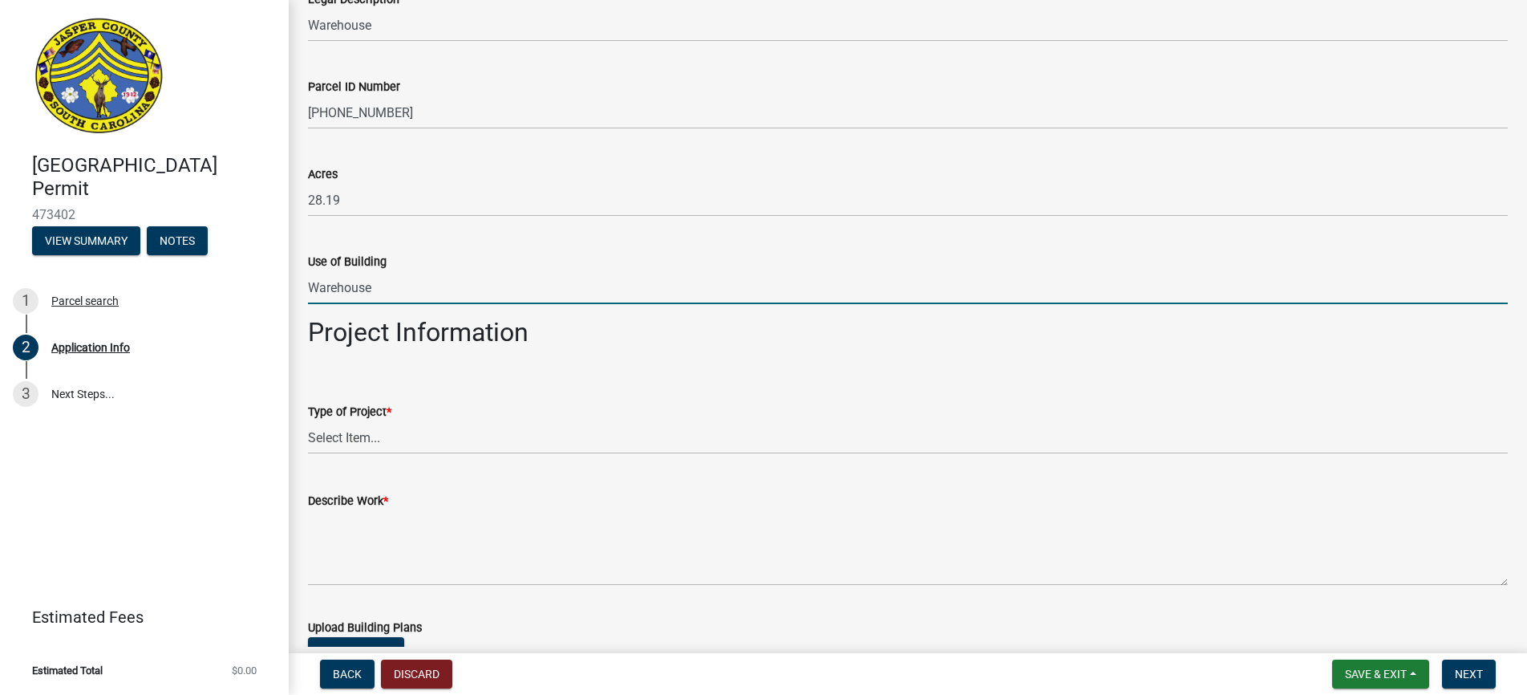
type input "Warehouse"
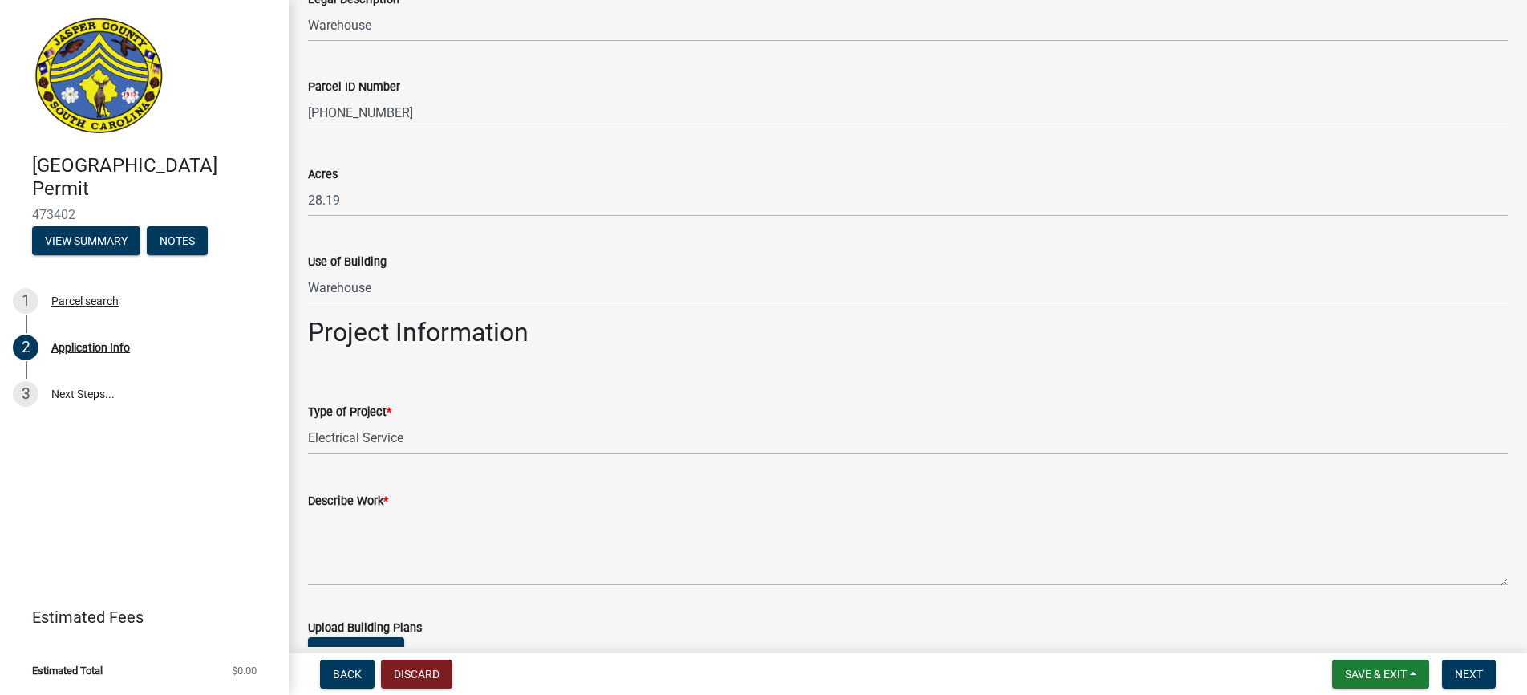
select select "83a29df9-b3ca-487b-b3ec-56d88b03b1fe"
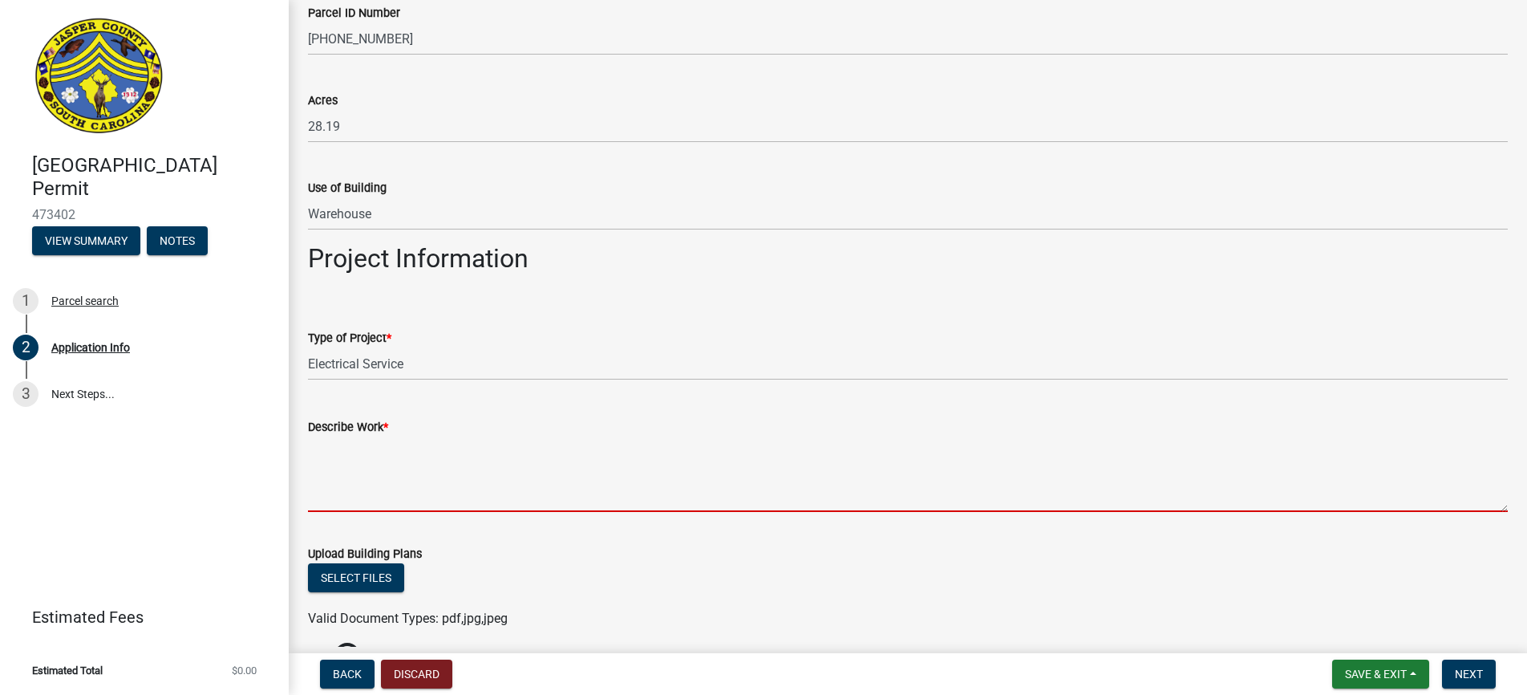
click at [355, 464] on textarea "Describe Work *" at bounding box center [908, 473] width 1200 height 75
type textarea "n"
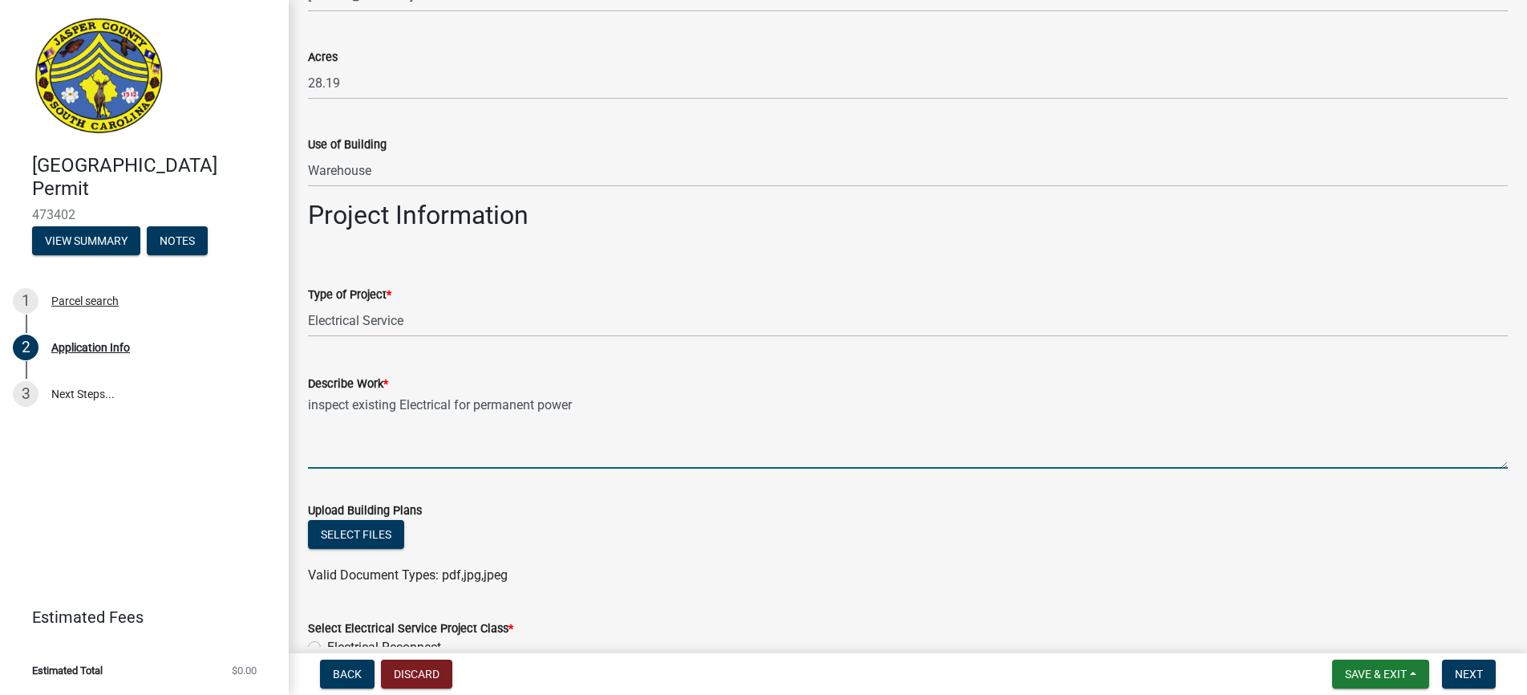
scroll to position [1524, 0]
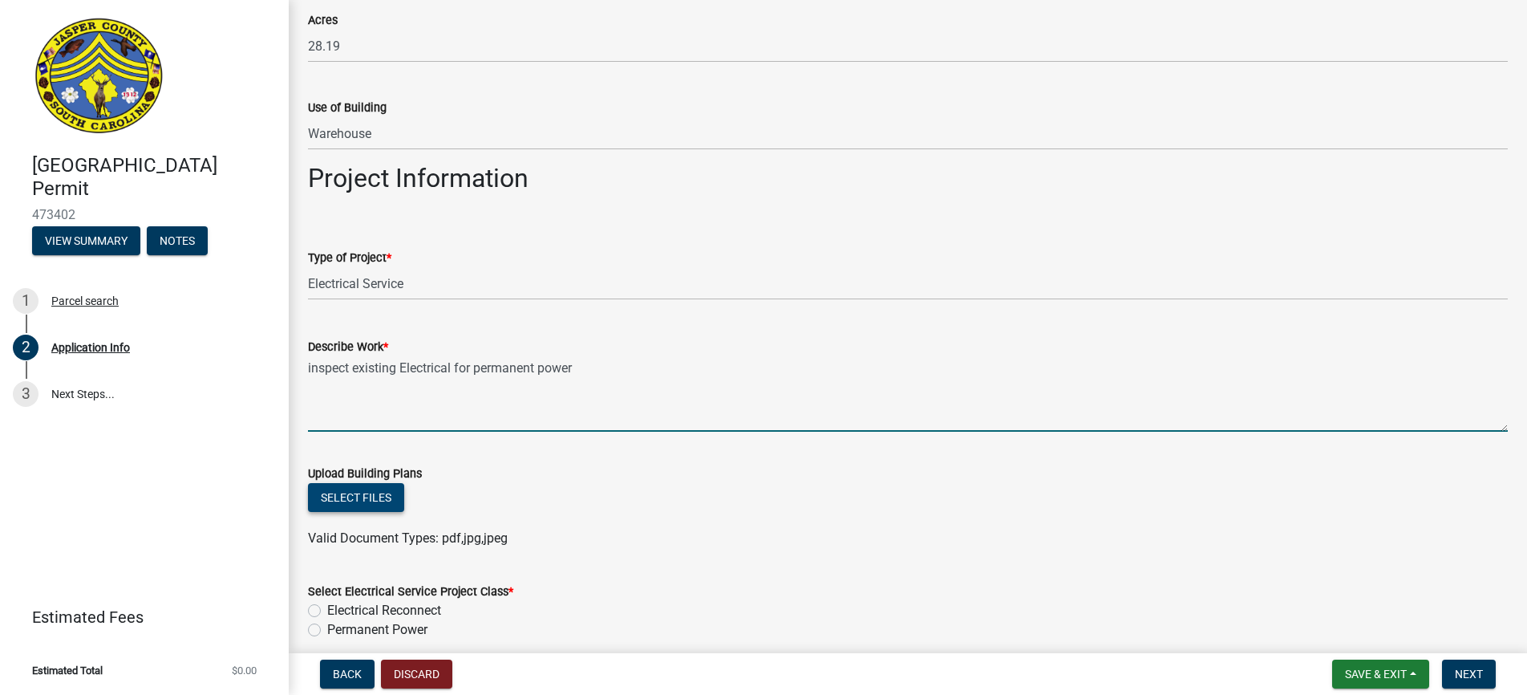
type textarea "inspect existing Electrical for permanent power"
click at [373, 495] on button "Select files" at bounding box center [356, 497] width 96 height 29
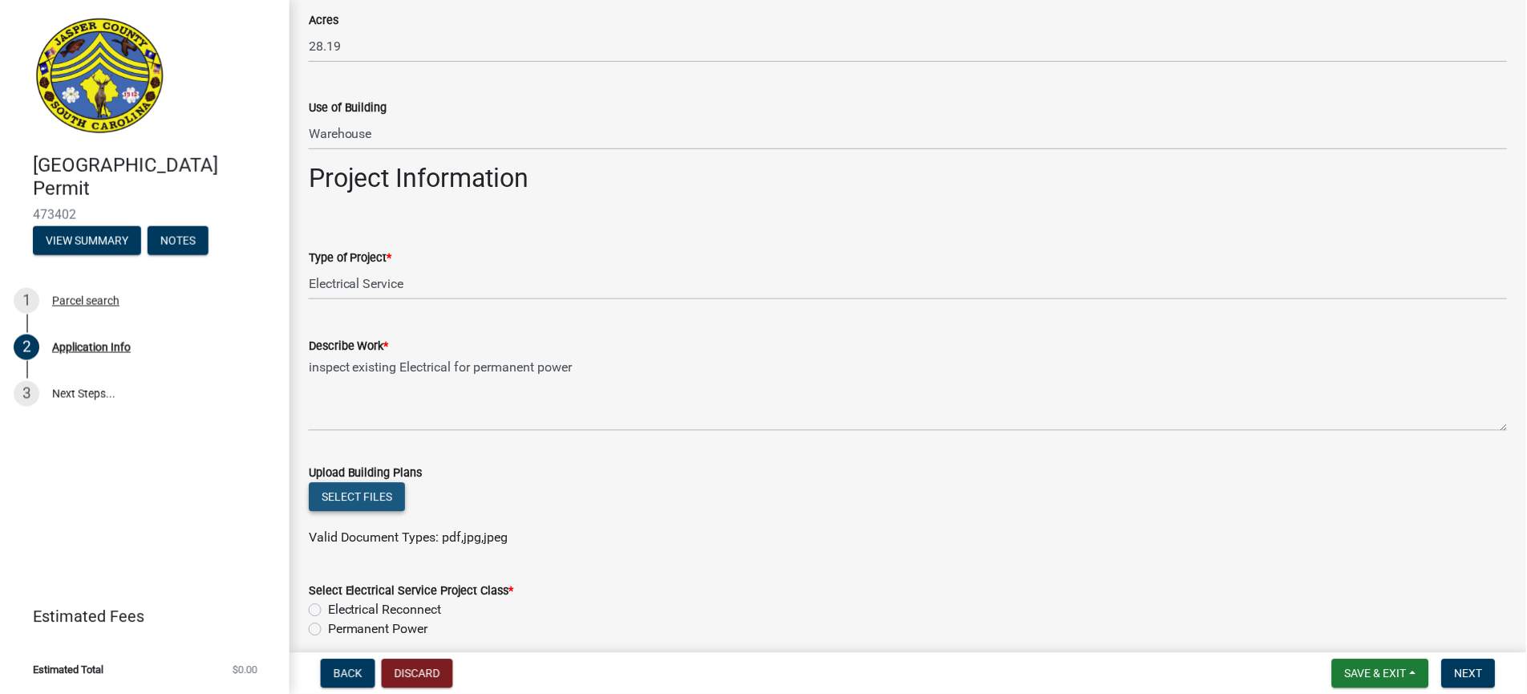
scroll to position [1521, 0]
click at [355, 498] on button "Select files" at bounding box center [356, 500] width 96 height 29
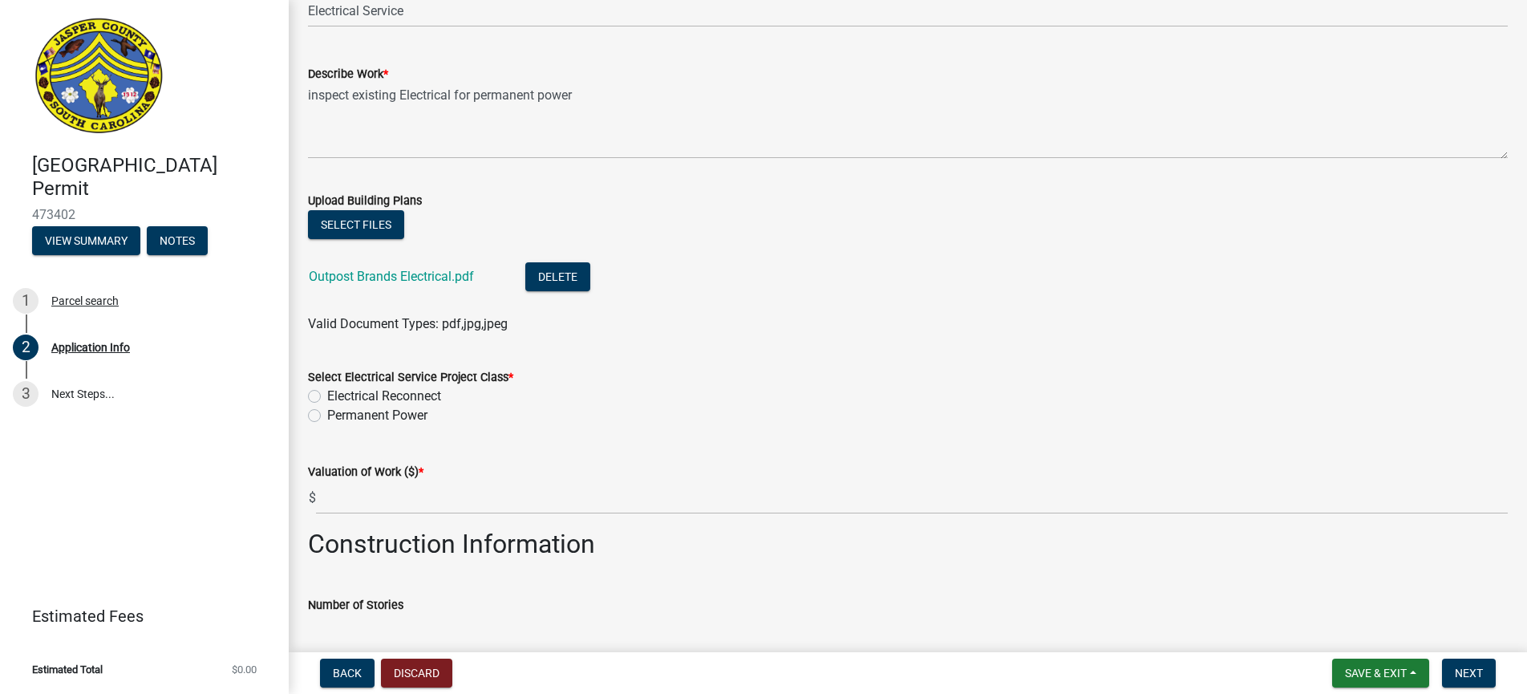
scroll to position [1799, 0]
click at [327, 395] on label "Electrical Reconnect" at bounding box center [384, 394] width 114 height 19
click at [327, 395] on input "Electrical Reconnect" at bounding box center [332, 390] width 10 height 10
radio input "true"
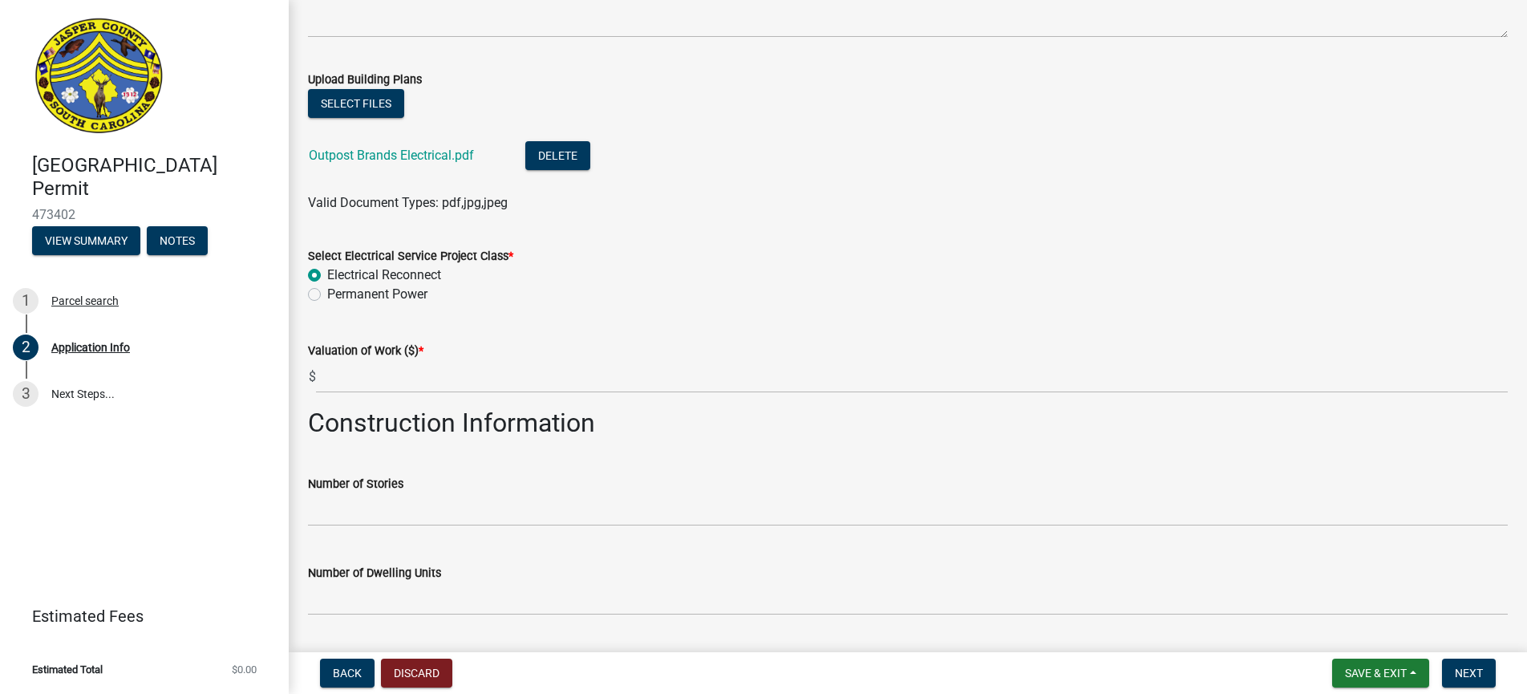
scroll to position [1928, 0]
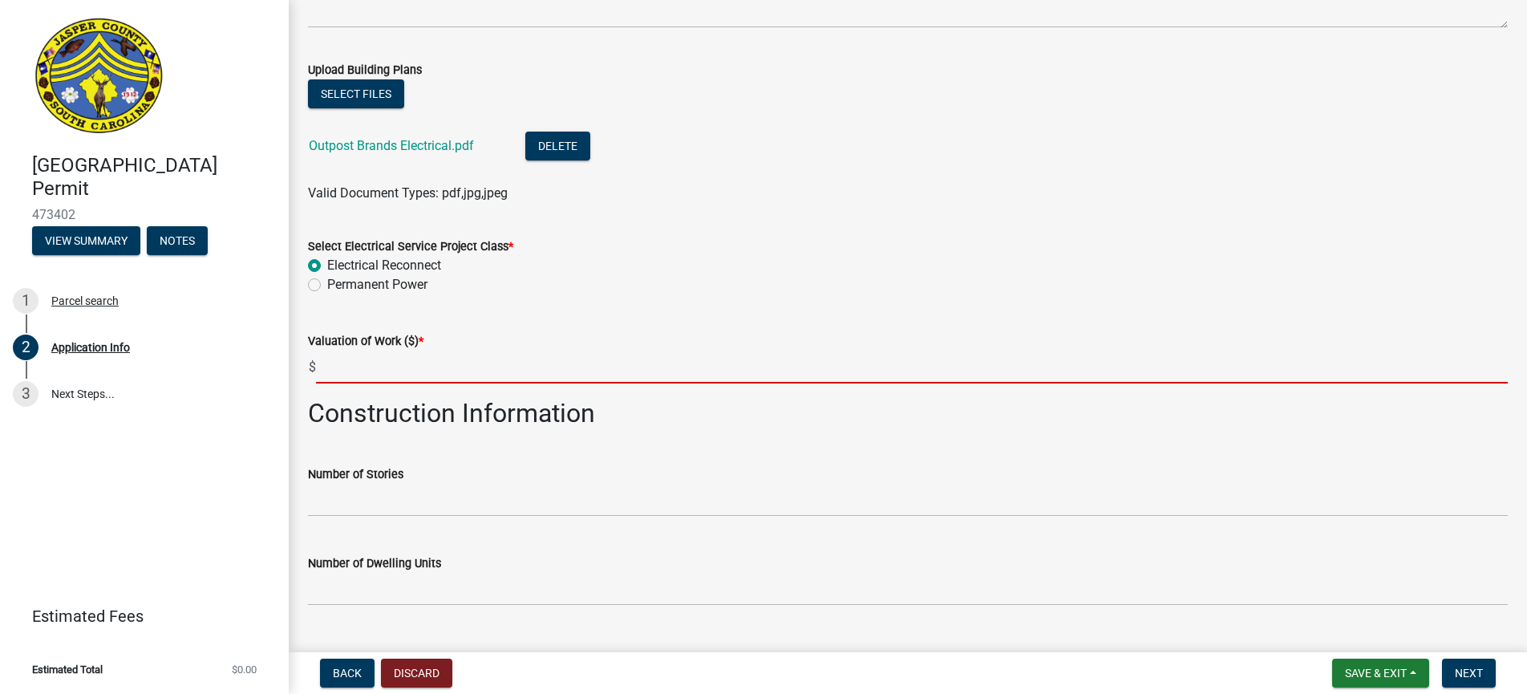
click at [343, 366] on input "text" at bounding box center [912, 367] width 1192 height 33
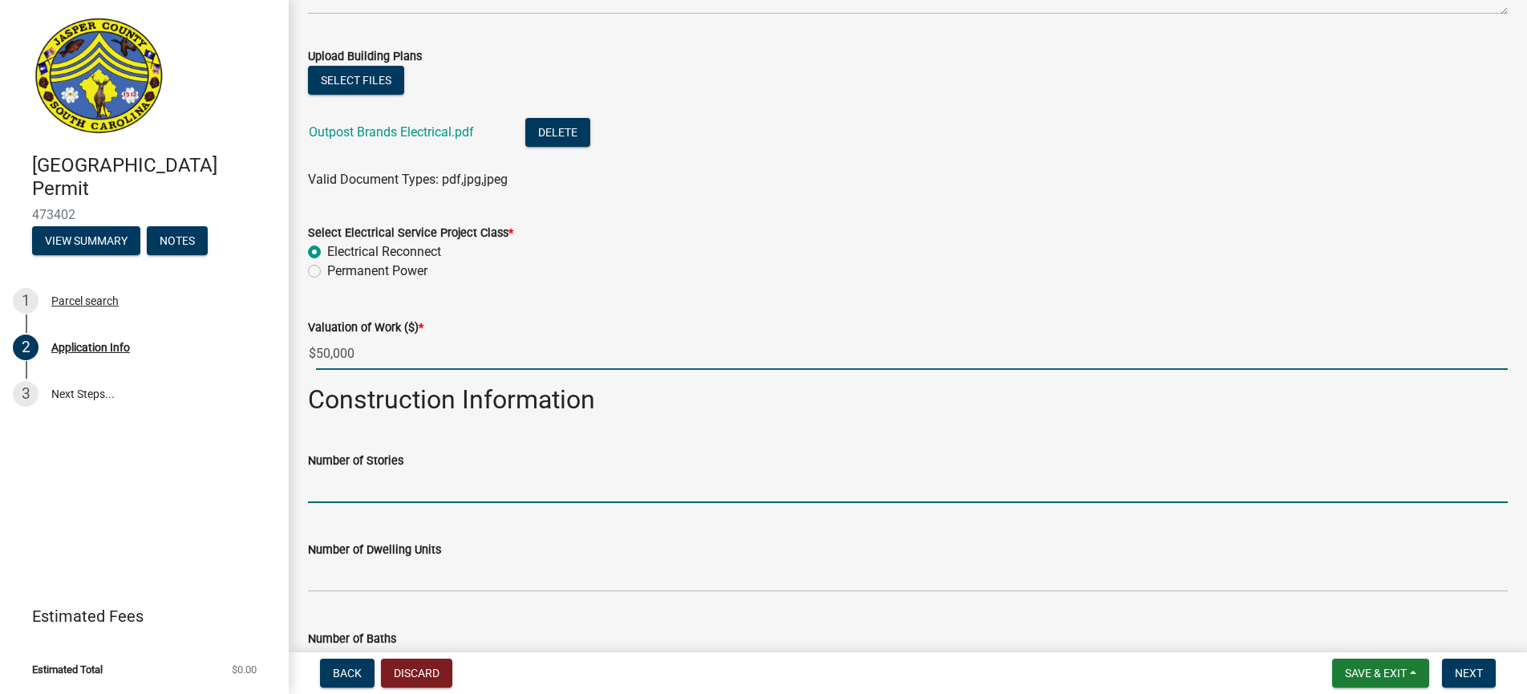
type input "50000"
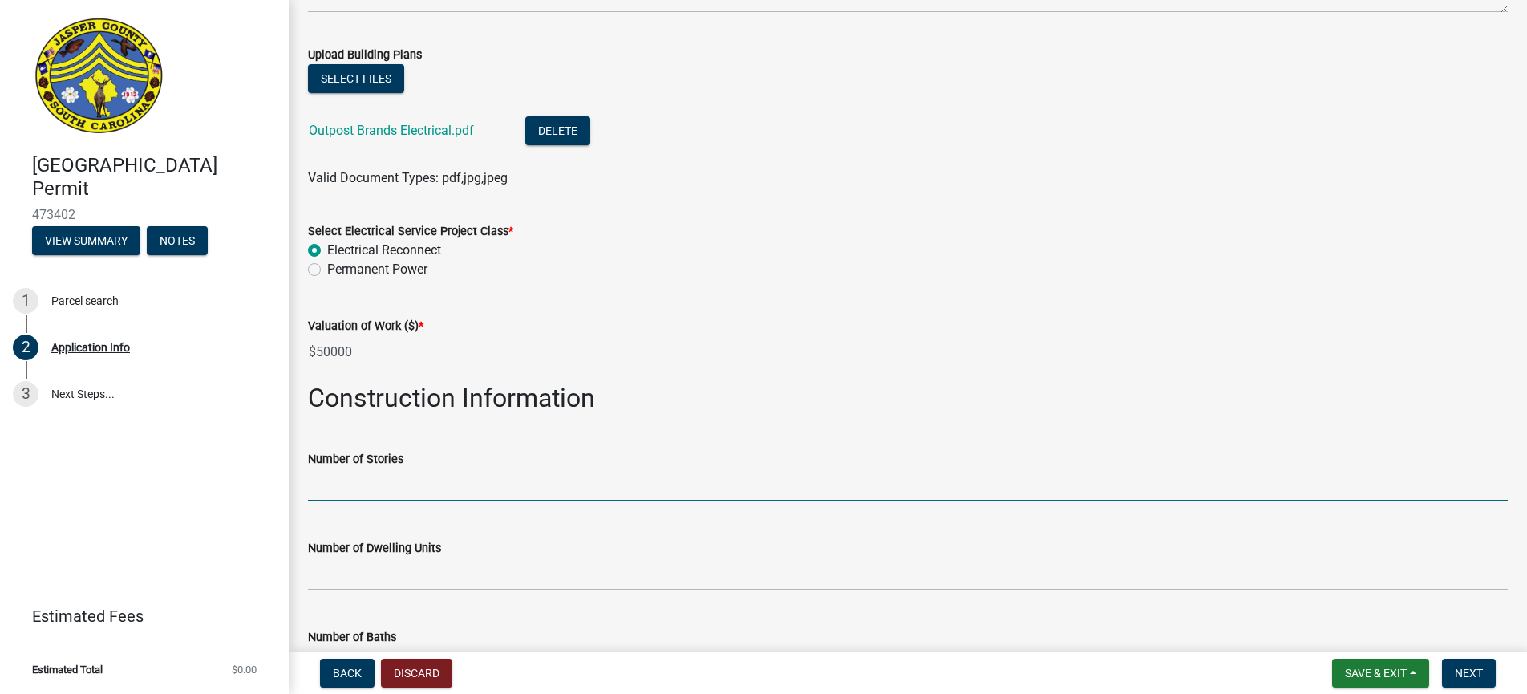
click at [359, 486] on input "text" at bounding box center [908, 485] width 1200 height 33
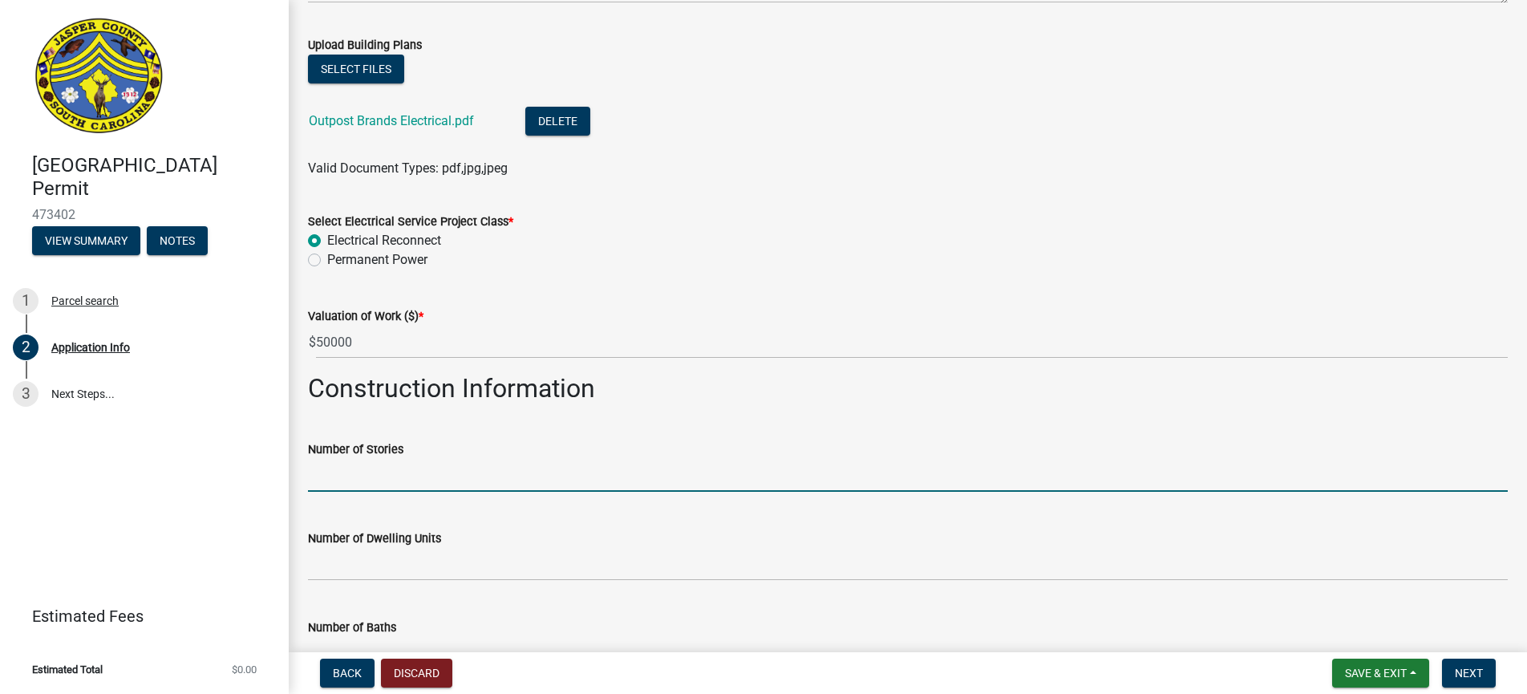
scroll to position [1953, 0]
type input "1"
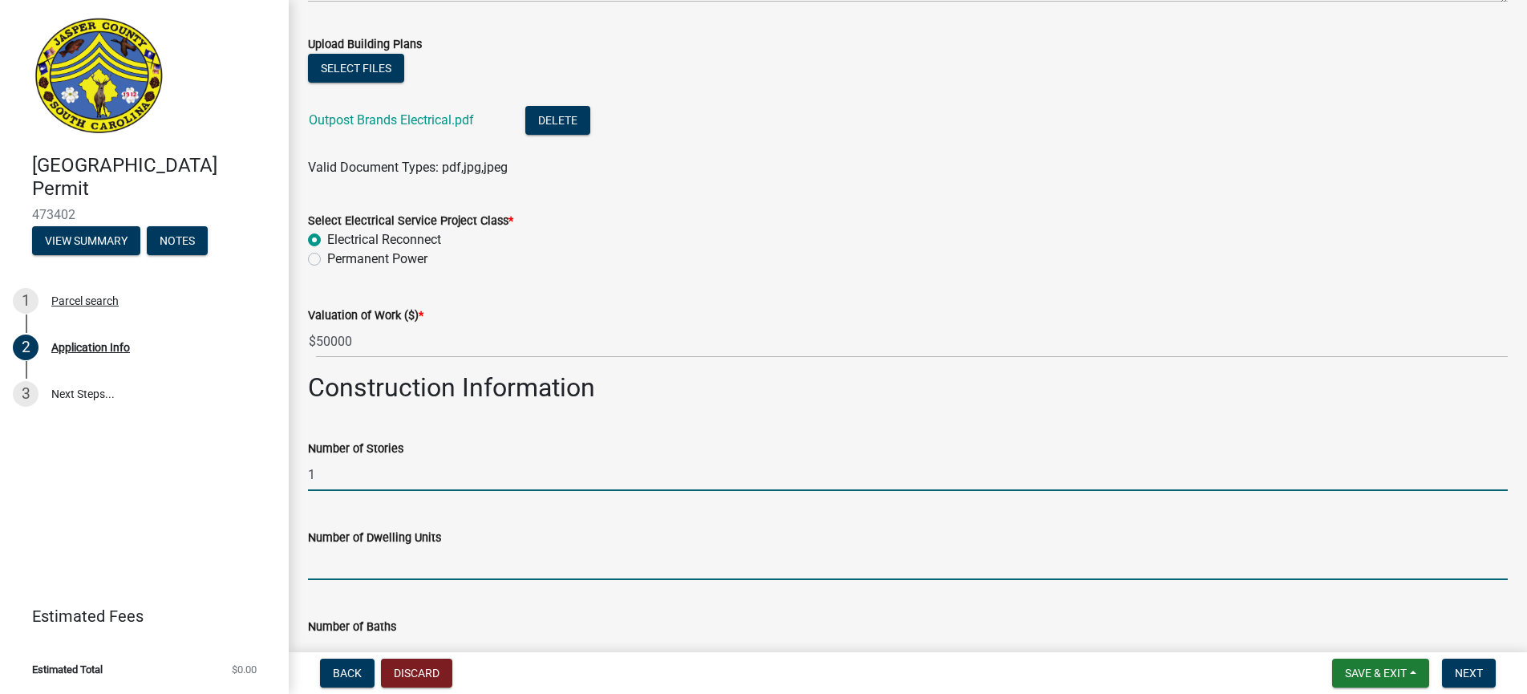
click at [347, 556] on input "text" at bounding box center [908, 563] width 1200 height 33
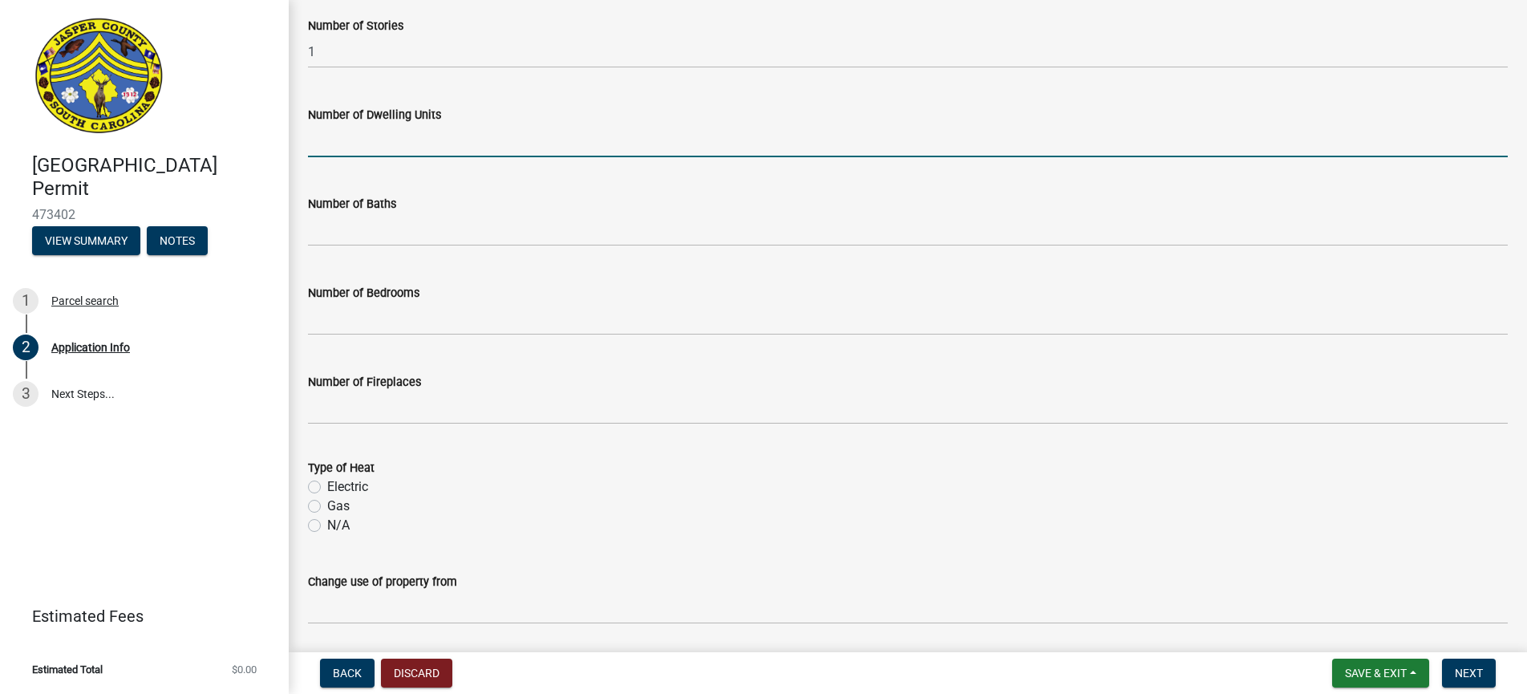
scroll to position [2388, 0]
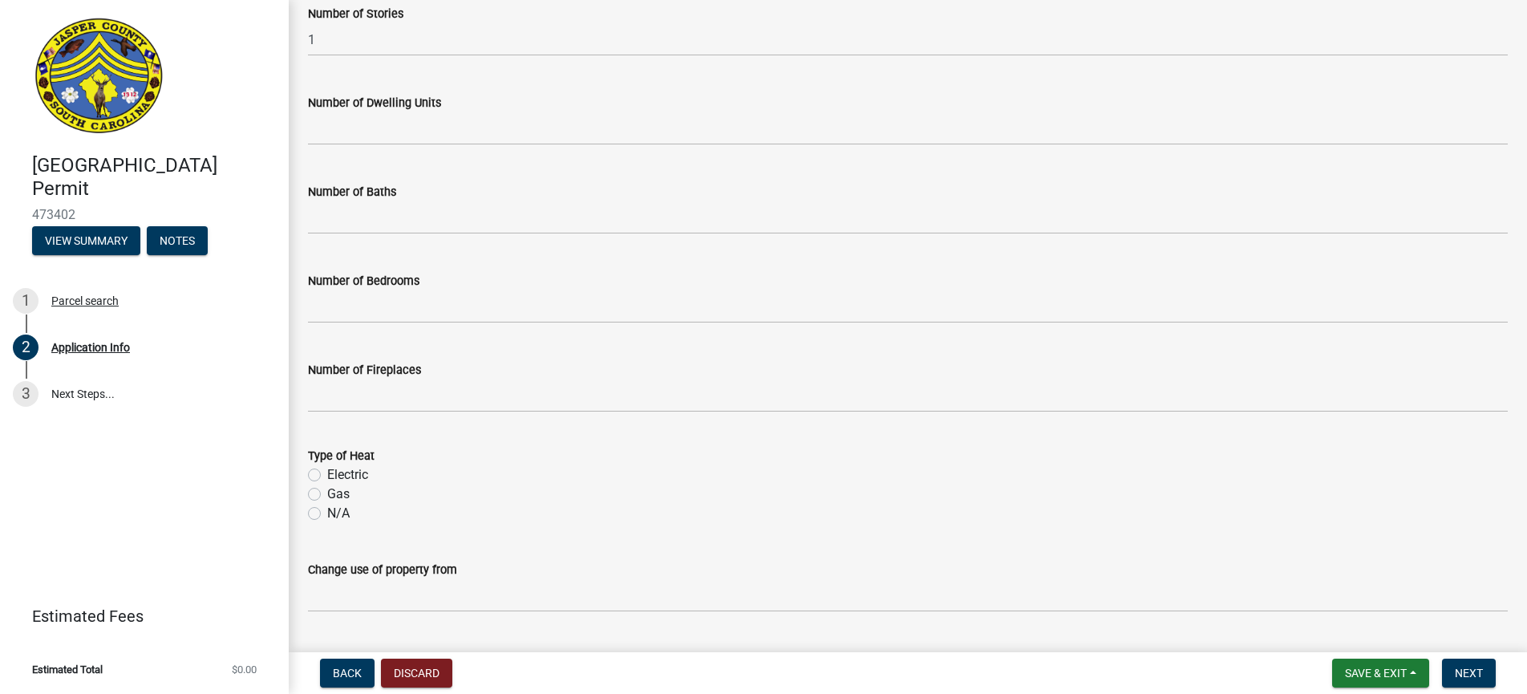
click at [327, 512] on label "N/A" at bounding box center [338, 513] width 22 height 19
click at [327, 512] on input "N/A" at bounding box center [332, 509] width 10 height 10
radio input "true"
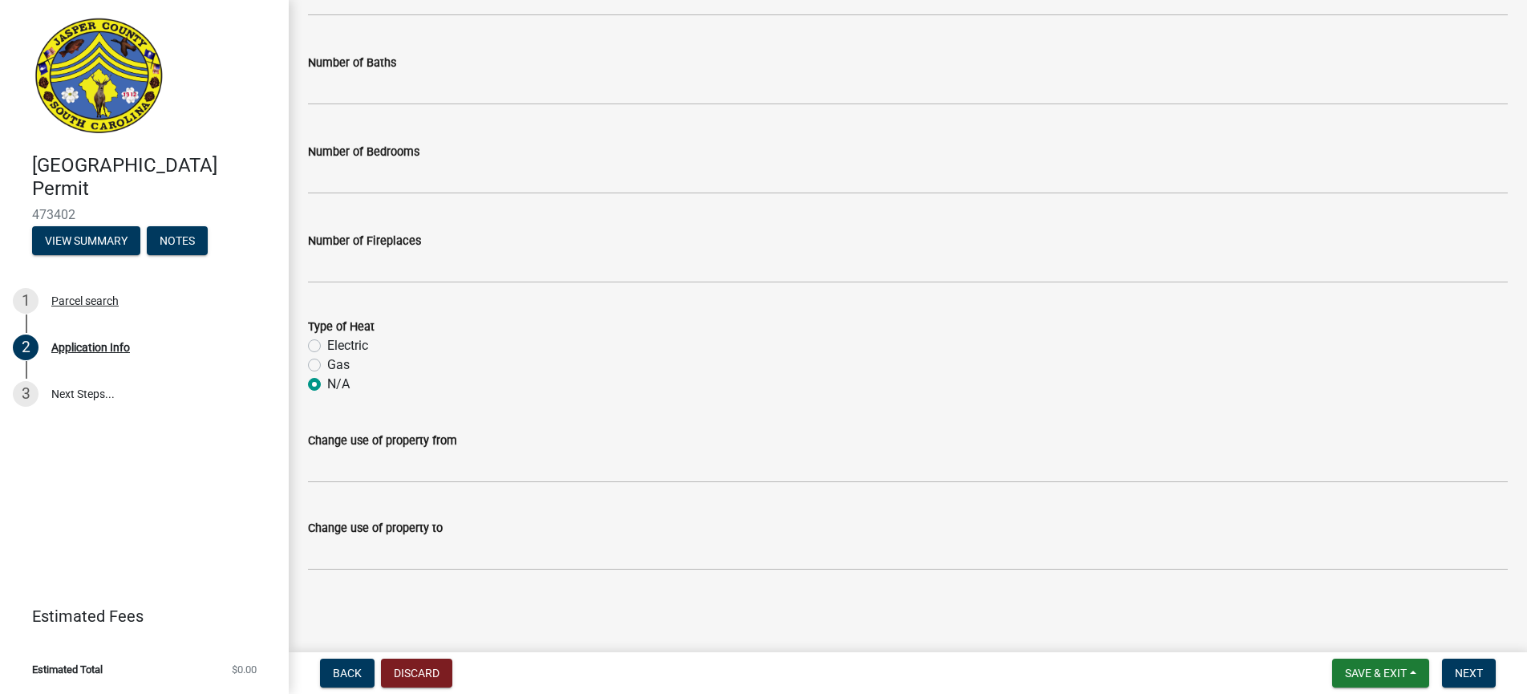
scroll to position [2516, 0]
click at [1479, 669] on span "Next" at bounding box center [1469, 673] width 28 height 13
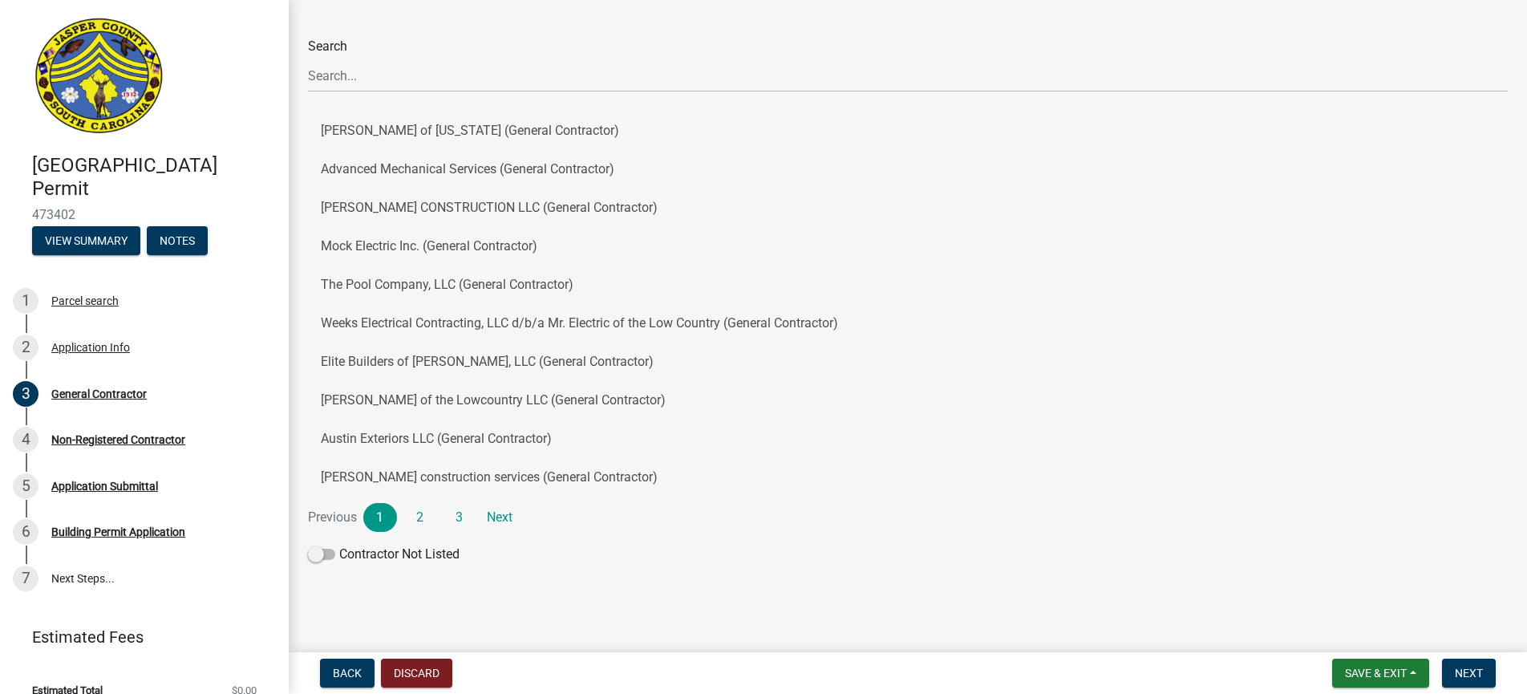
scroll to position [101, 0]
click at [416, 516] on link "2" at bounding box center [421, 517] width 34 height 29
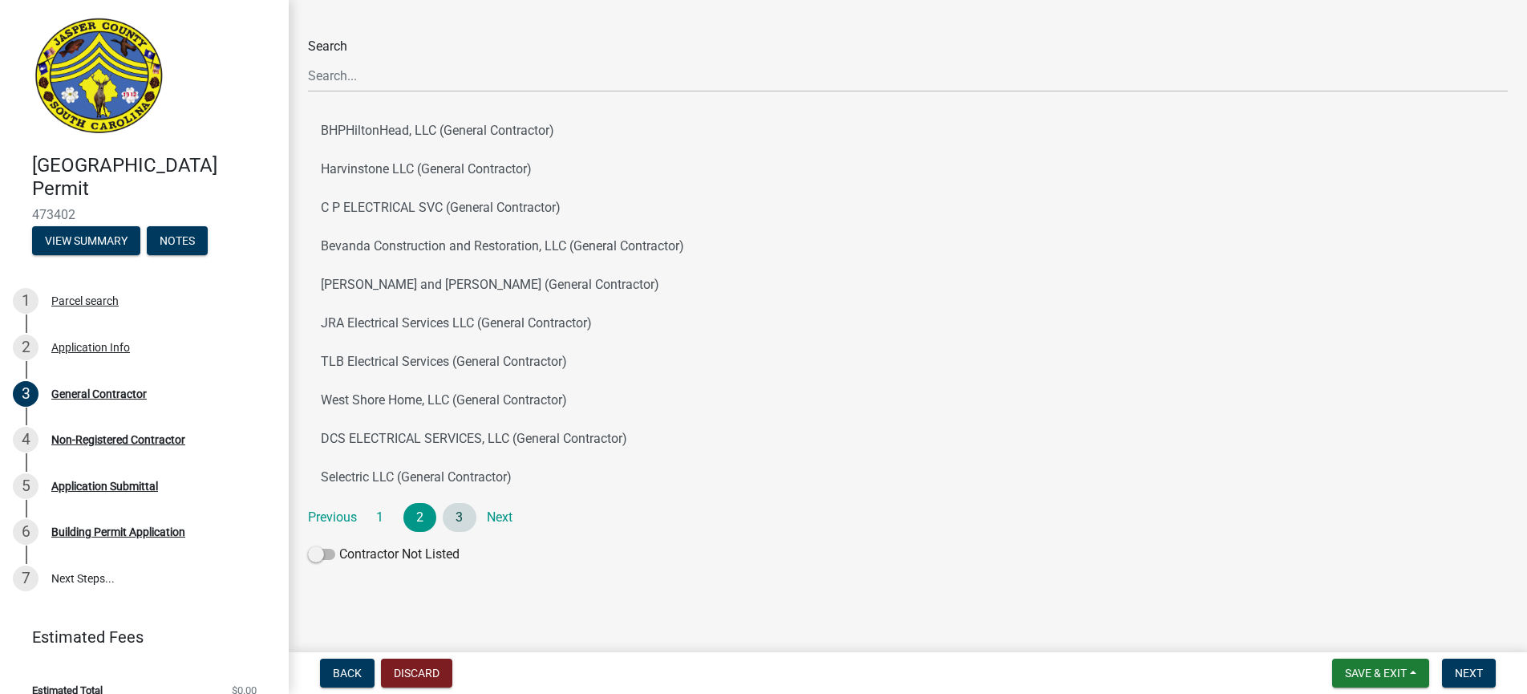
click at [460, 517] on link "3" at bounding box center [460, 517] width 34 height 29
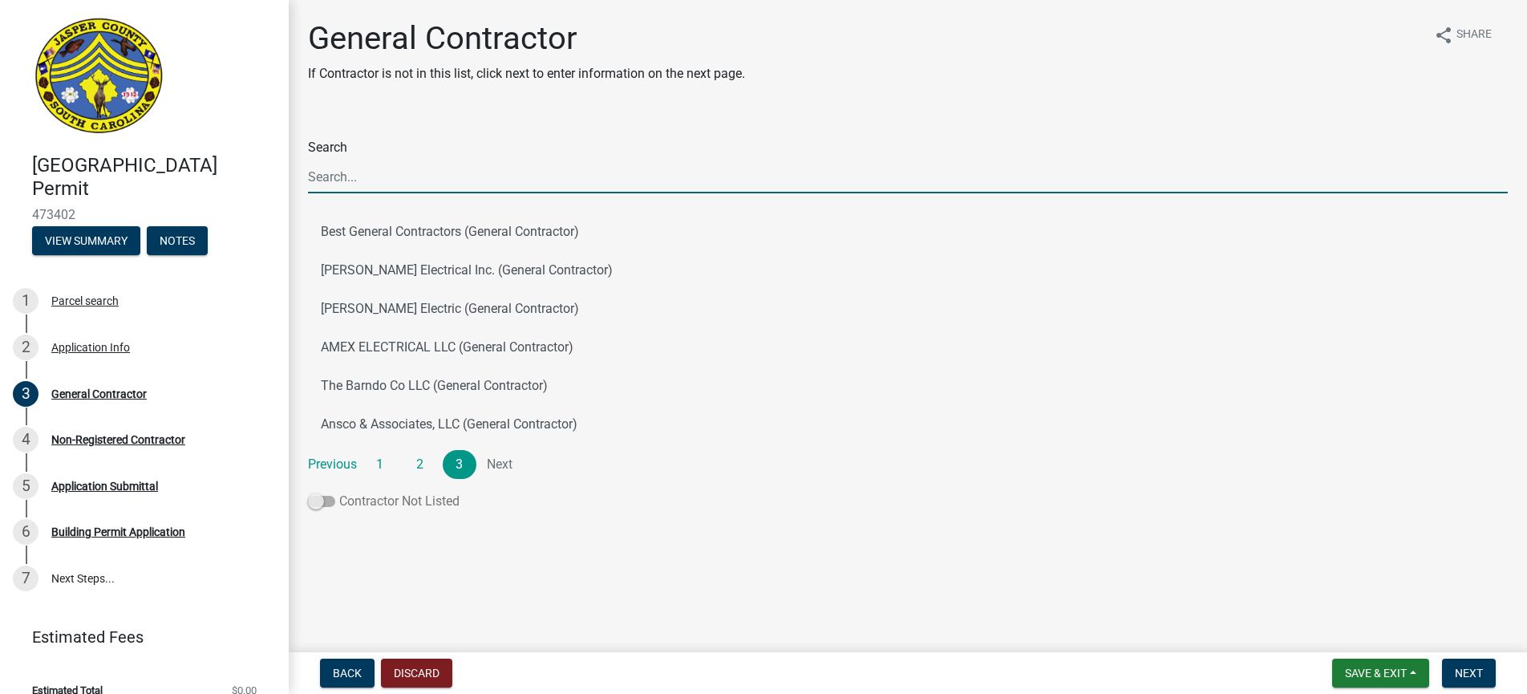
click at [315, 505] on span at bounding box center [321, 501] width 27 height 11
click at [339, 492] on input "Contractor Not Listed" at bounding box center [339, 492] width 0 height 0
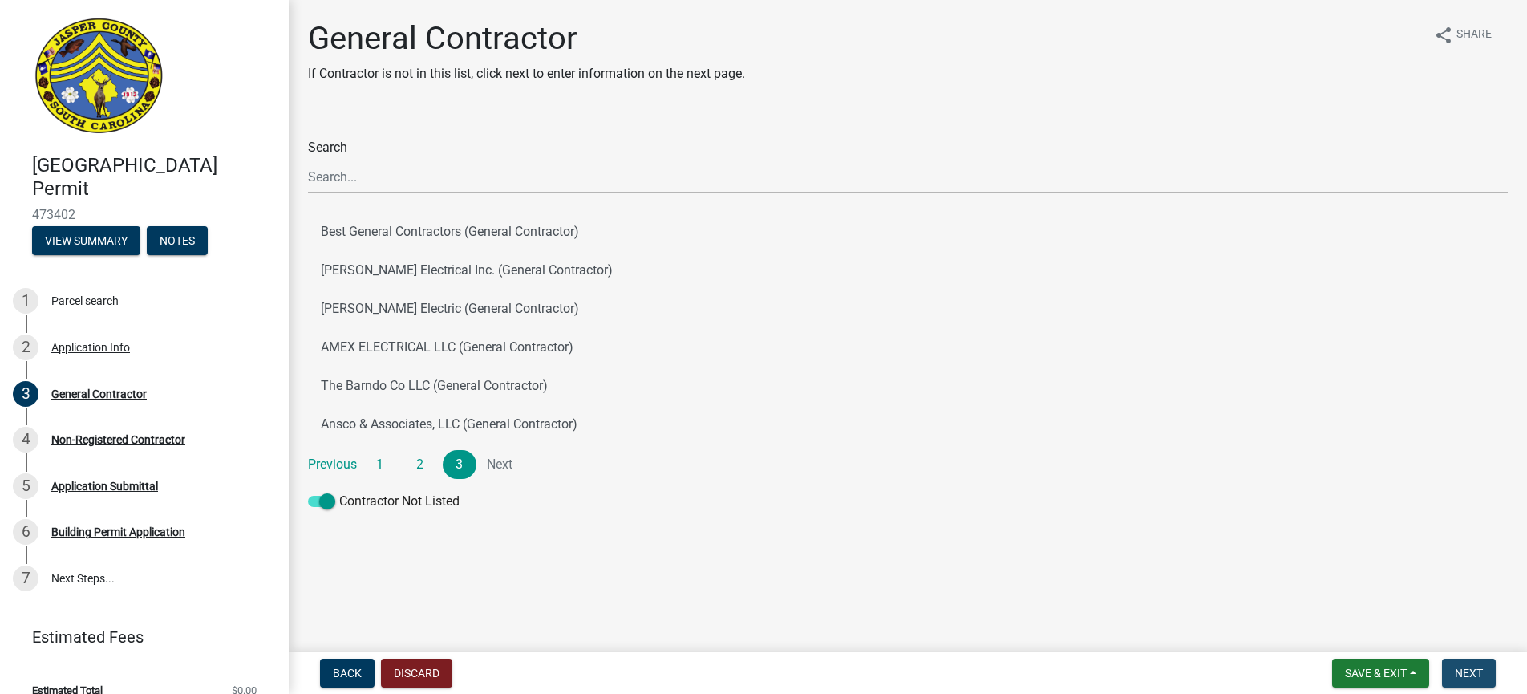
drag, startPoint x: 1475, startPoint y: 670, endPoint x: 1267, endPoint y: 593, distance: 222.3
click at [1475, 670] on span "Next" at bounding box center [1469, 673] width 28 height 13
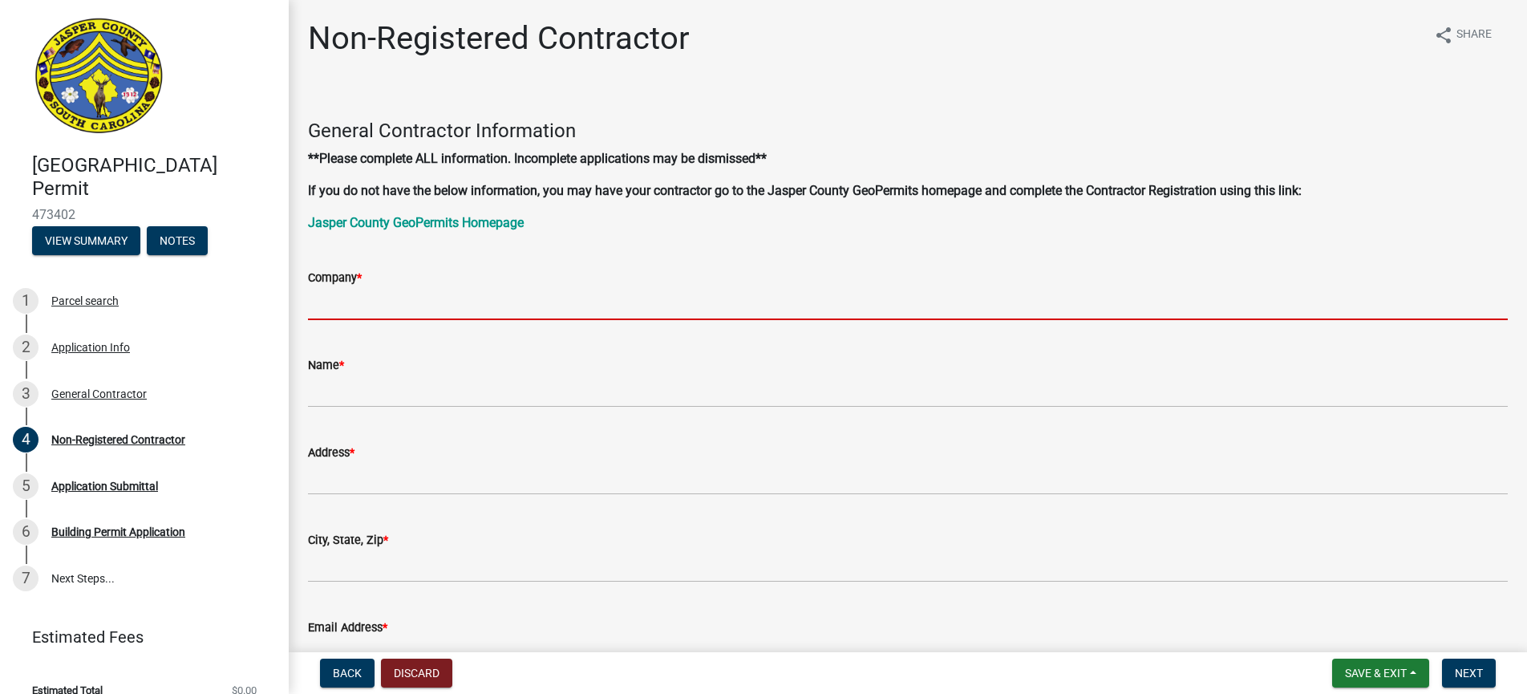
click at [379, 302] on input "Company *" at bounding box center [908, 303] width 1200 height 33
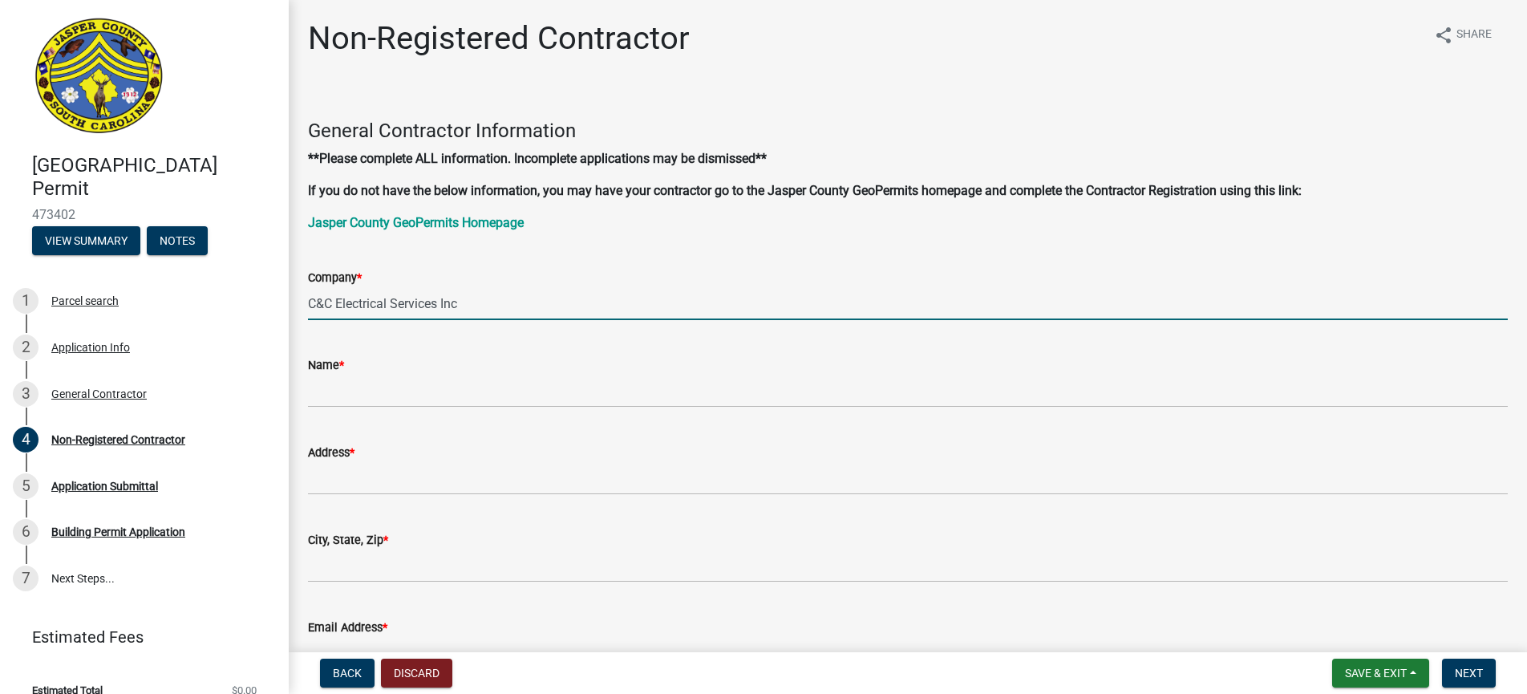
type input "C&C Electrical Services Inc"
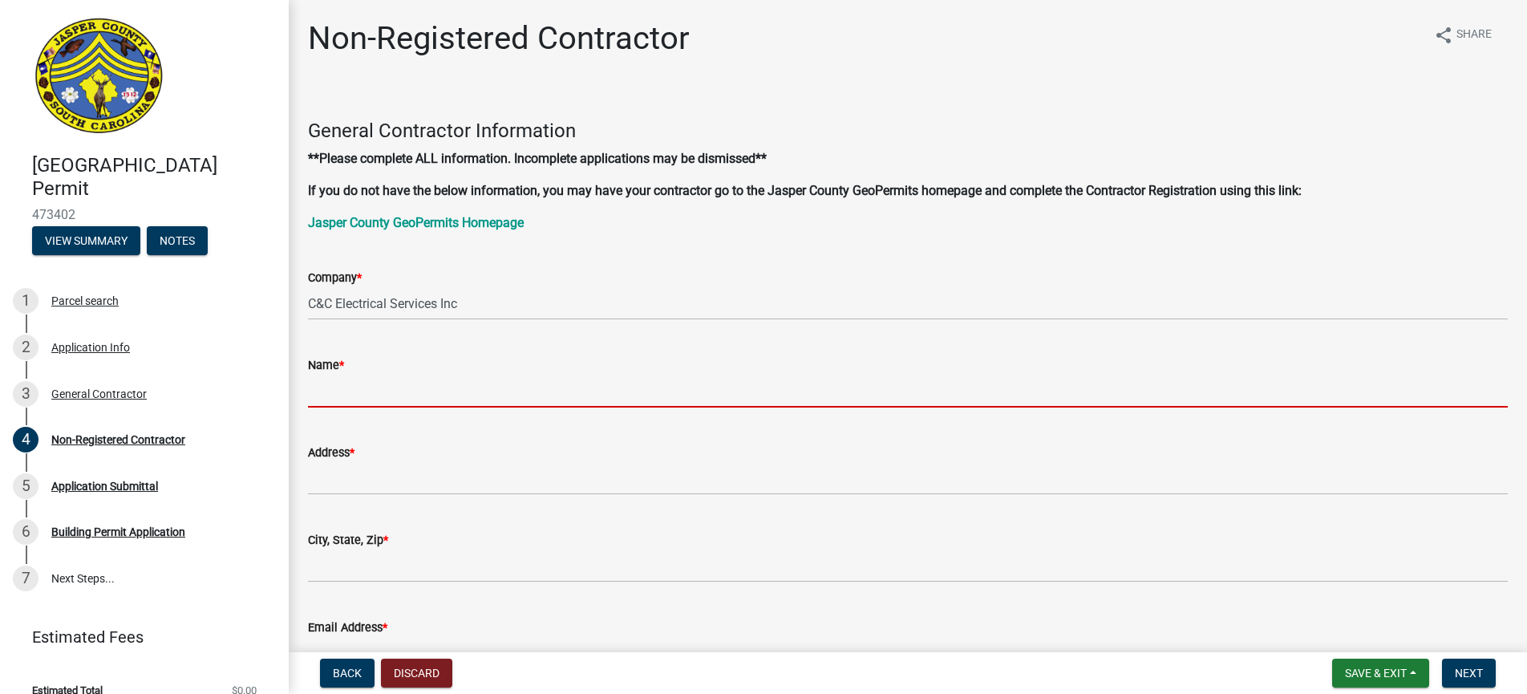
click at [334, 394] on input "Name *" at bounding box center [908, 391] width 1200 height 33
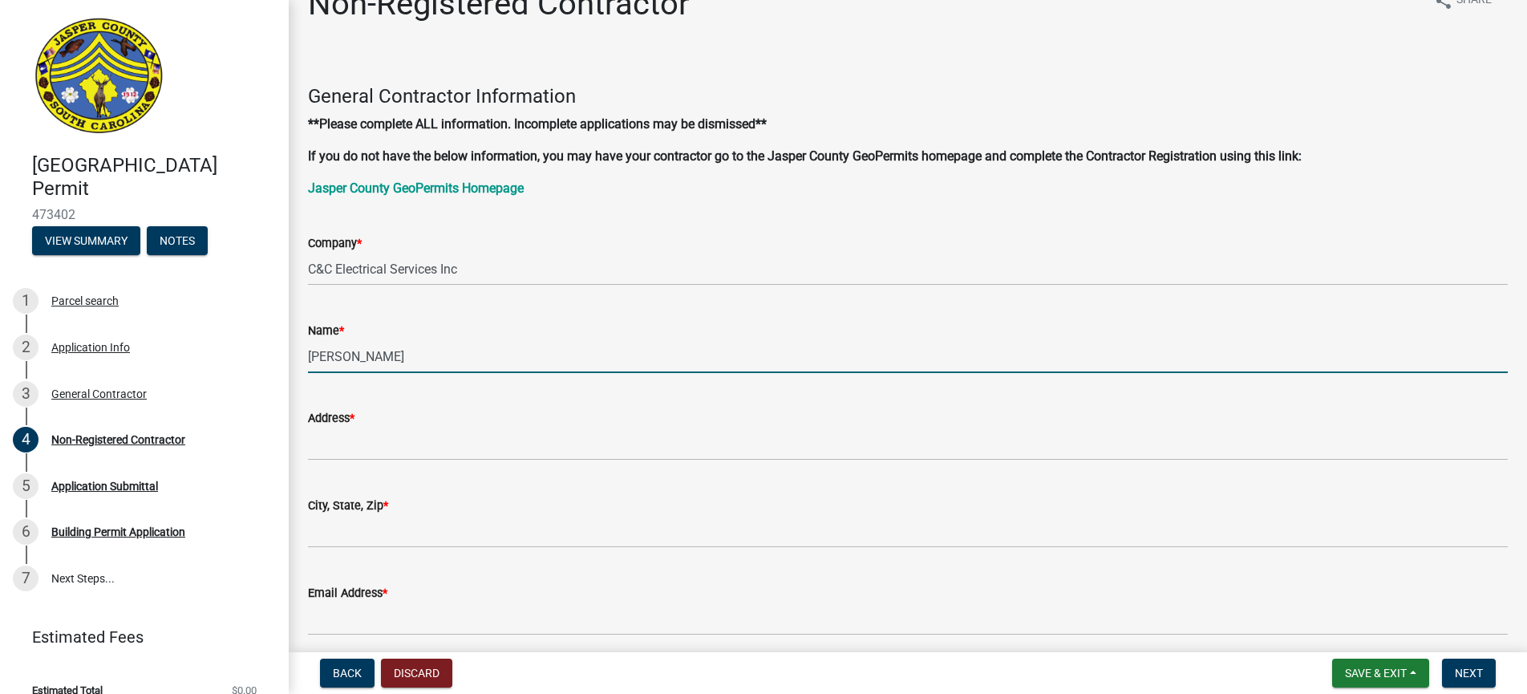
scroll to position [41, 0]
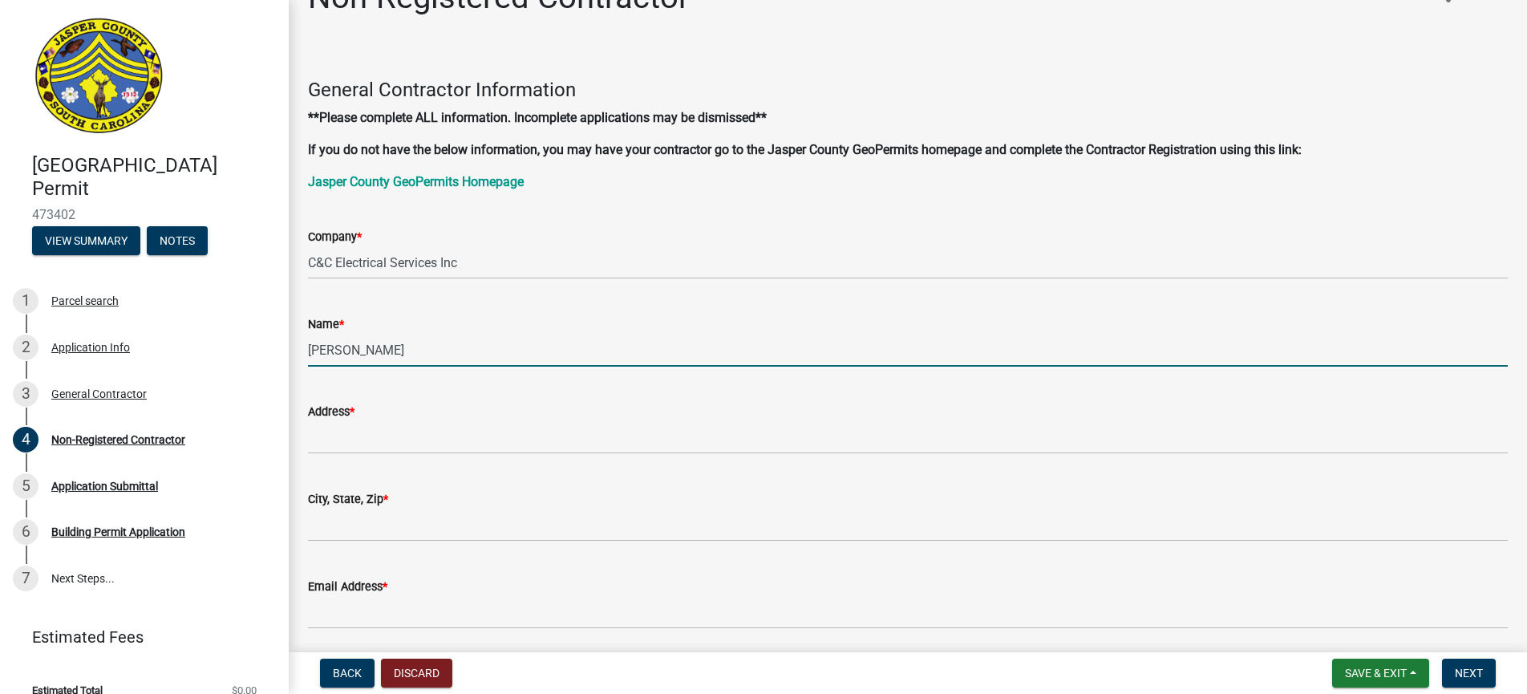
type input "Robert Thompson"
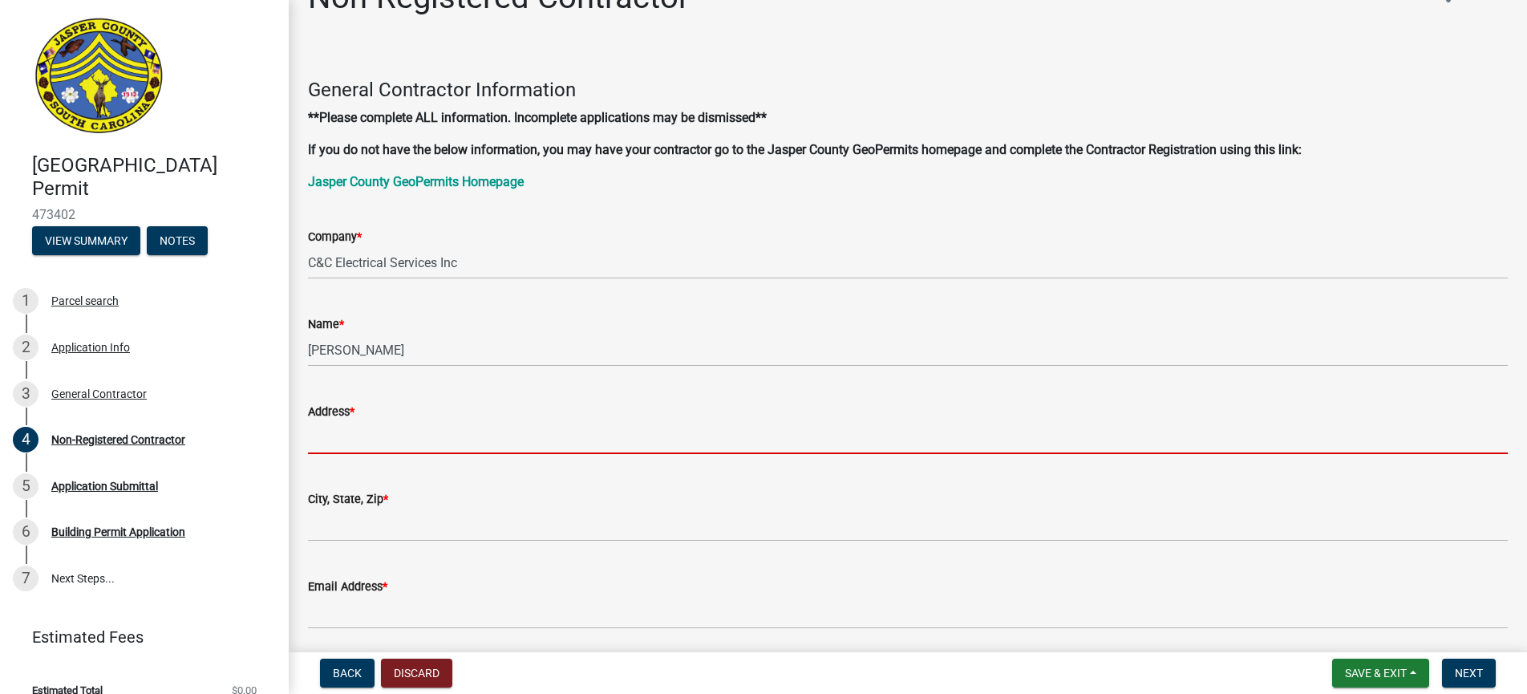
click at [318, 436] on input "Address *" at bounding box center [908, 437] width 1200 height 33
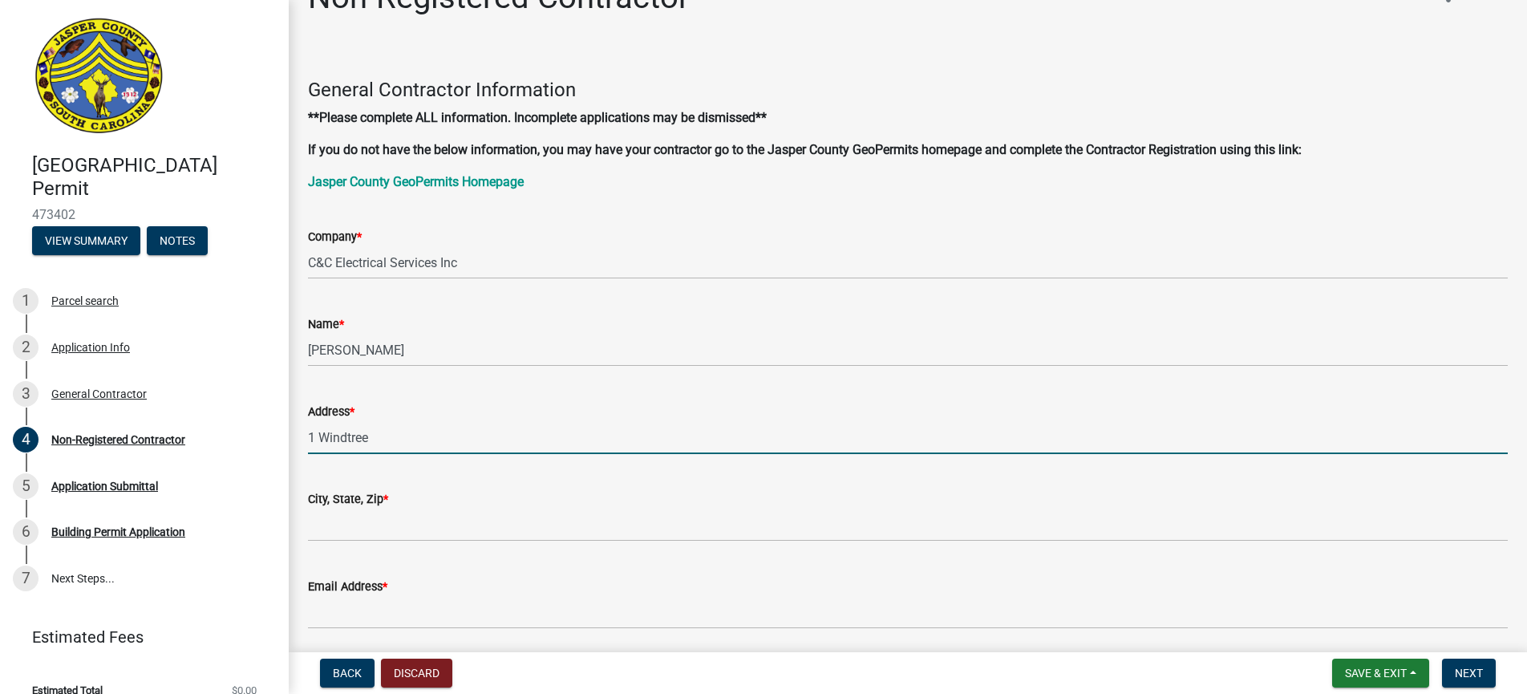
scroll to position [0, 0]
type input "1 Windtree Lane"
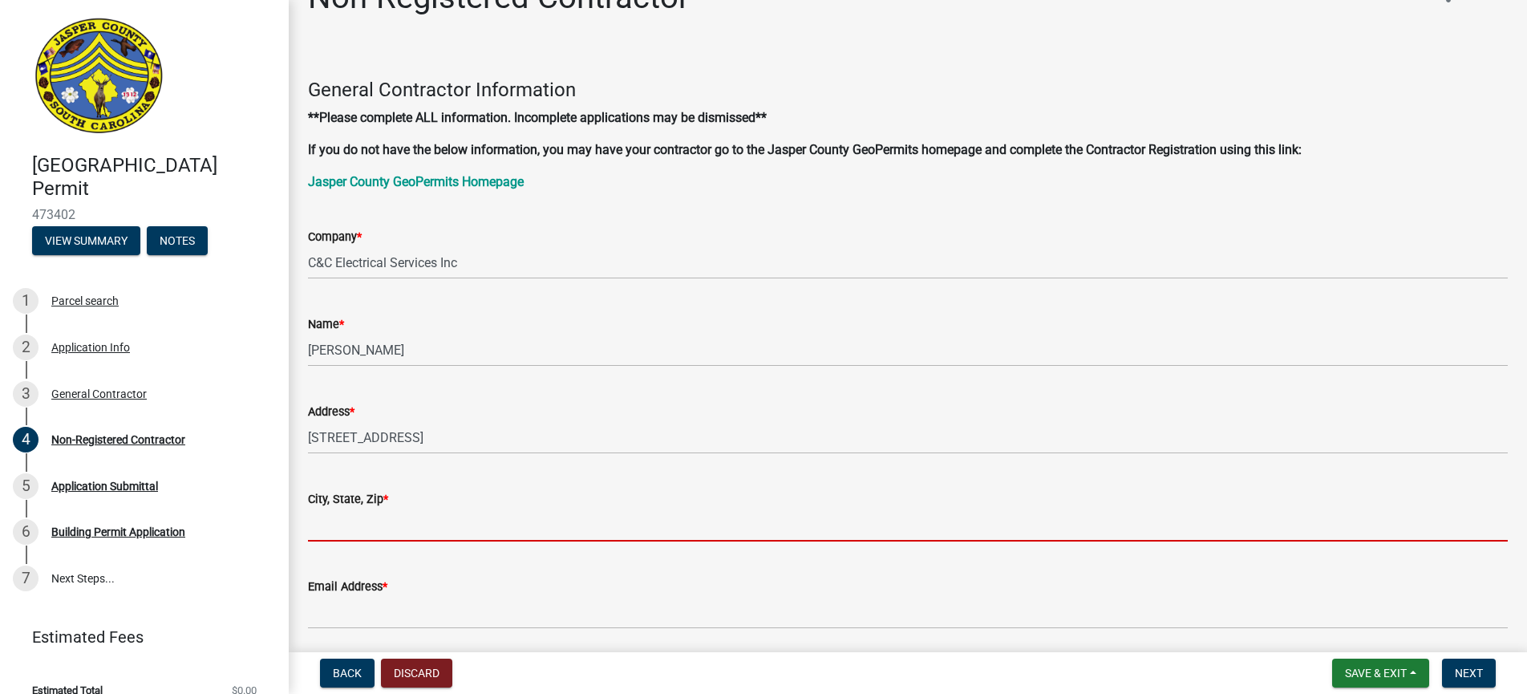
click at [340, 529] on input "City, State, Zip *" at bounding box center [908, 525] width 1200 height 33
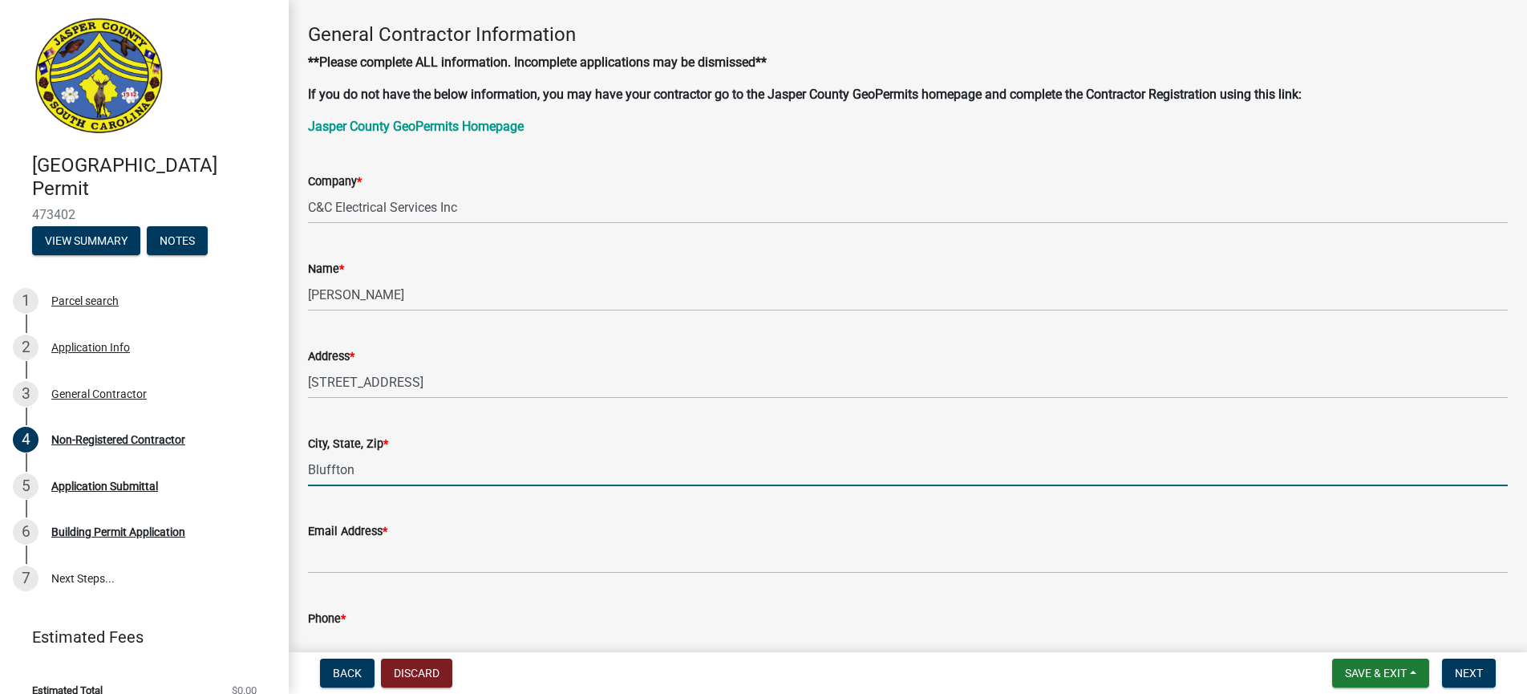
scroll to position [97, 0]
type input "Bluffton SC 29910"
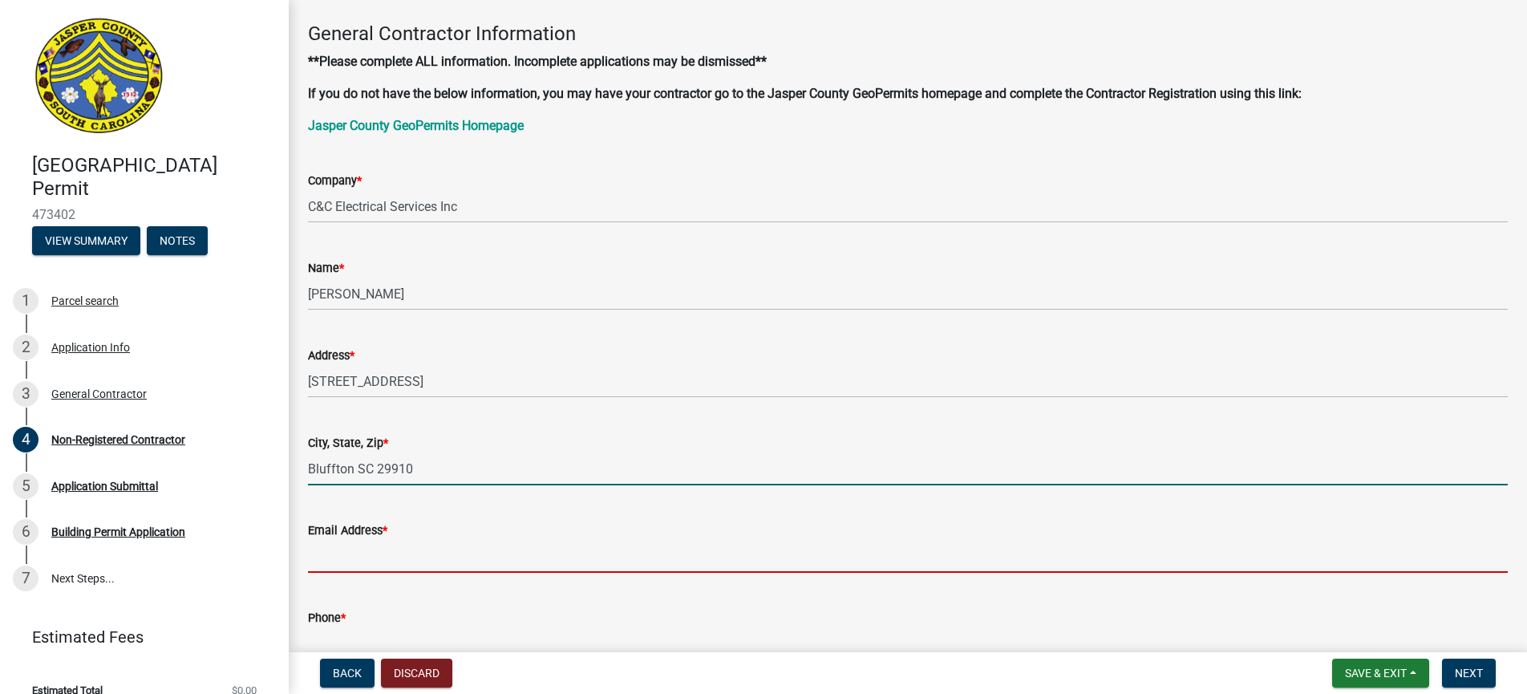
click at [352, 553] on input "Email Address *" at bounding box center [908, 556] width 1200 height 33
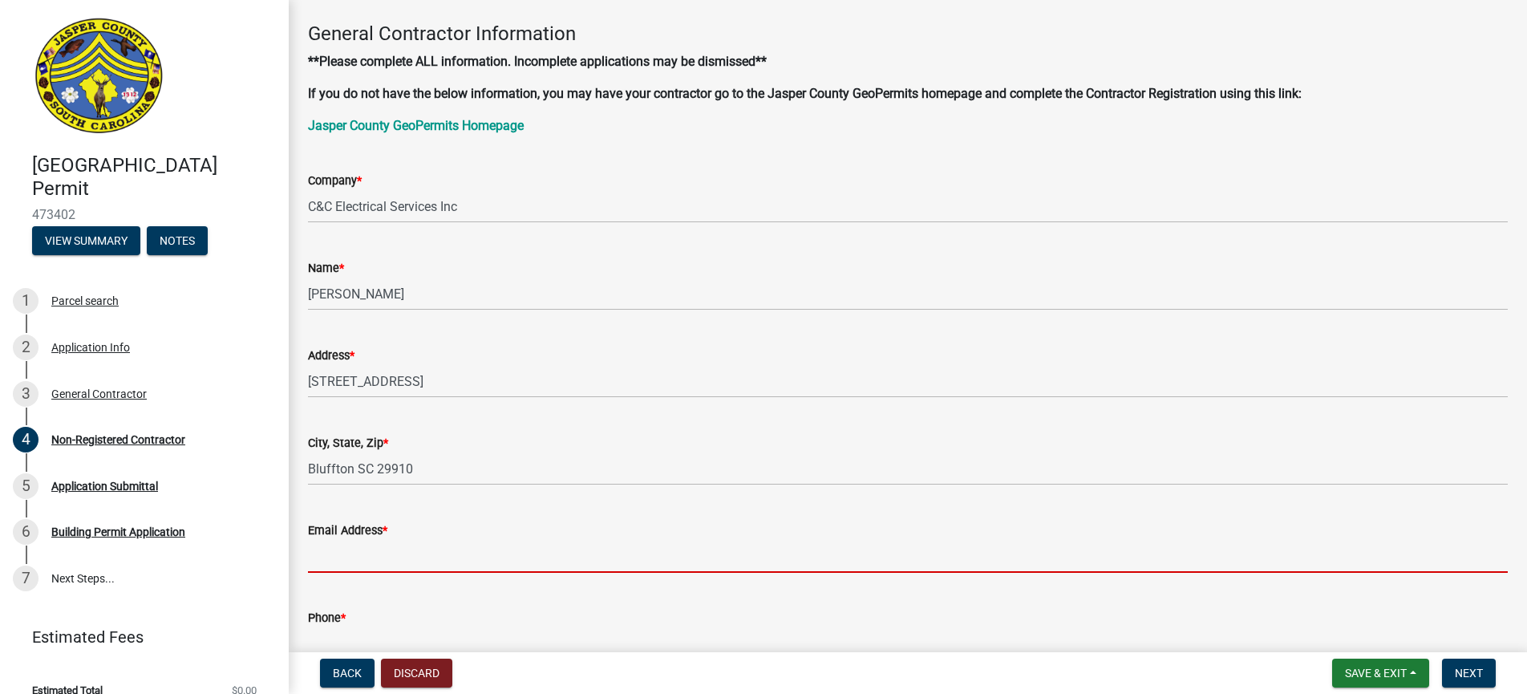
type input "ccelectricalservicesinc@gmail.com"
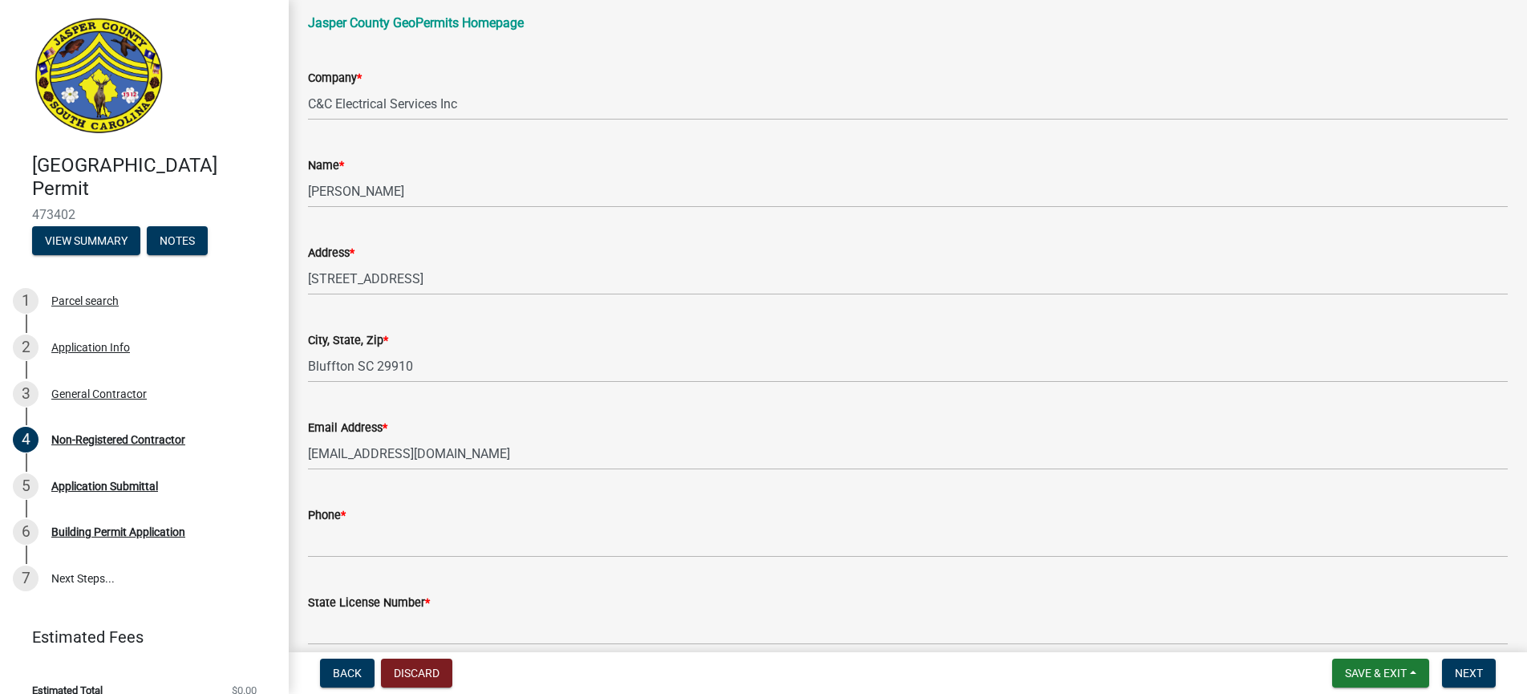
scroll to position [207, 0]
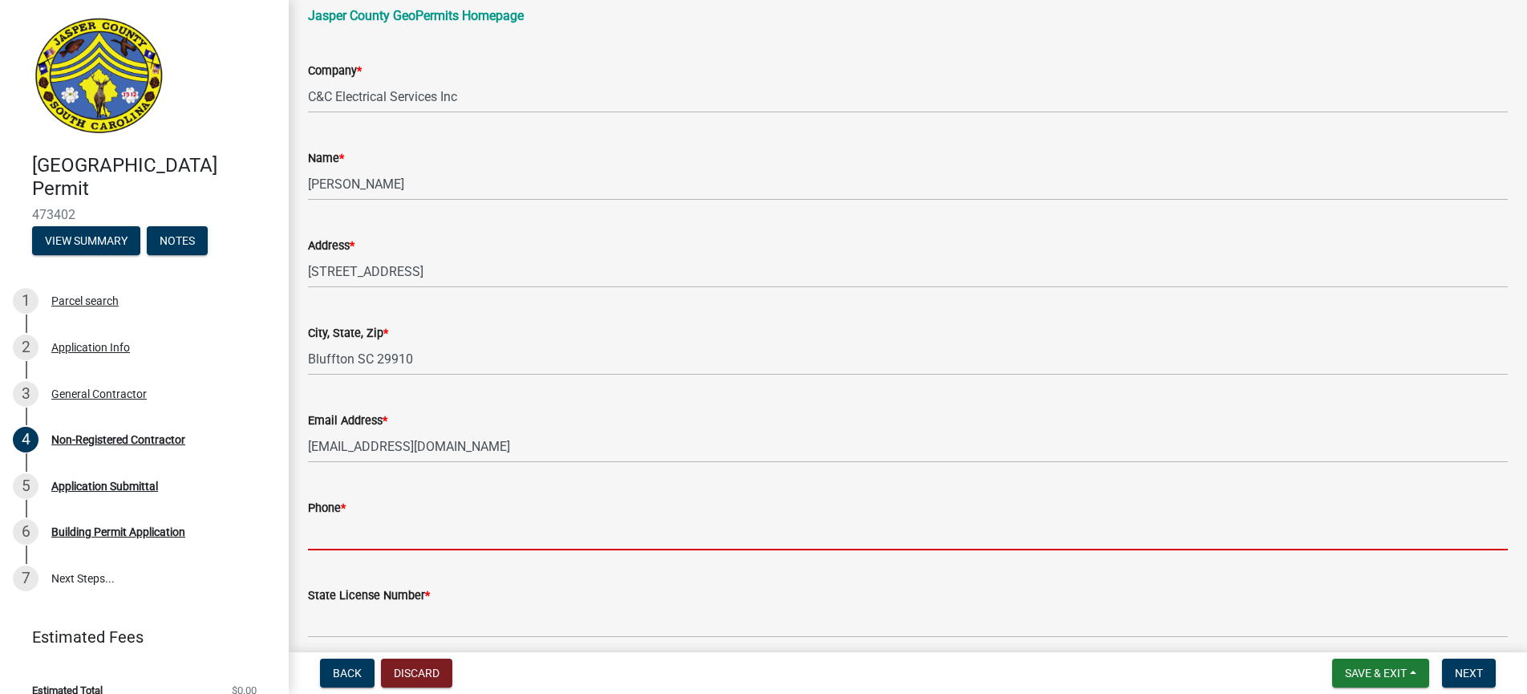
click at [355, 541] on input "Phone *" at bounding box center [908, 533] width 1200 height 33
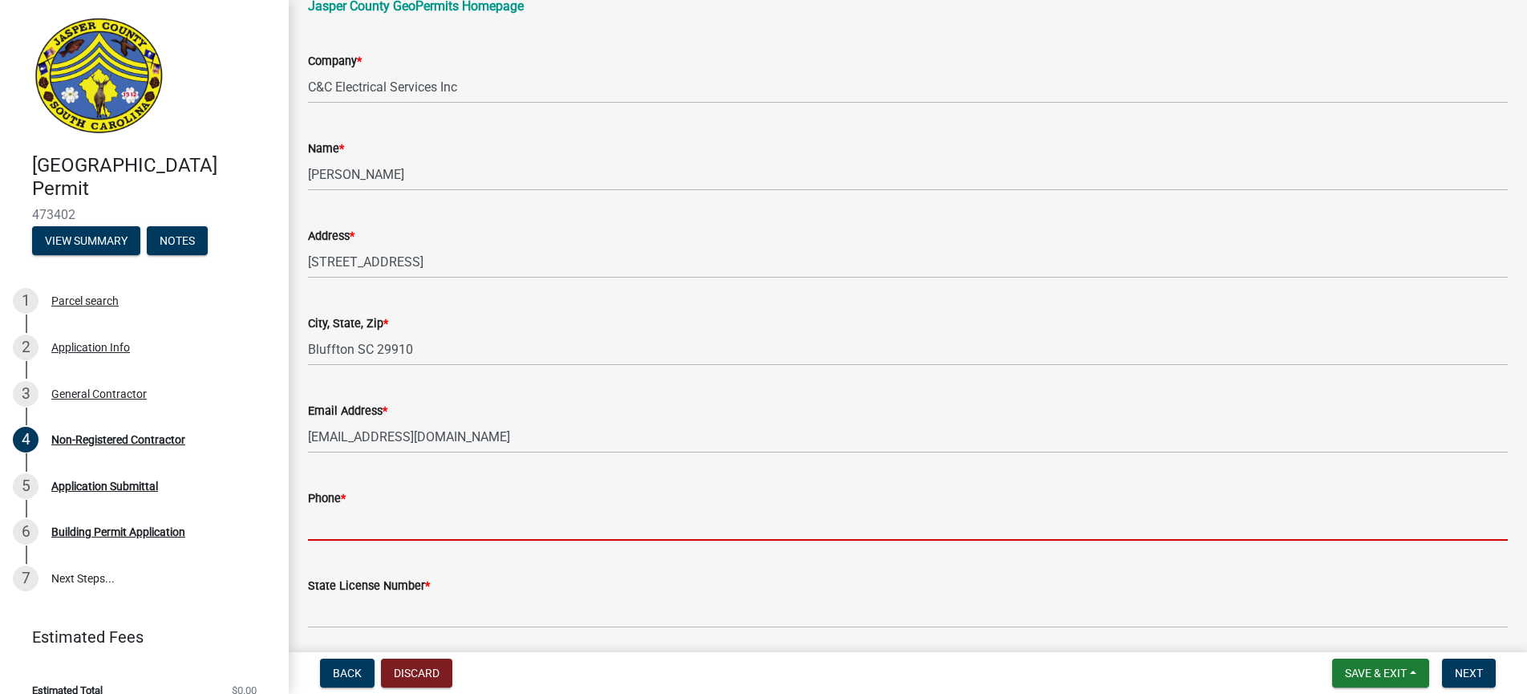
scroll to position [222, 0]
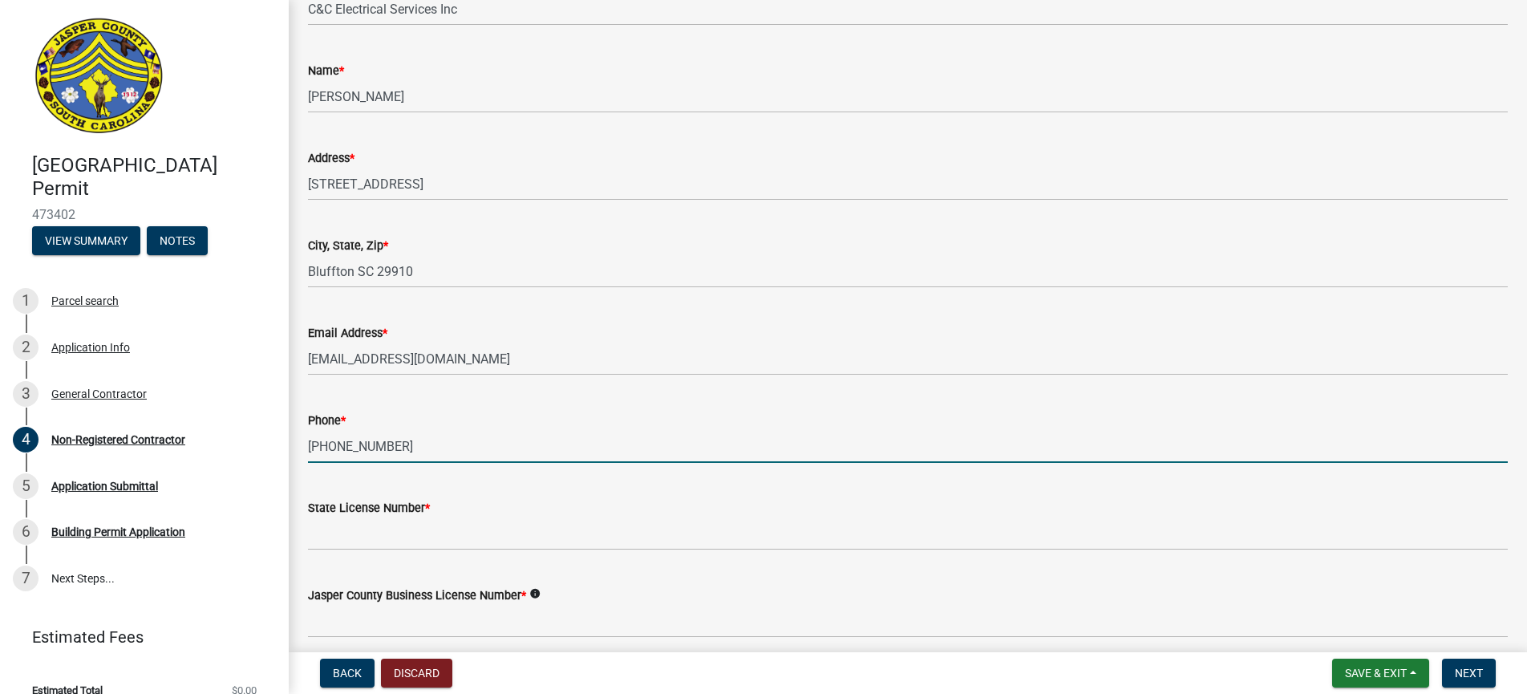
type input "803-645-6176"
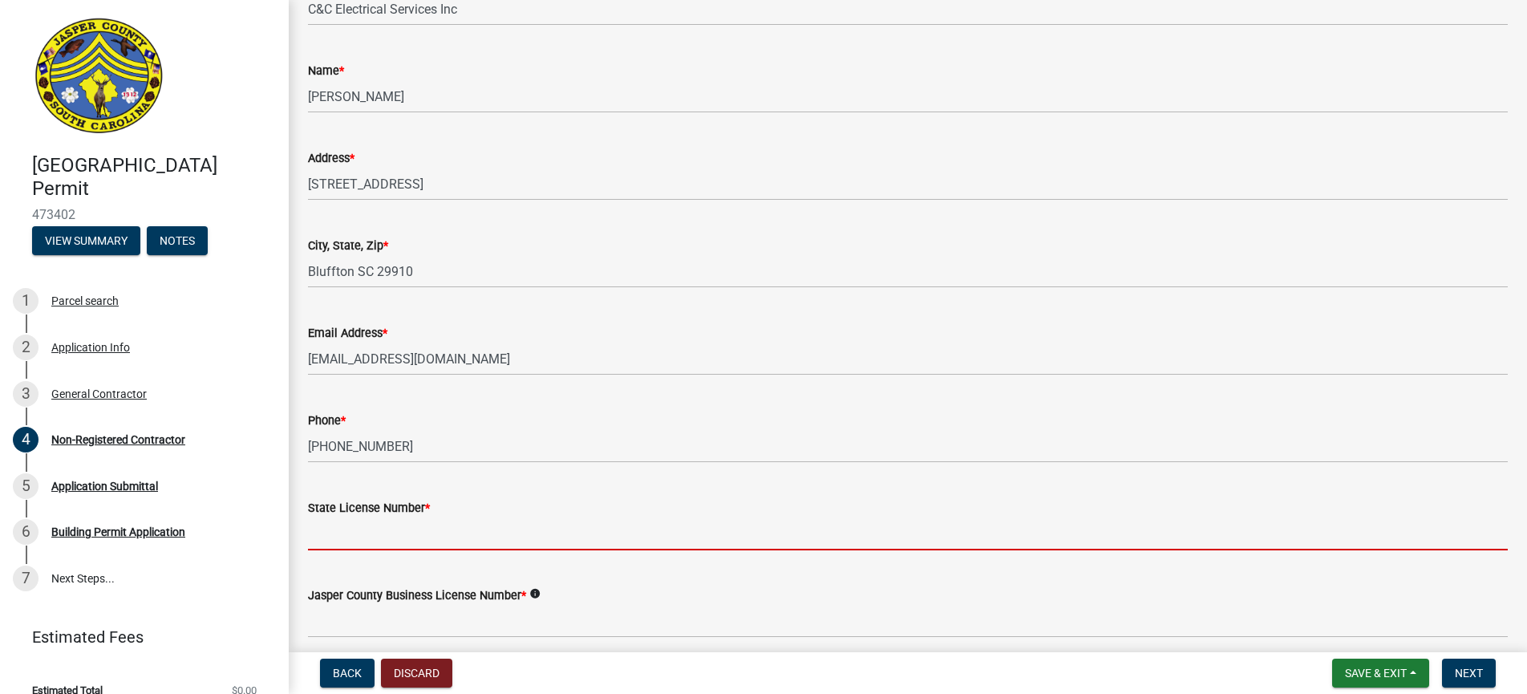
click at [336, 534] on input "State License Number *" at bounding box center [908, 533] width 1200 height 33
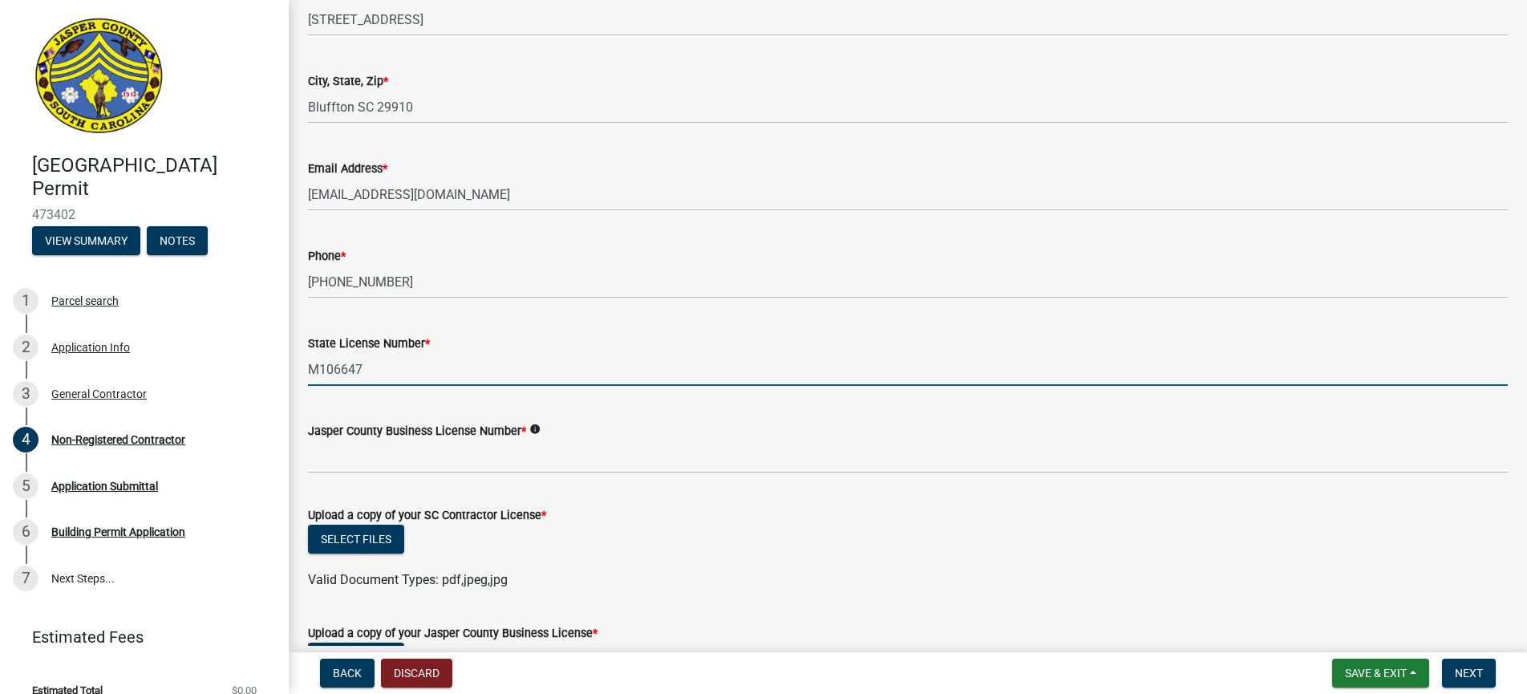
scroll to position [460, 0]
type input "M106647"
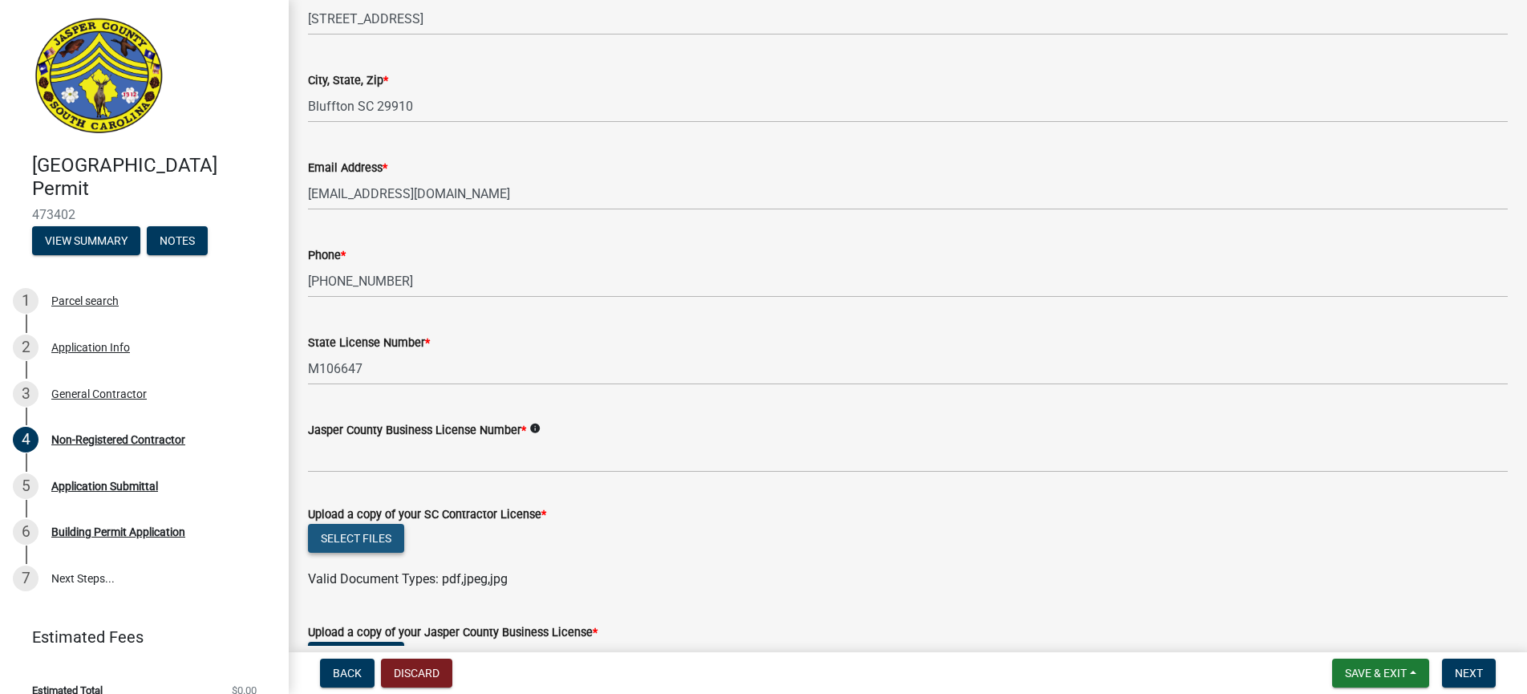
click at [357, 532] on button "Select files" at bounding box center [356, 538] width 96 height 29
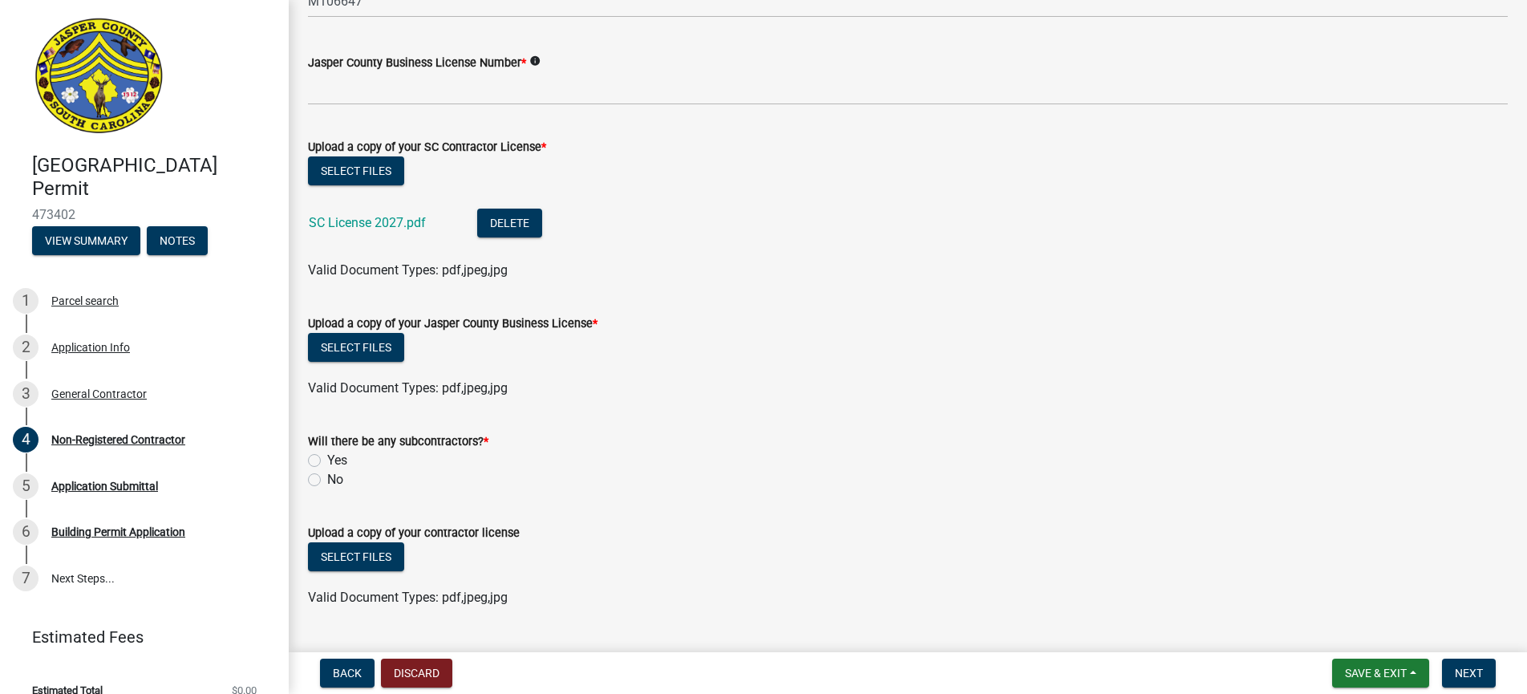
scroll to position [829, 0]
click at [327, 478] on label "No" at bounding box center [335, 478] width 16 height 19
click at [327, 478] on input "No" at bounding box center [332, 474] width 10 height 10
radio input "true"
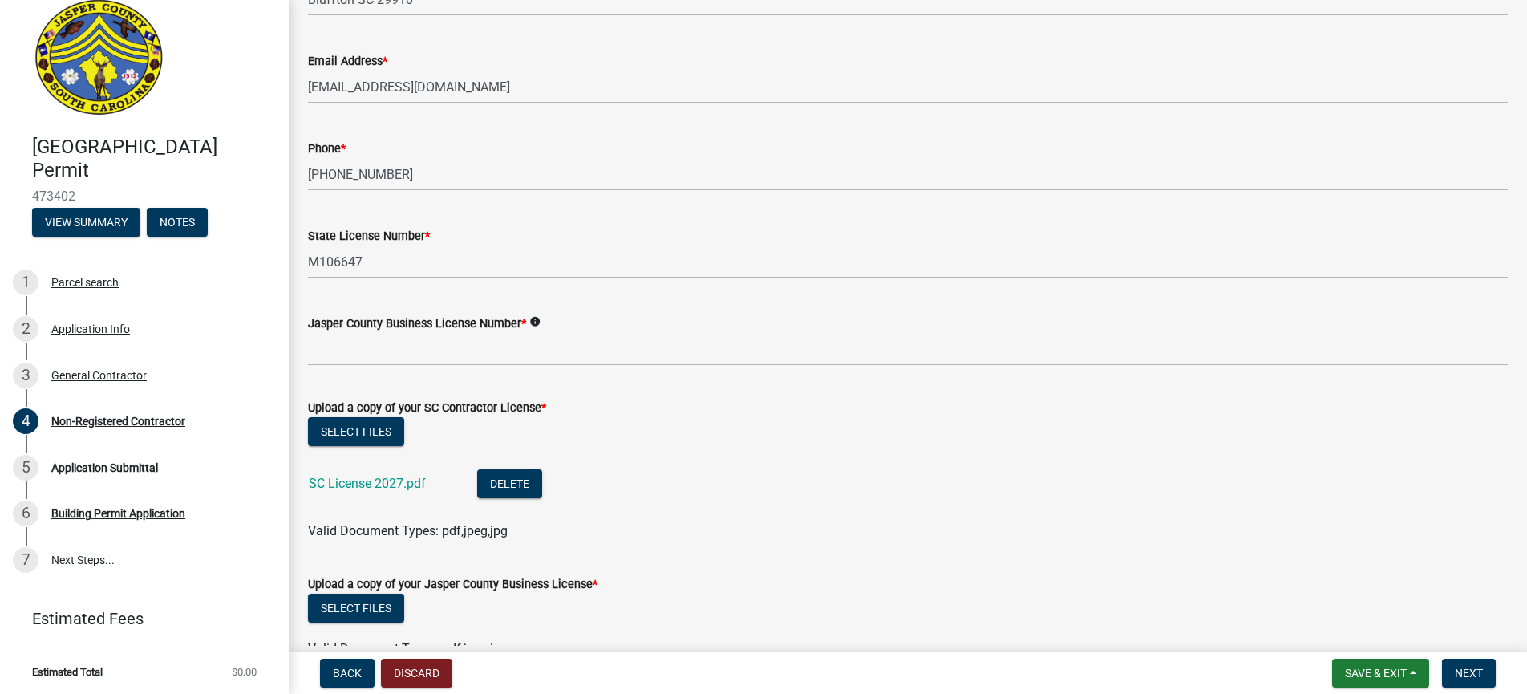
scroll to position [565, 0]
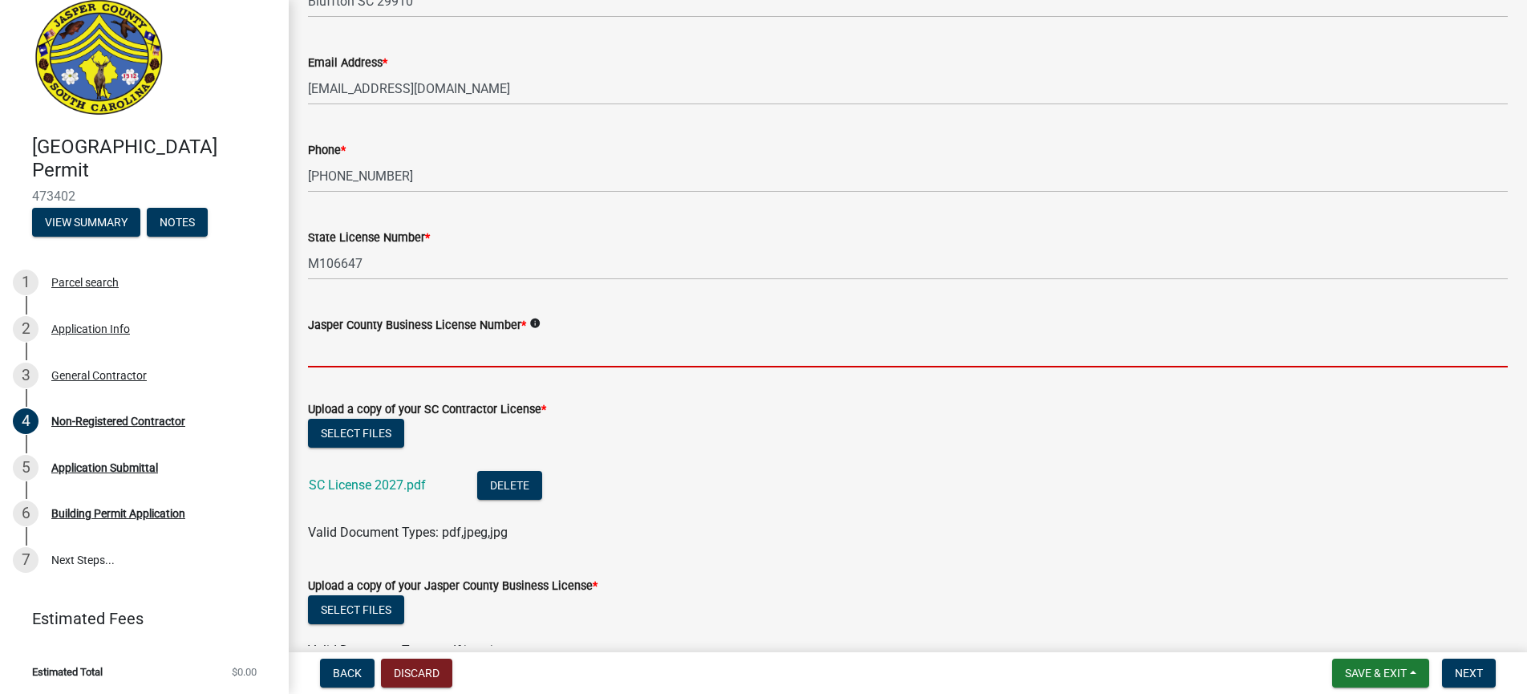
click at [328, 343] on input "Jasper County Business License Number *" at bounding box center [908, 351] width 1200 height 33
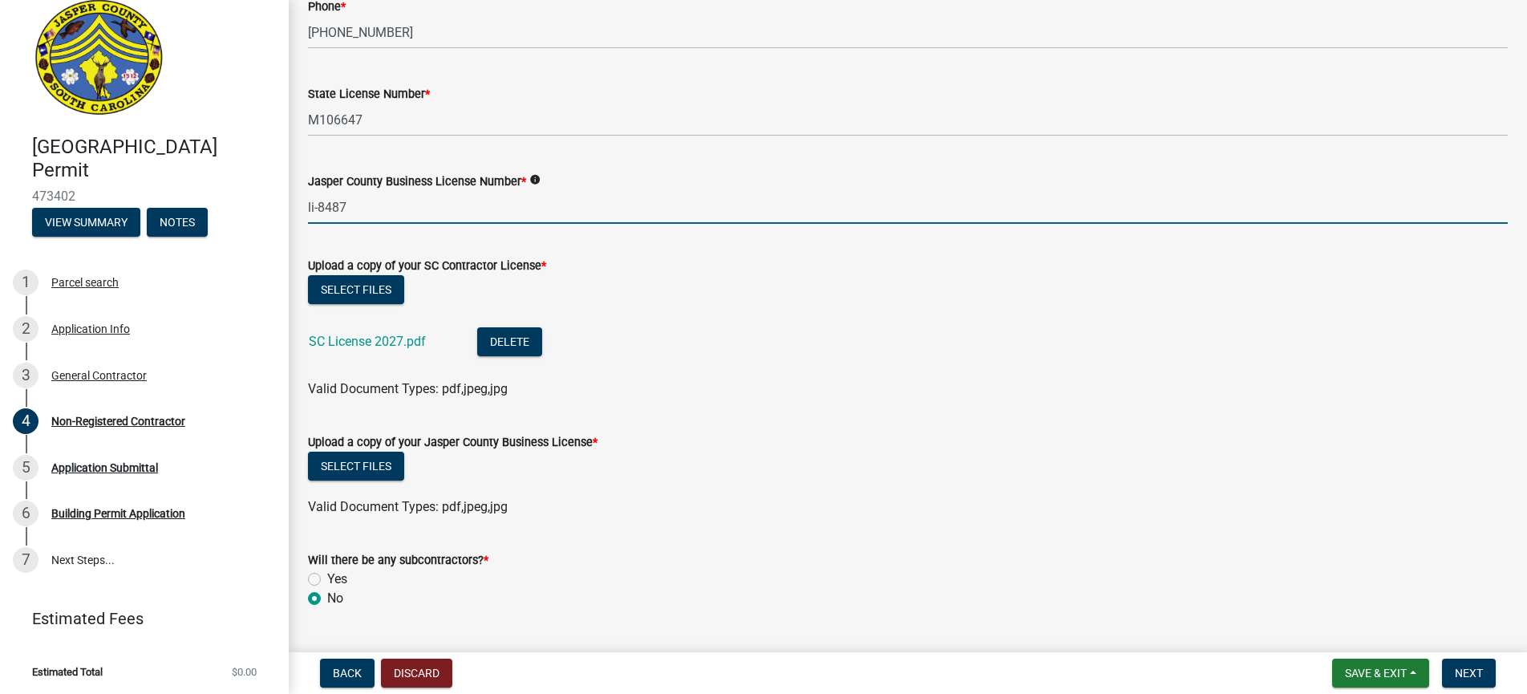
scroll to position [736, 0]
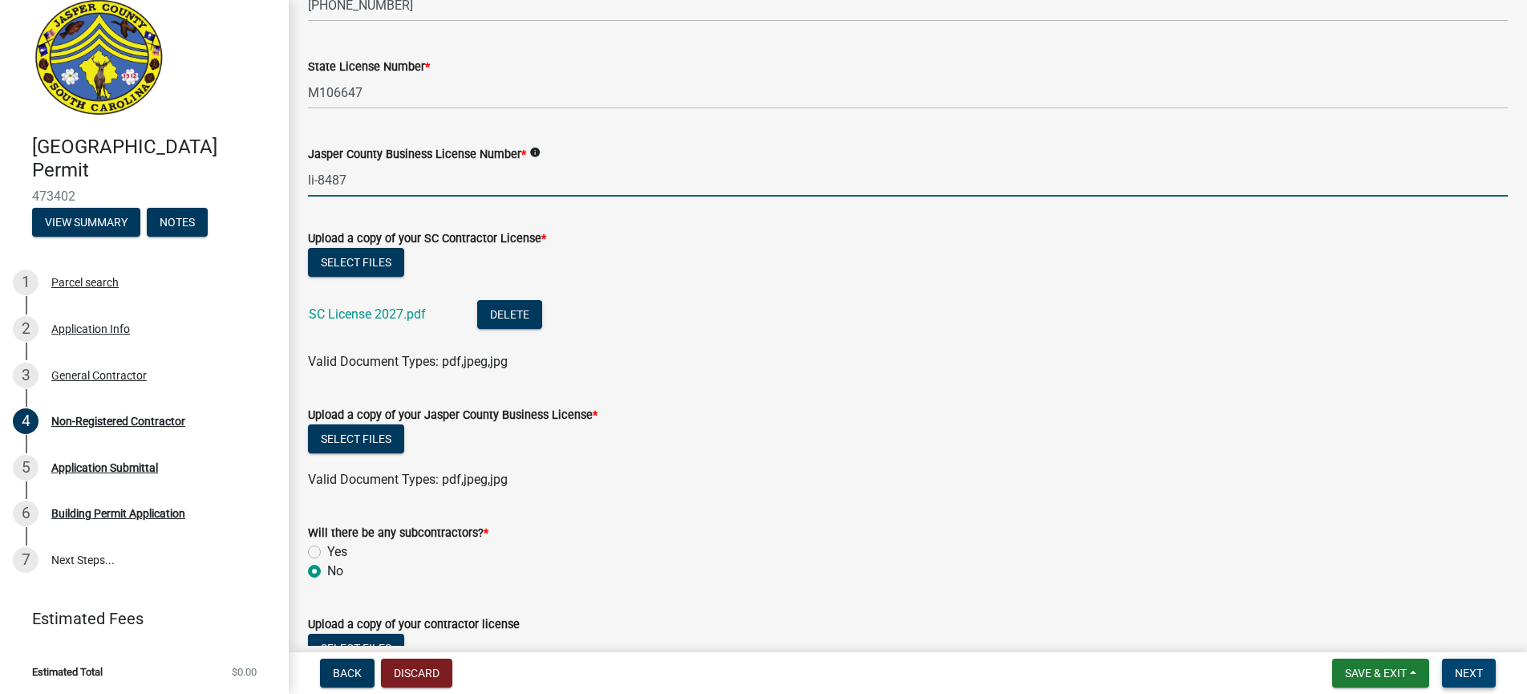
type input "li-8487"
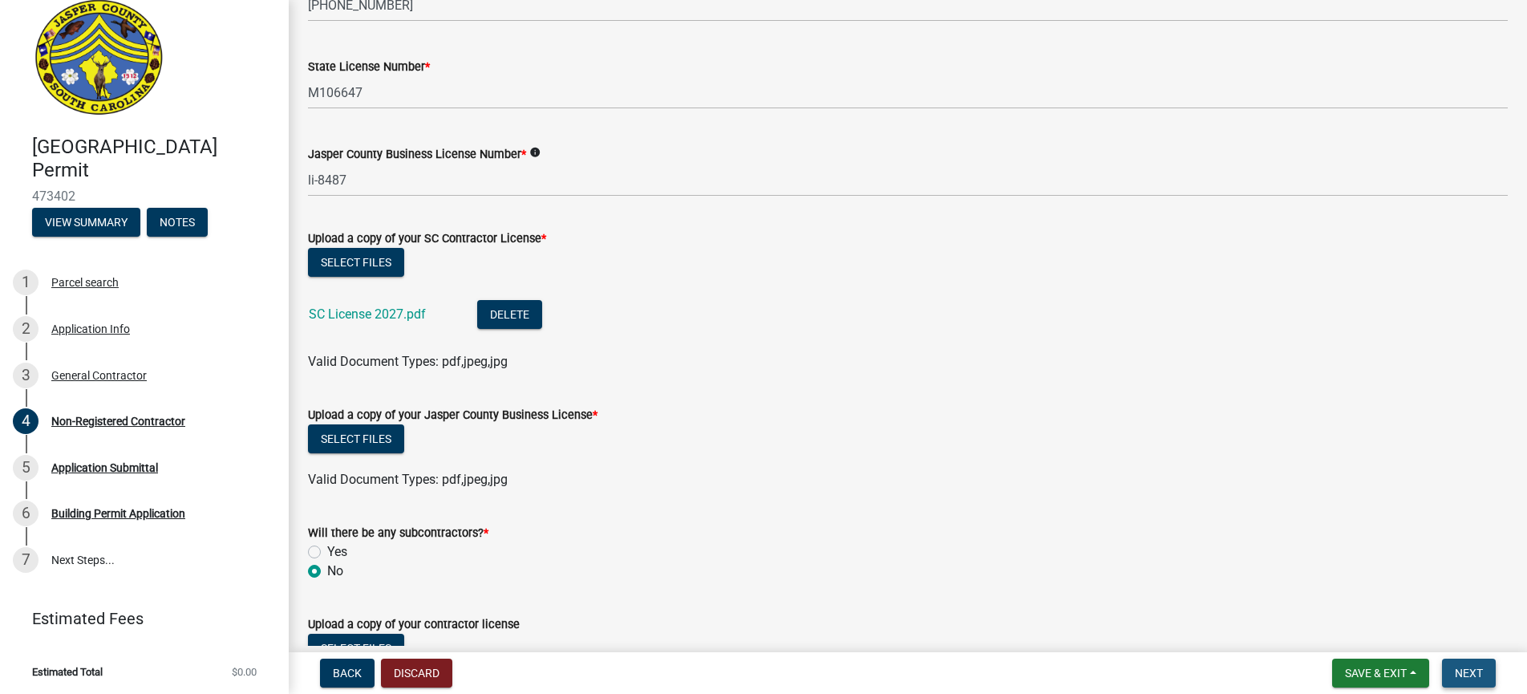
click at [1470, 672] on span "Next" at bounding box center [1469, 673] width 28 height 13
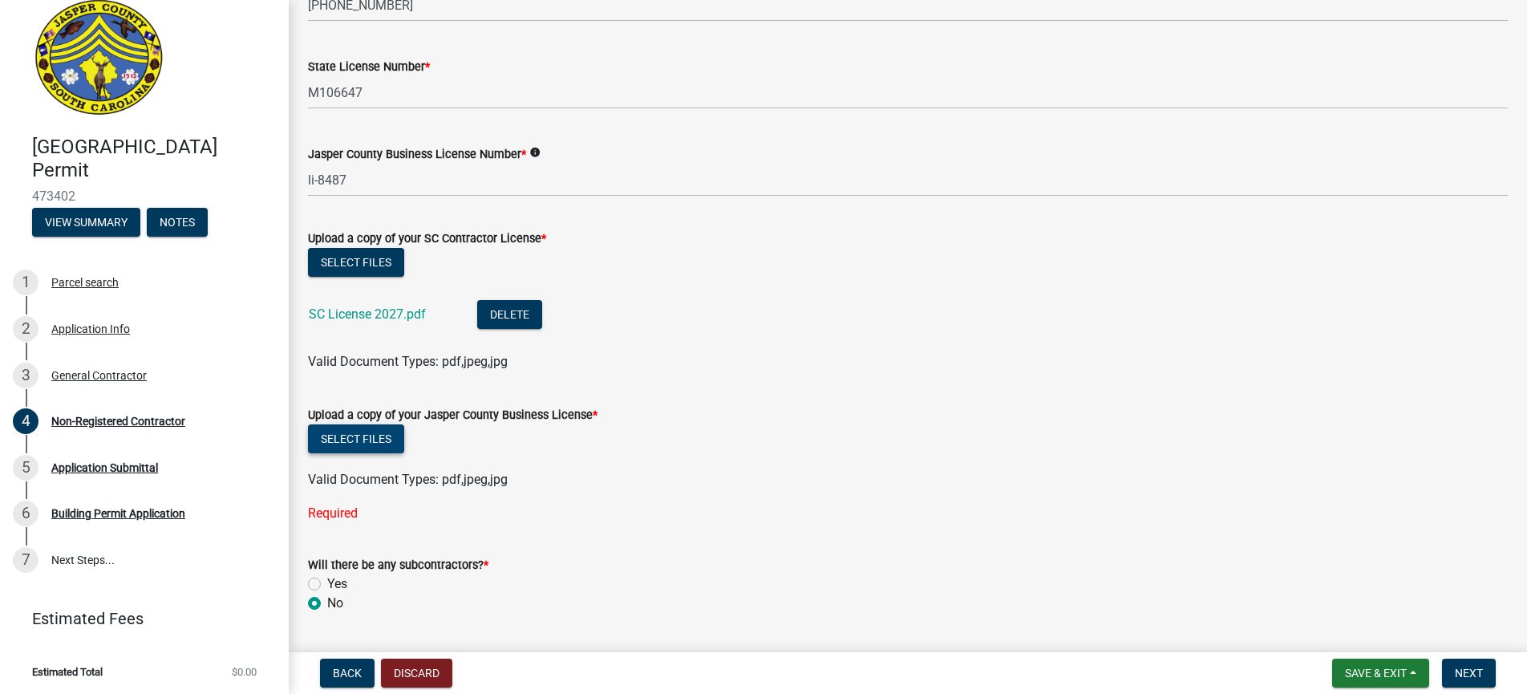
click at [361, 436] on button "Select files" at bounding box center [356, 438] width 96 height 29
click at [347, 437] on button "Select files" at bounding box center [356, 438] width 96 height 29
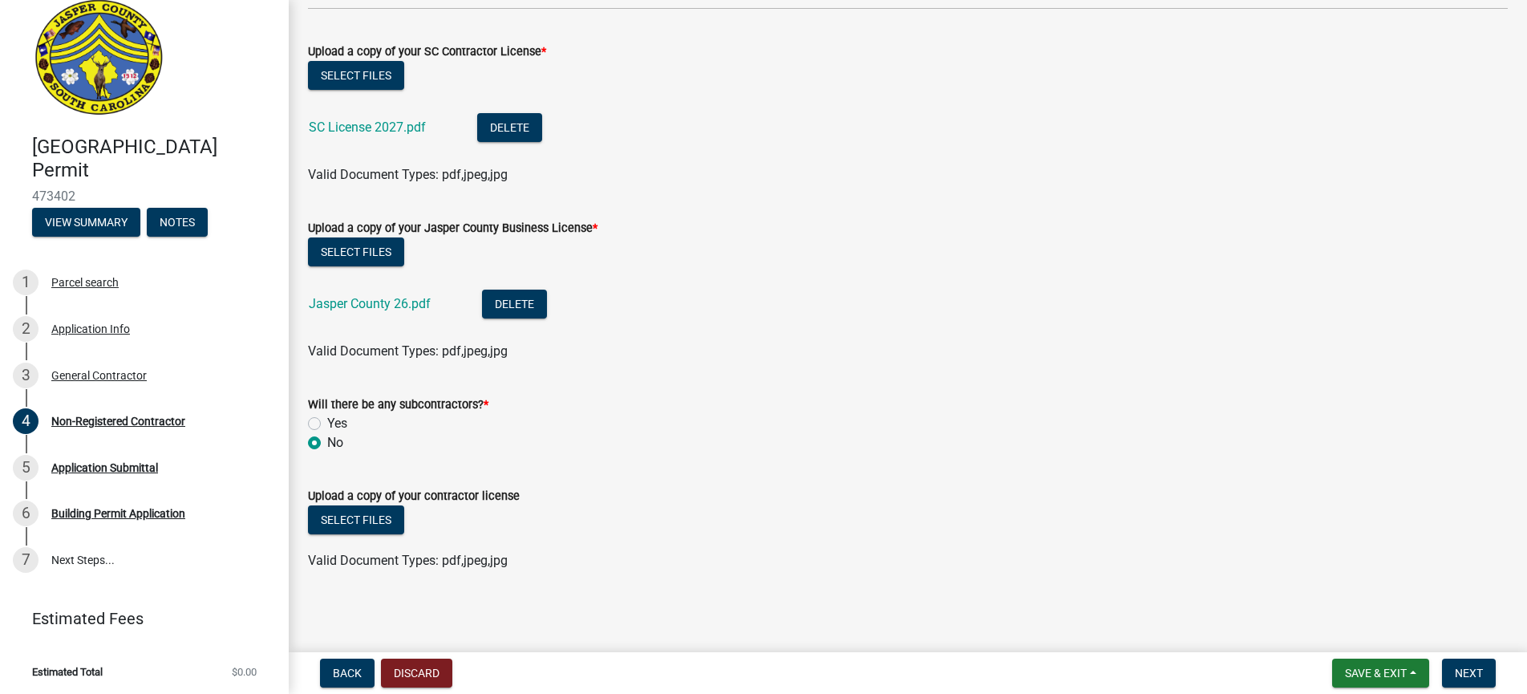
scroll to position [0, 0]
click at [365, 520] on button "Select files" at bounding box center [356, 519] width 96 height 29
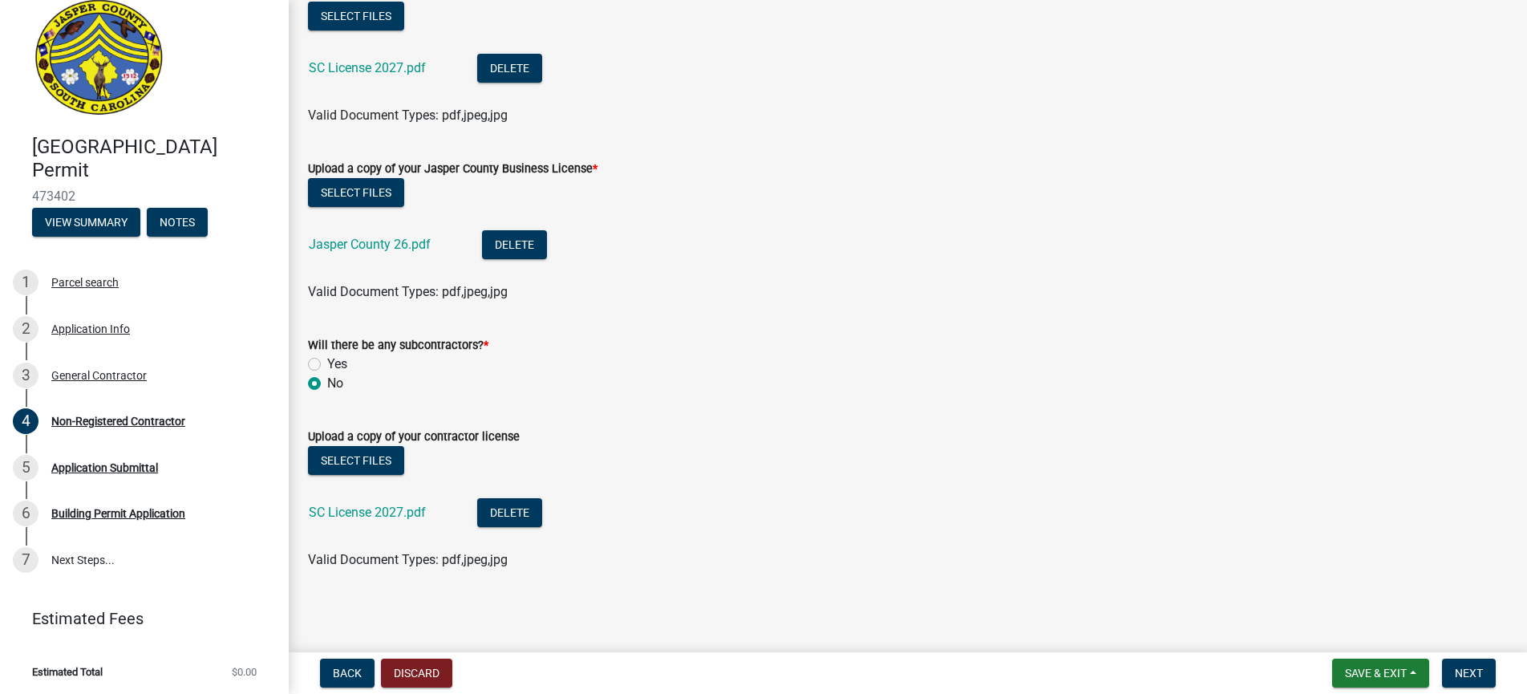
scroll to position [981, 0]
click at [1456, 667] on span "Next" at bounding box center [1469, 673] width 28 height 13
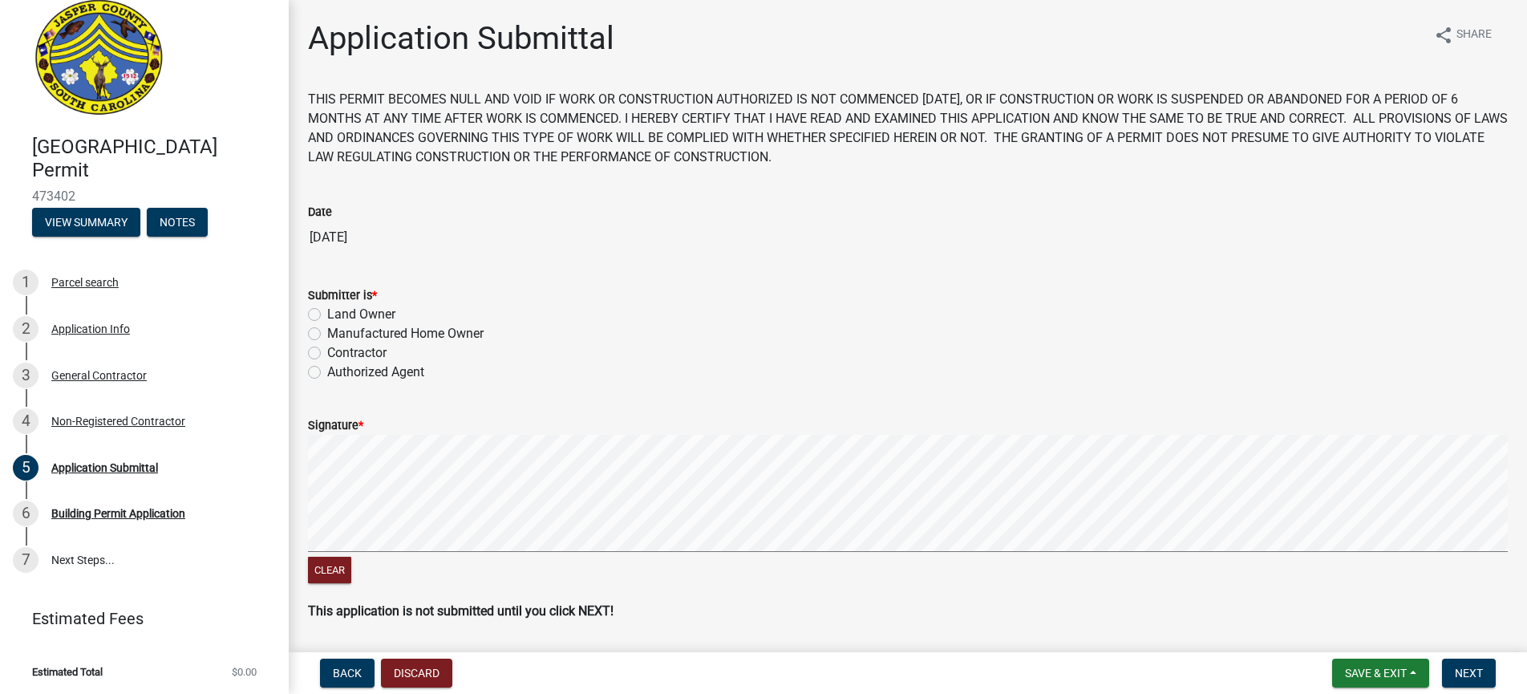
click at [327, 352] on label "Contractor" at bounding box center [356, 352] width 59 height 19
click at [327, 352] on input "Contractor" at bounding box center [332, 348] width 10 height 10
radio input "true"
click at [834, 434] on form "Signature * Clear" at bounding box center [908, 491] width 1200 height 191
click at [1470, 673] on span "Next" at bounding box center [1469, 673] width 28 height 13
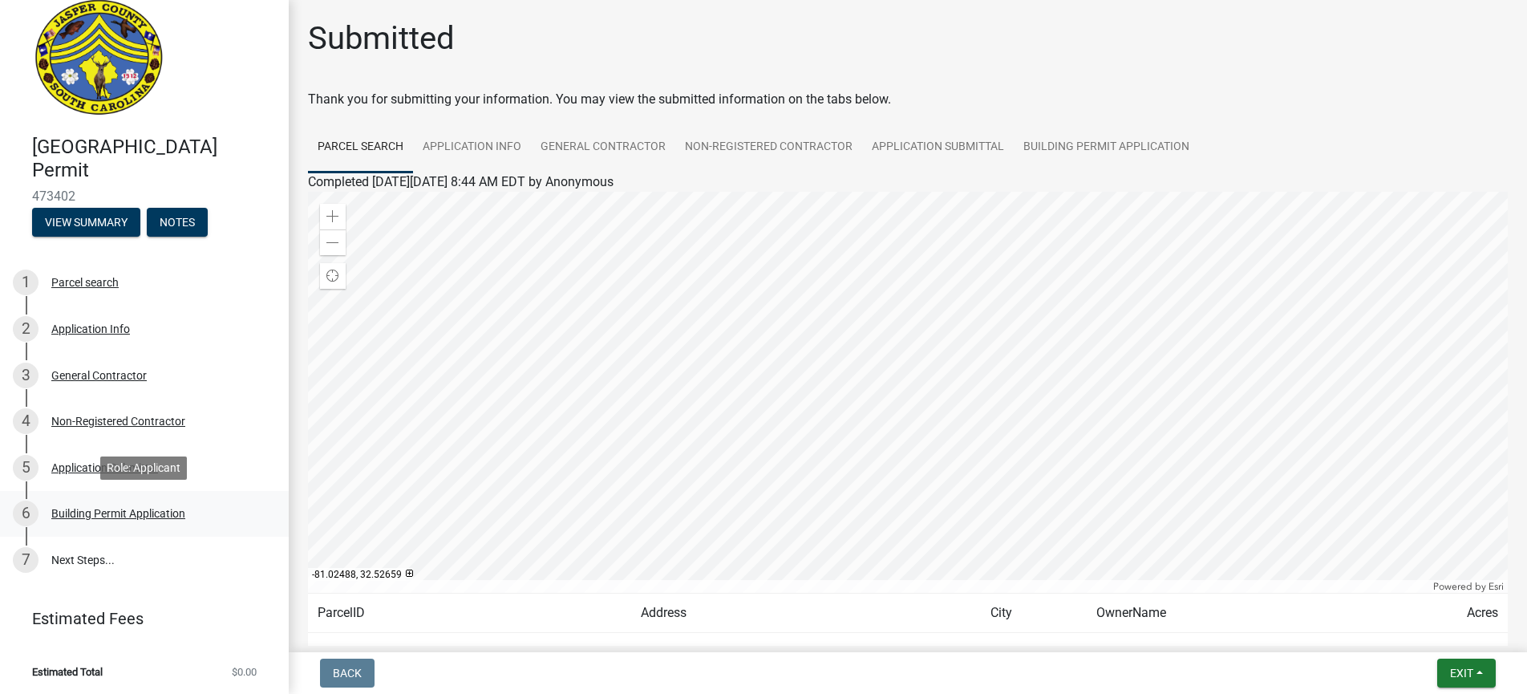
click at [164, 514] on div "Building Permit Application" at bounding box center [118, 513] width 134 height 11
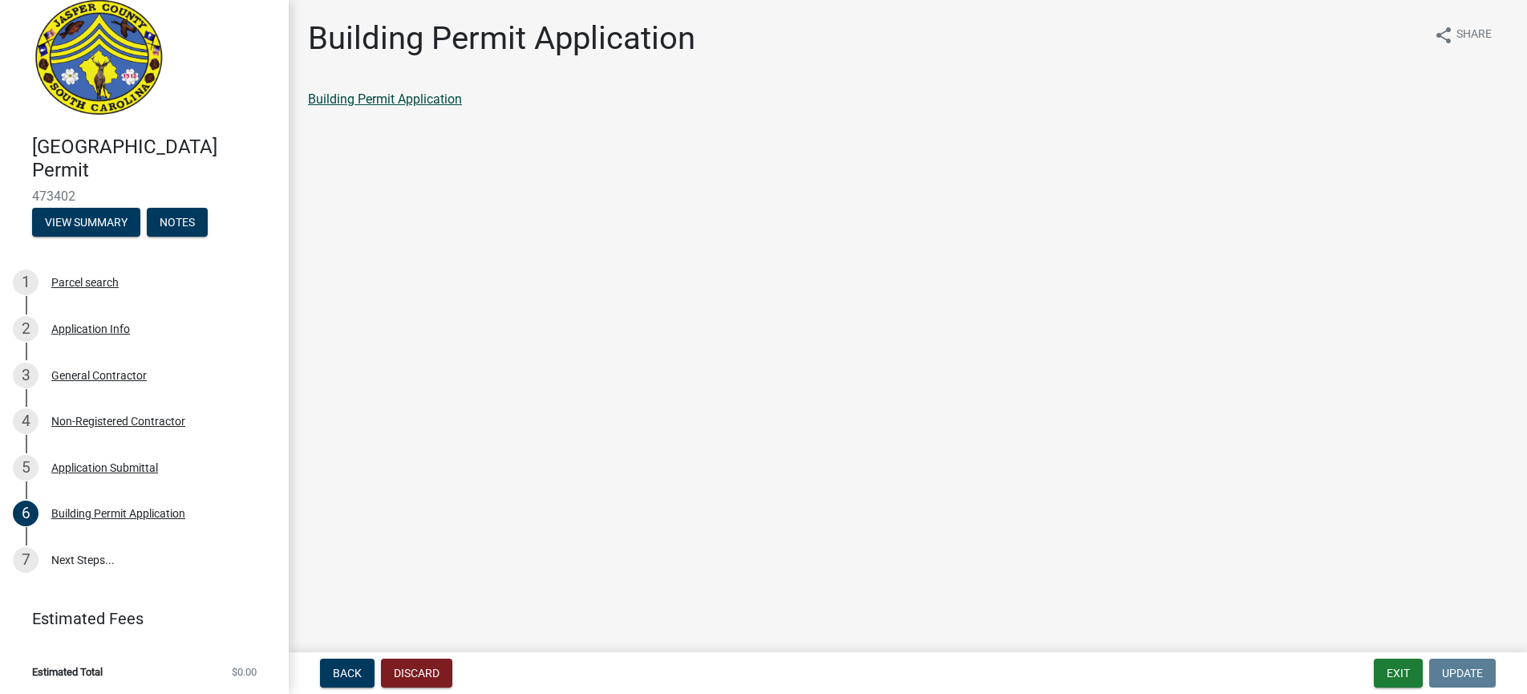
click at [375, 95] on link "Building Permit Application" at bounding box center [385, 98] width 154 height 15
